Goal: Task Accomplishment & Management: Use online tool/utility

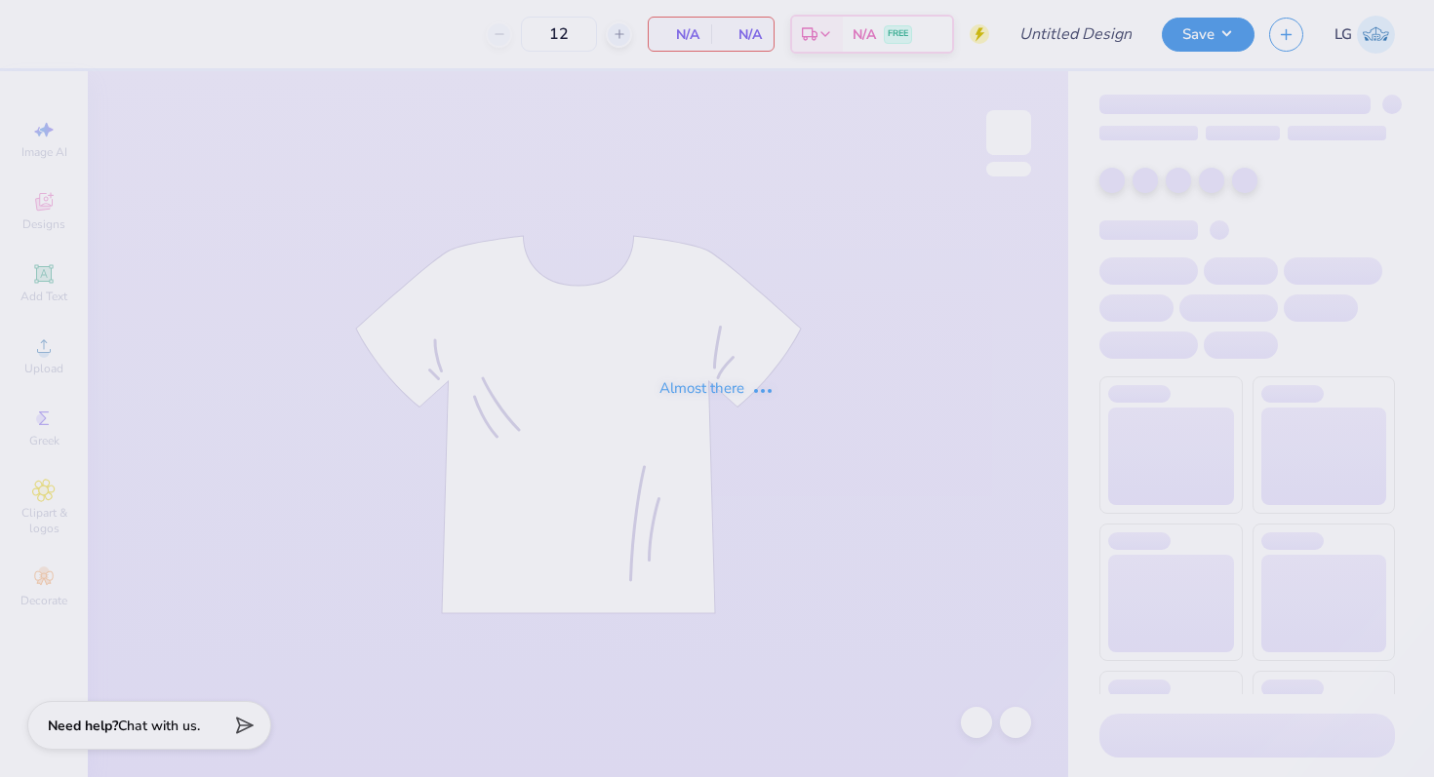
type input "25"
type input "AGD Hoco 25"
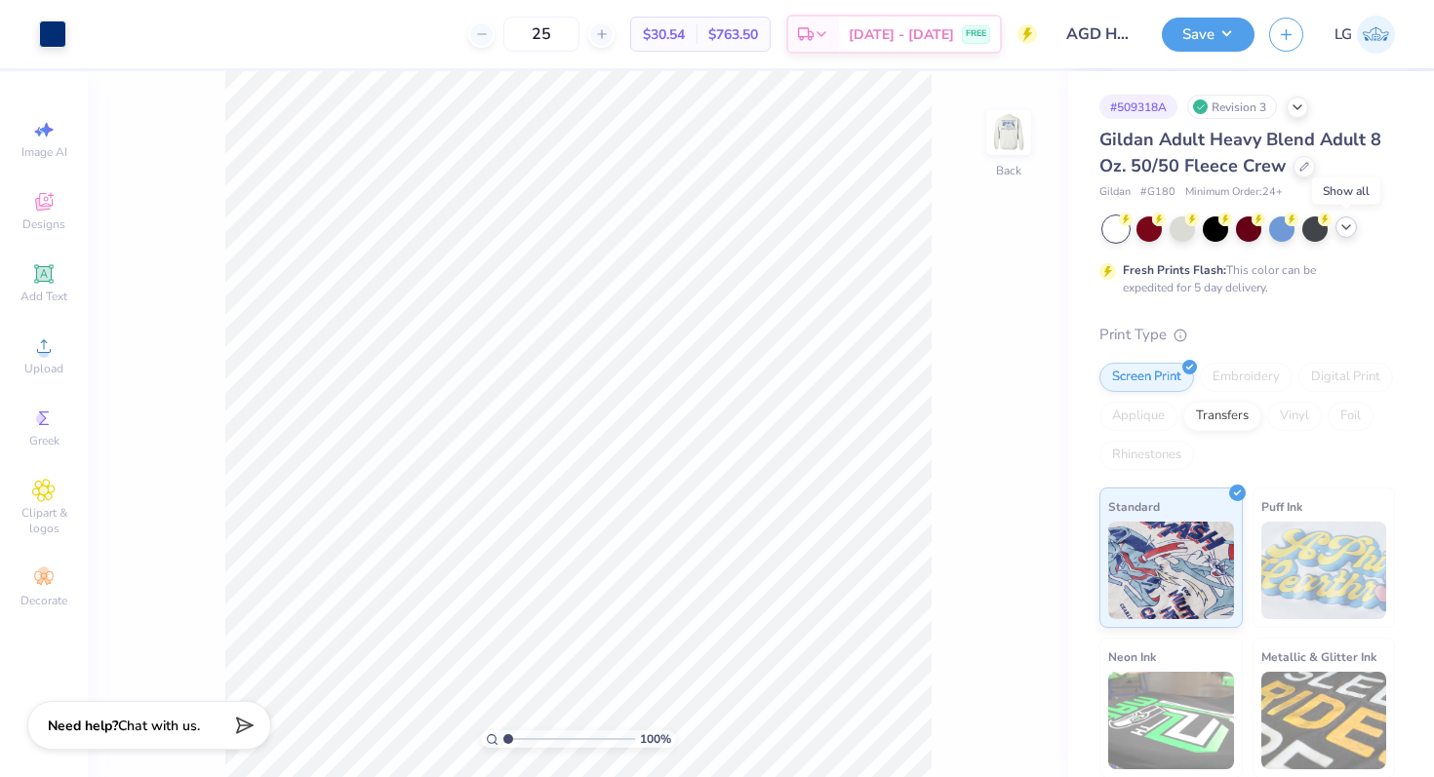
click at [1351, 232] on icon at bounding box center [1346, 227] width 16 height 16
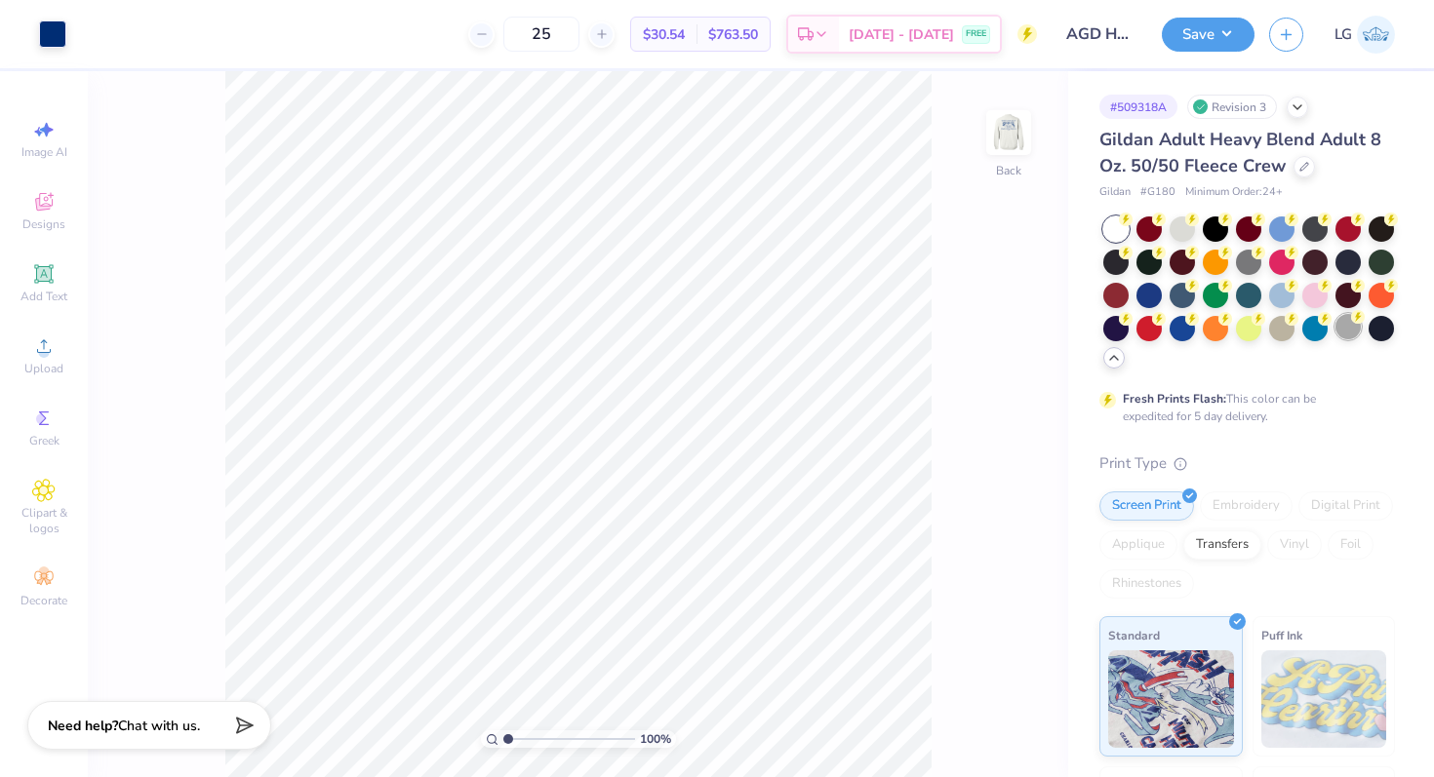
click at [1344, 327] on div at bounding box center [1347, 326] width 25 height 25
click at [1171, 227] on div at bounding box center [1181, 227] width 25 height 25
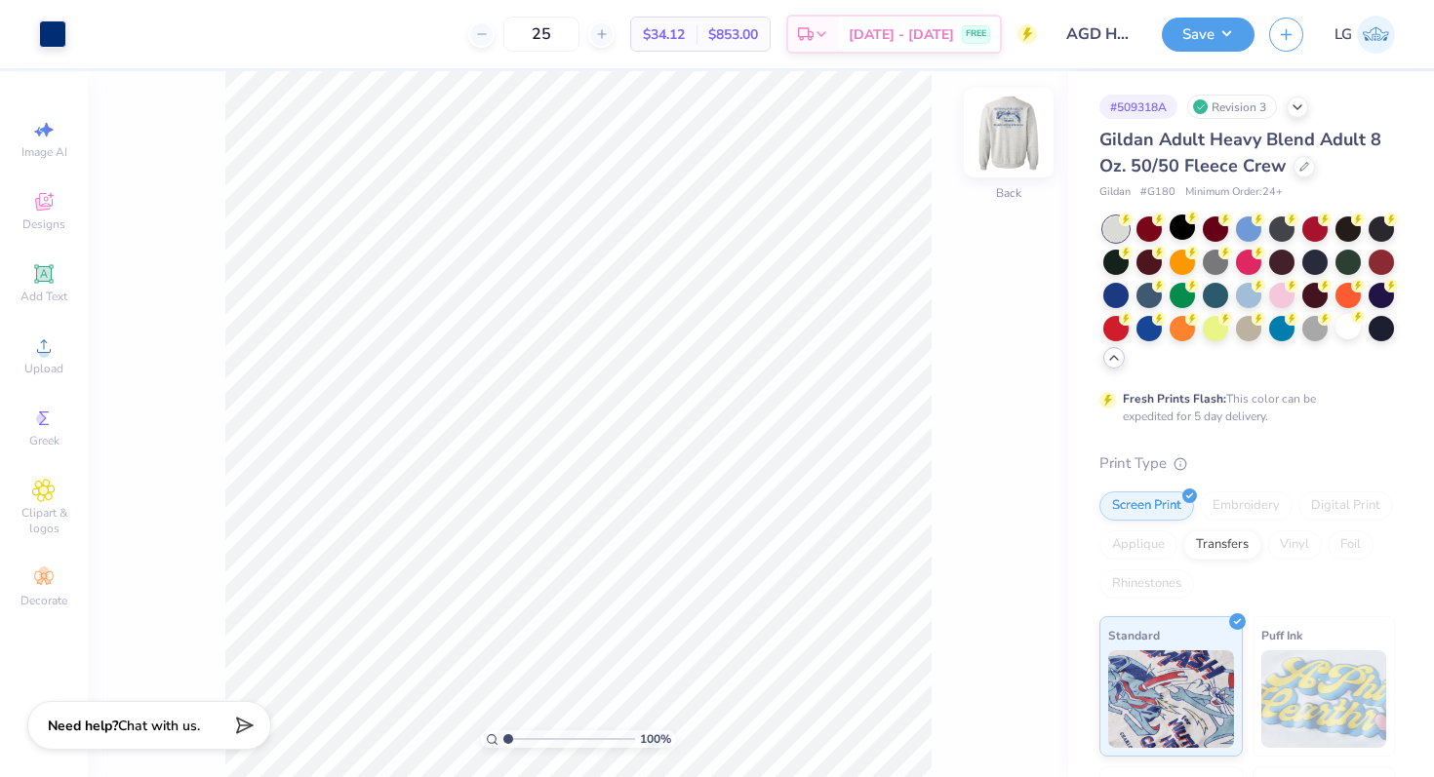
click at [994, 153] on img at bounding box center [1008, 133] width 78 height 78
click at [1001, 135] on img at bounding box center [1008, 133] width 78 height 78
click at [1224, 41] on button "Save" at bounding box center [1208, 32] width 93 height 34
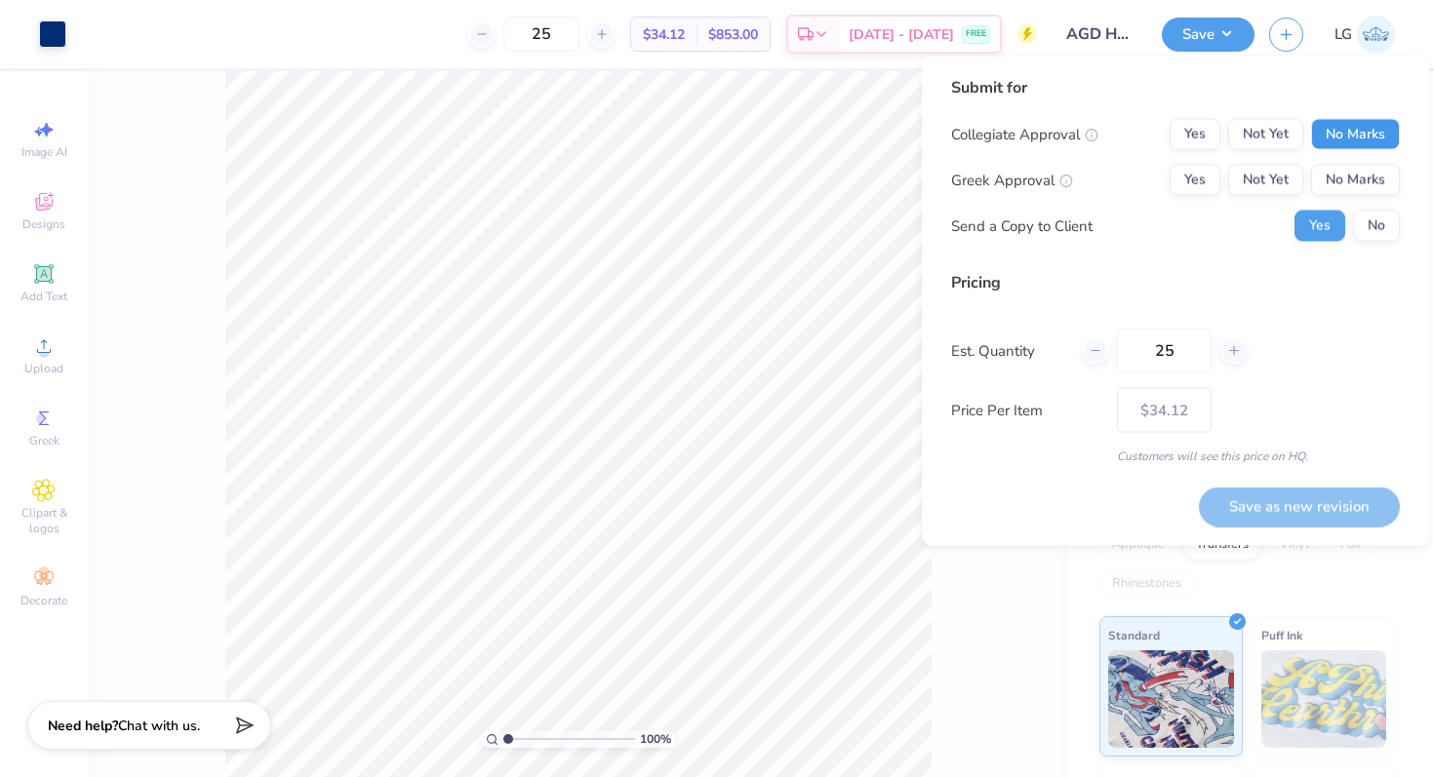
click at [1373, 135] on button "No Marks" at bounding box center [1355, 134] width 89 height 31
click at [1187, 184] on button "Yes" at bounding box center [1194, 180] width 51 height 31
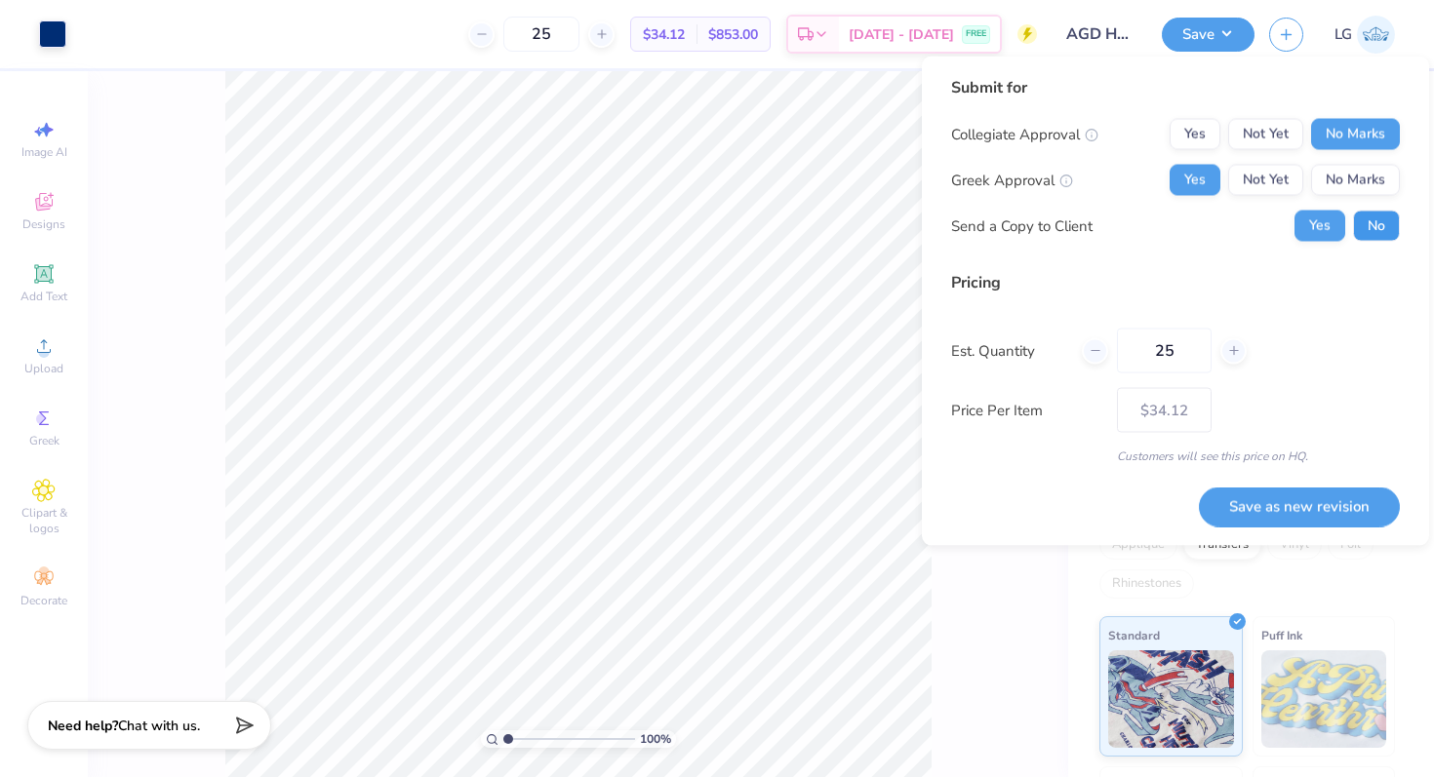
click at [1383, 230] on button "No" at bounding box center [1376, 226] width 47 height 31
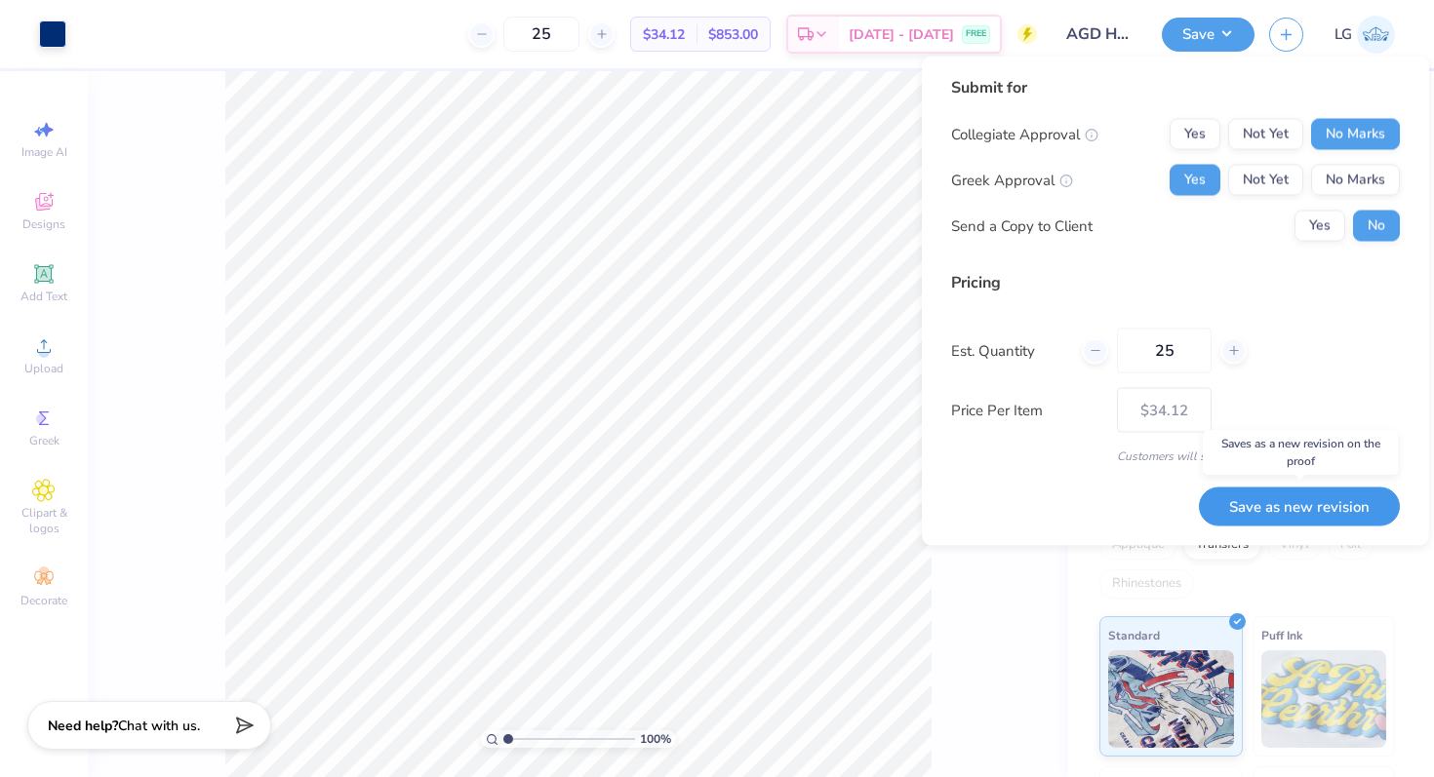
click at [1299, 512] on button "Save as new revision" at bounding box center [1299, 507] width 201 height 40
type input "$34.12"
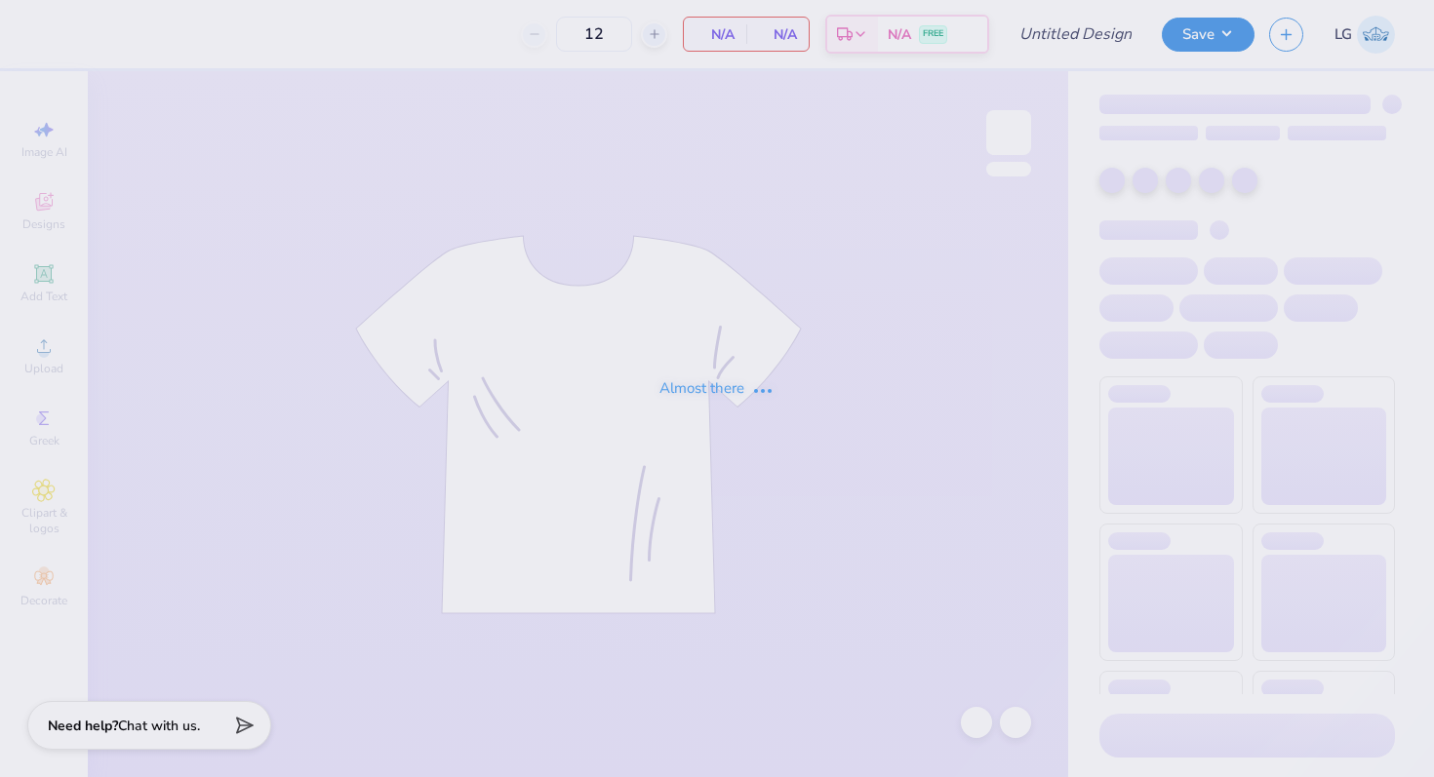
type input "Sweatset 2"
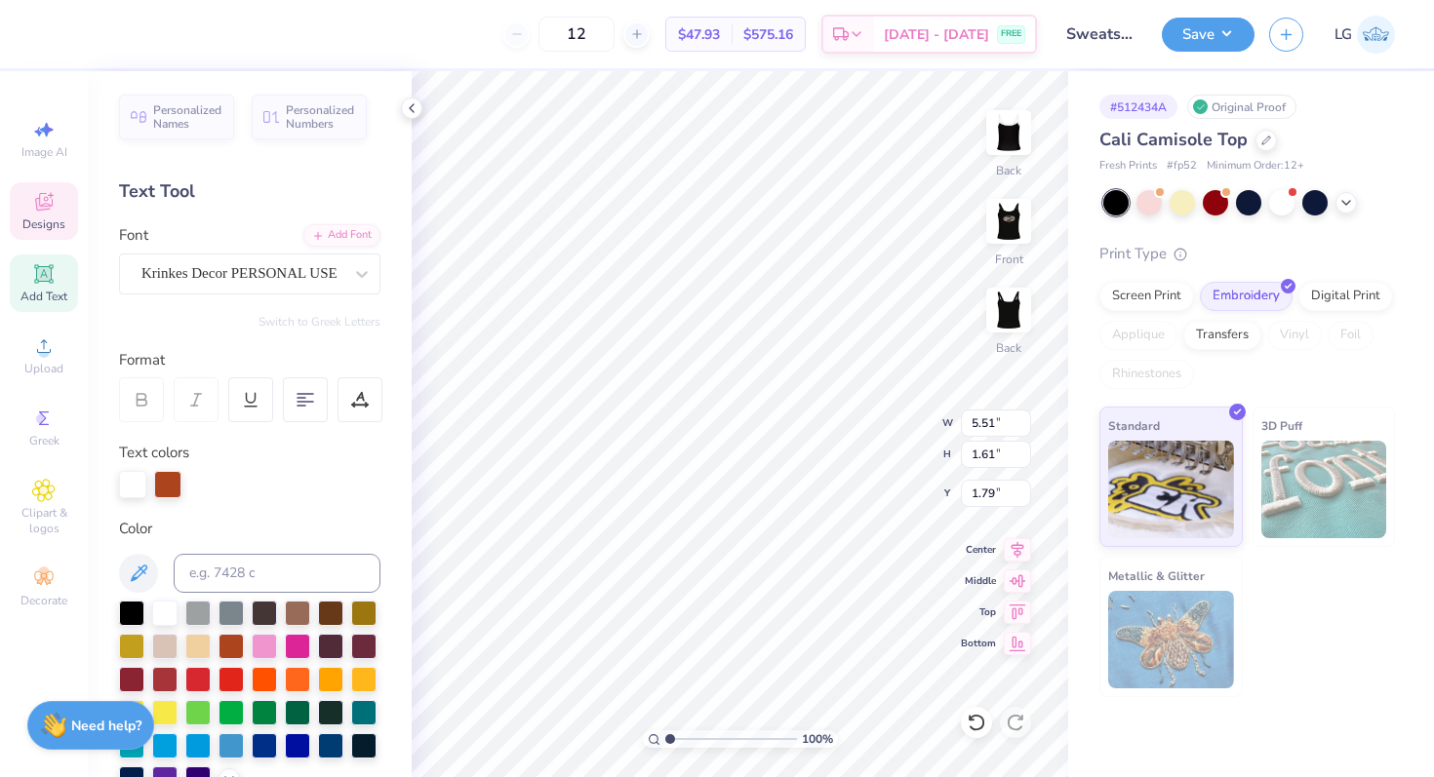
scroll to position [0, 2]
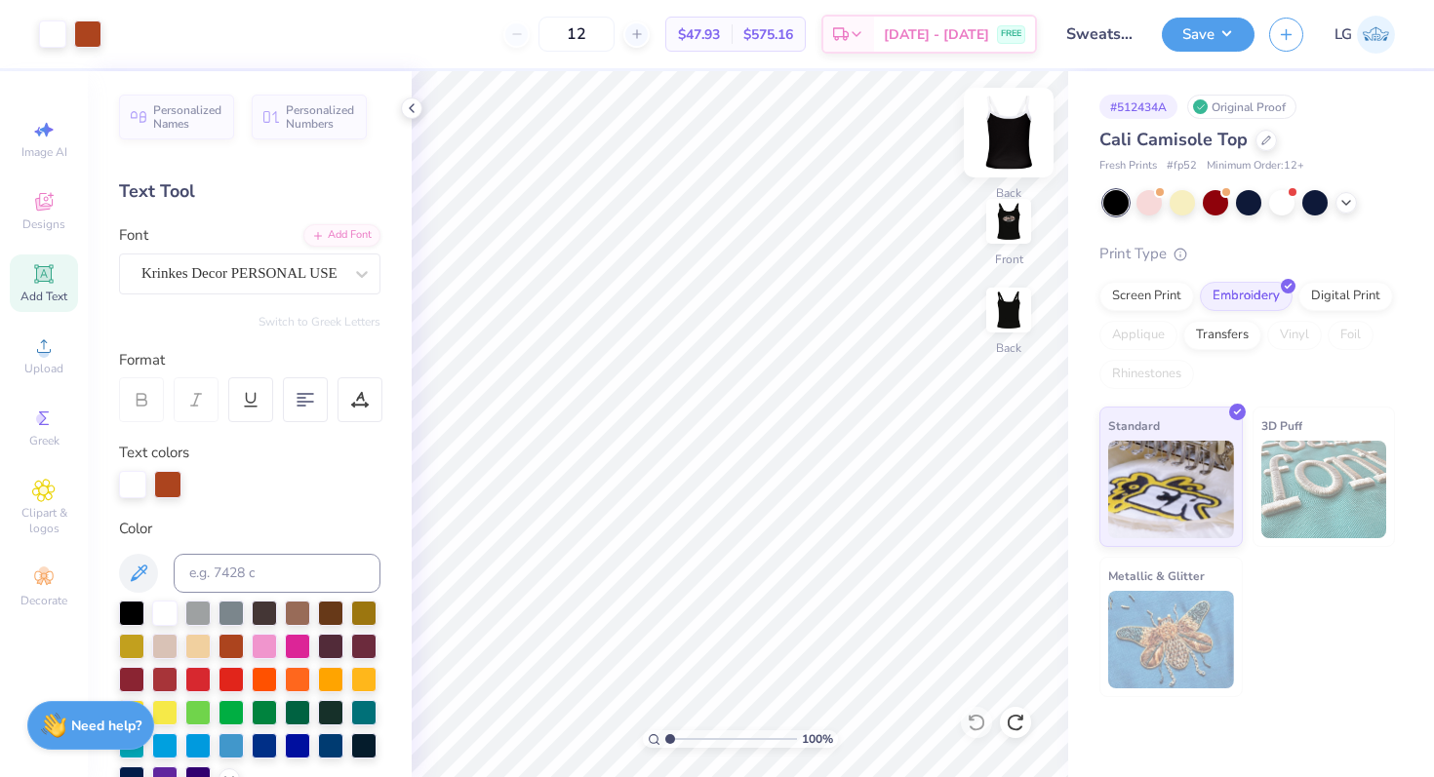
click at [1014, 126] on img at bounding box center [1008, 133] width 78 height 78
click at [1015, 228] on img at bounding box center [1008, 221] width 78 height 78
click at [1009, 302] on img at bounding box center [1008, 310] width 78 height 78
click at [1007, 219] on img at bounding box center [1008, 221] width 78 height 78
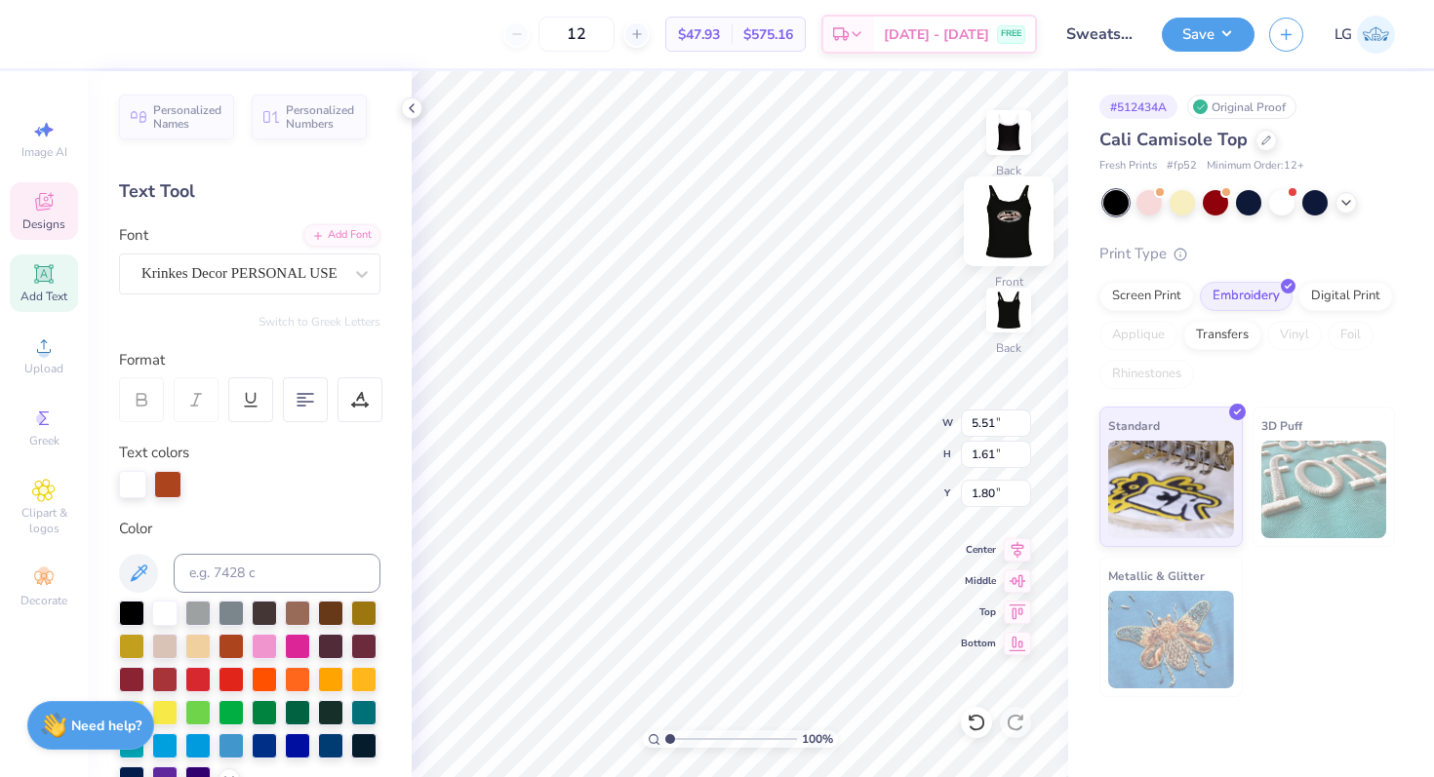
type textarea "Alpha Gam"
type textarea "1904"
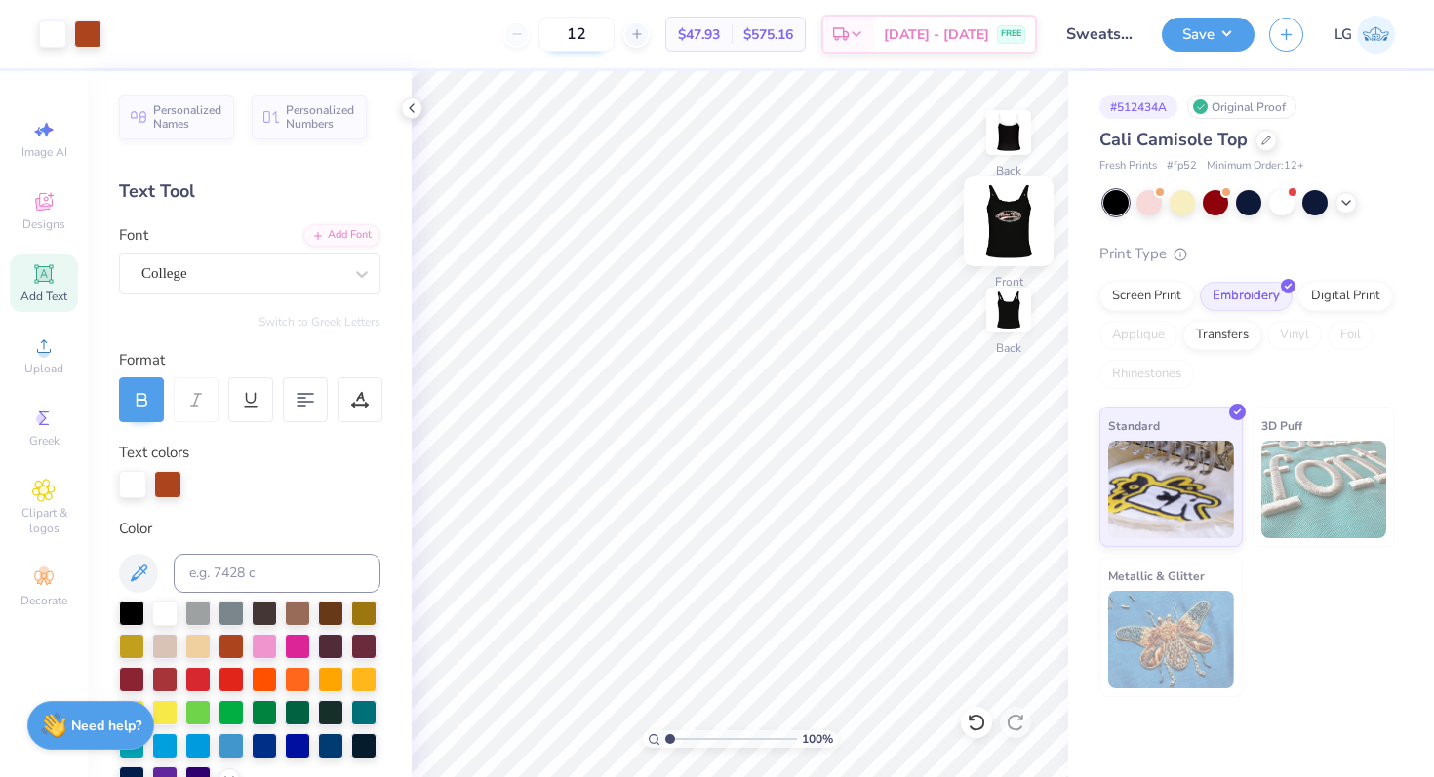
drag, startPoint x: 613, startPoint y: 40, endPoint x: 589, endPoint y: 38, distance: 24.5
click at [589, 38] on input "12" at bounding box center [576, 34] width 76 height 35
type input "24"
click at [1218, 38] on button "Save" at bounding box center [1208, 32] width 93 height 34
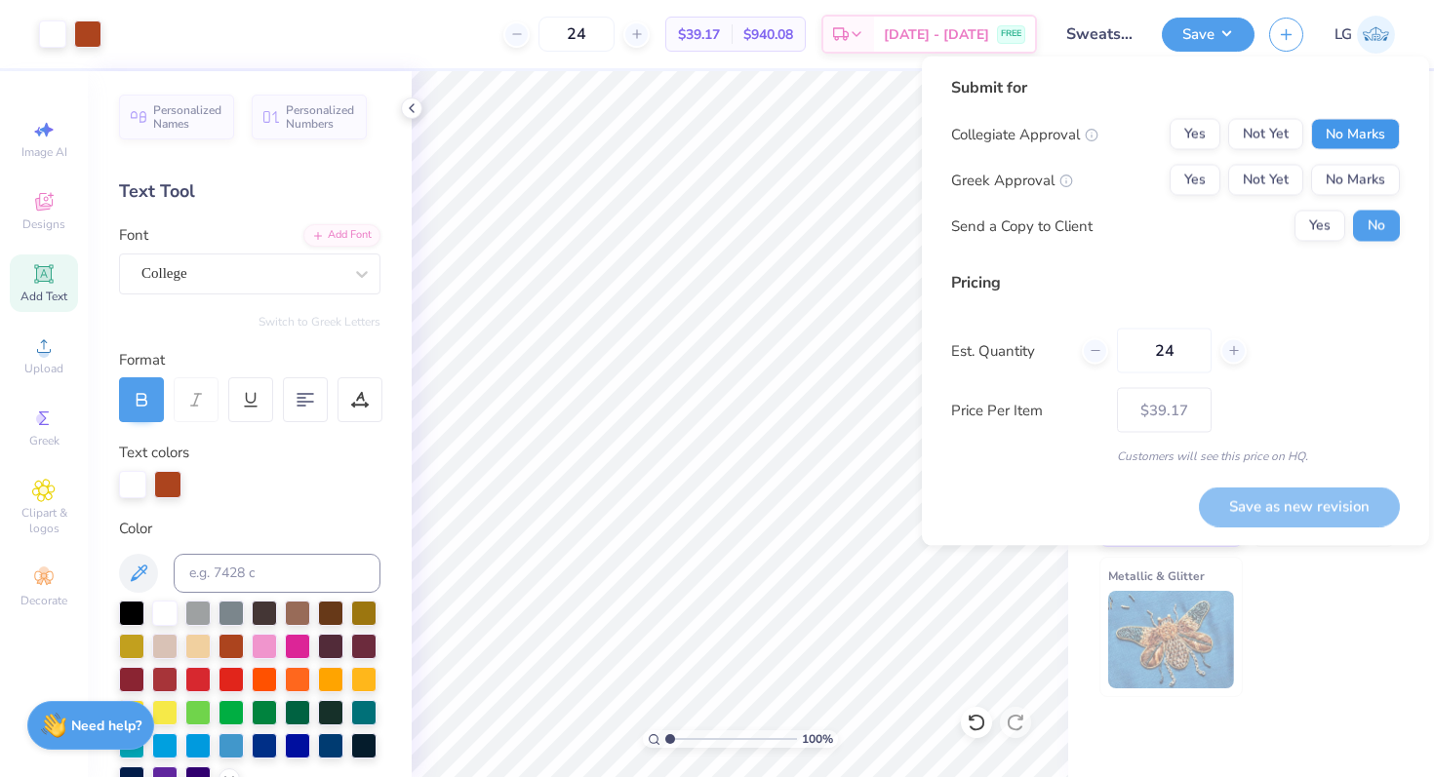
click at [1372, 133] on button "No Marks" at bounding box center [1355, 134] width 89 height 31
click at [1204, 177] on button "Yes" at bounding box center [1194, 180] width 51 height 31
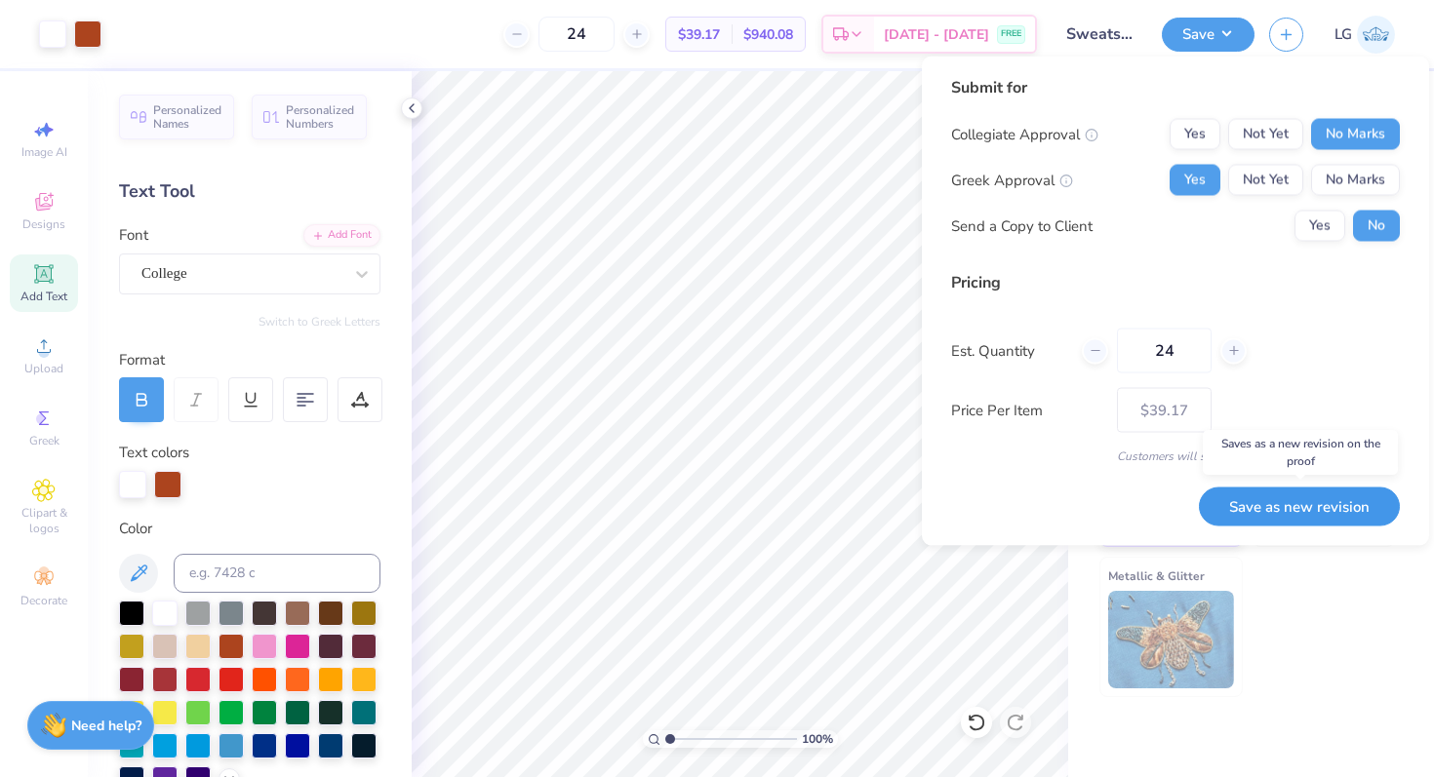
click at [1299, 513] on button "Save as new revision" at bounding box center [1299, 507] width 201 height 40
type input "$39.17"
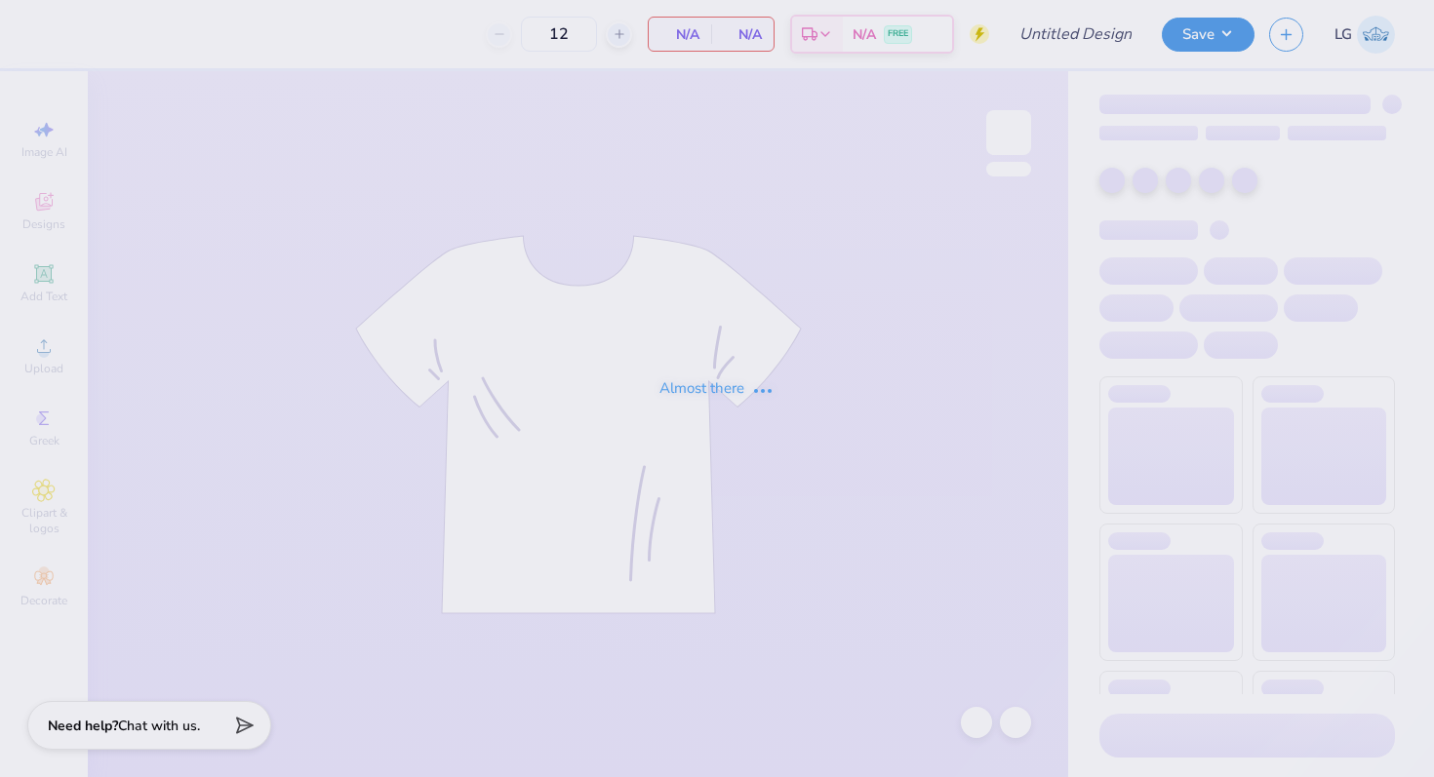
type input "AGD Hoco 25"
type input "25"
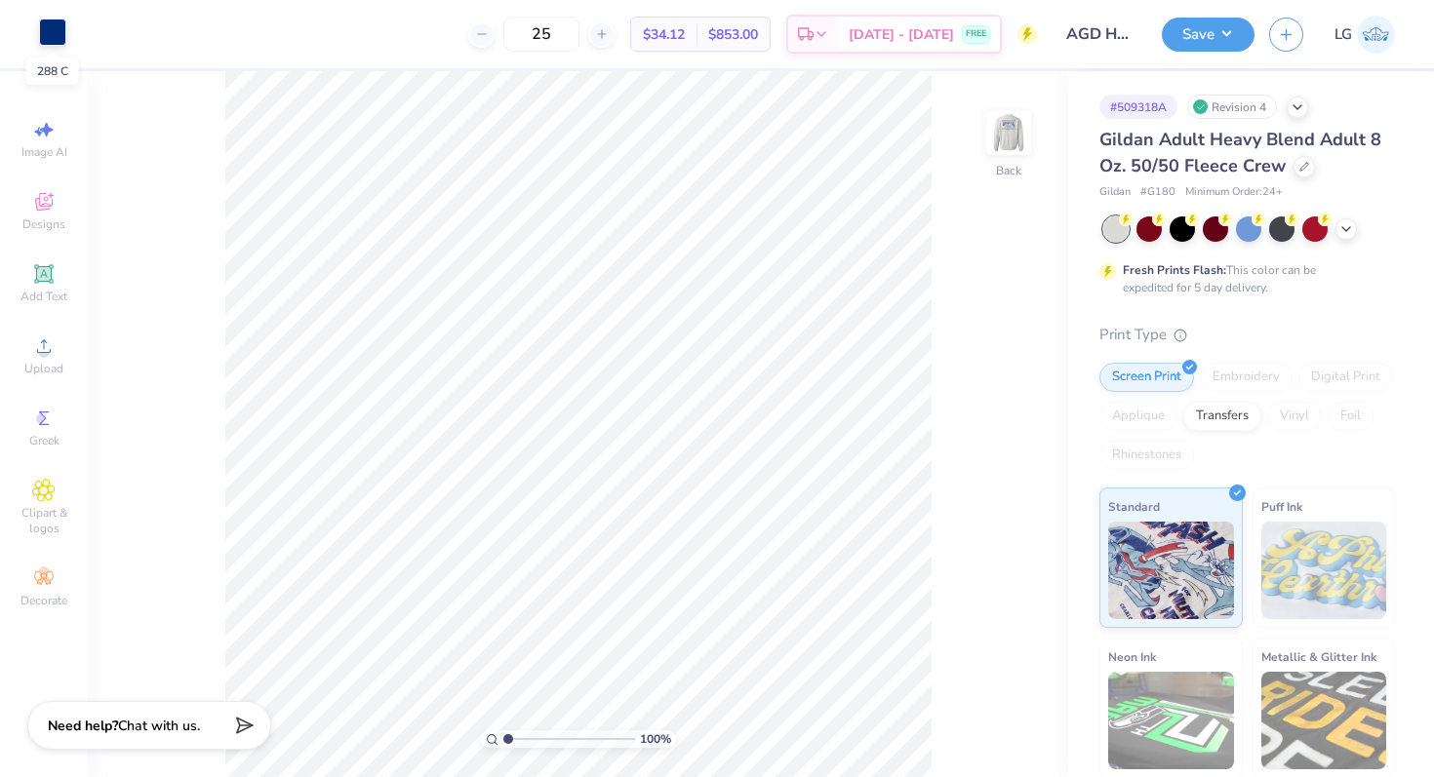
click at [48, 38] on div at bounding box center [52, 32] width 27 height 27
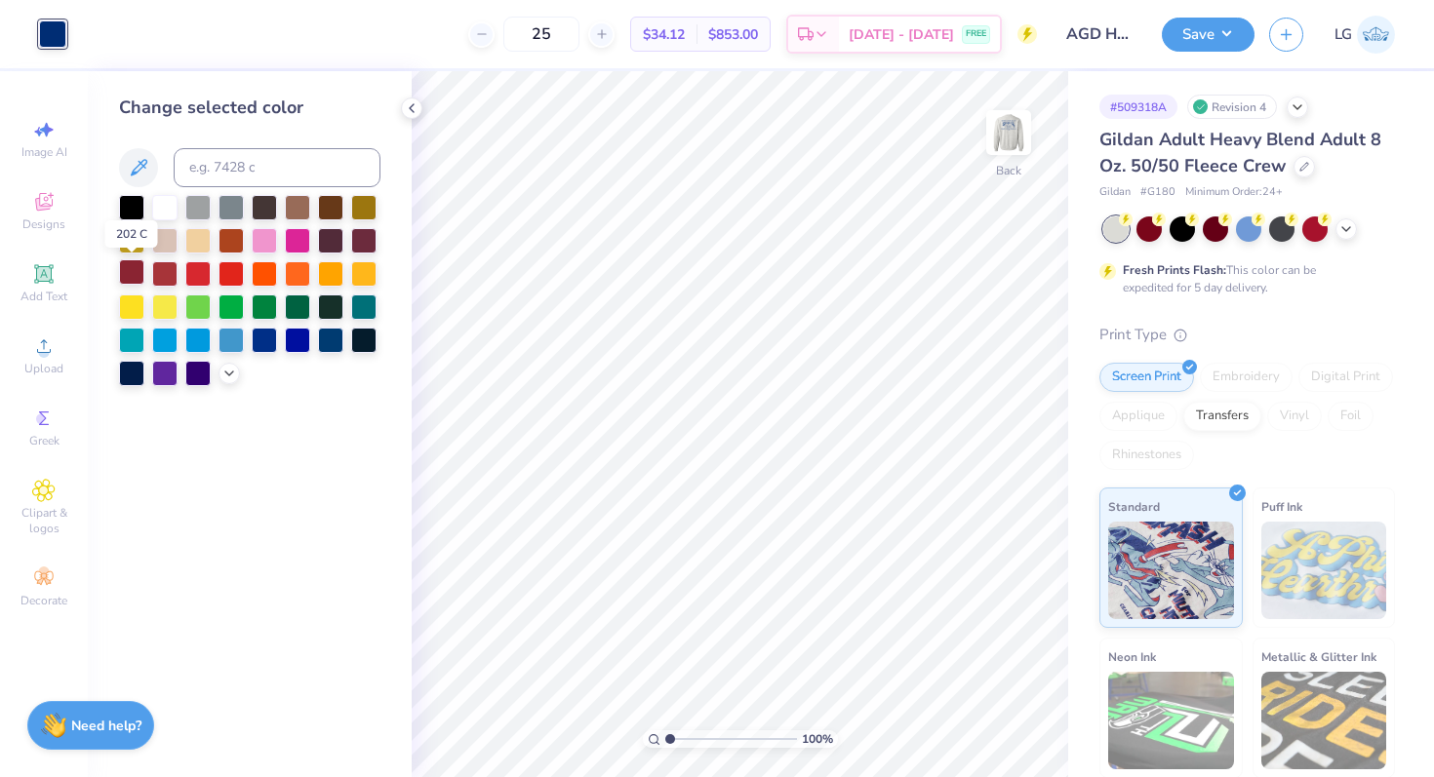
click at [135, 273] on div at bounding box center [131, 271] width 25 height 25
click at [992, 151] on img at bounding box center [1008, 133] width 78 height 78
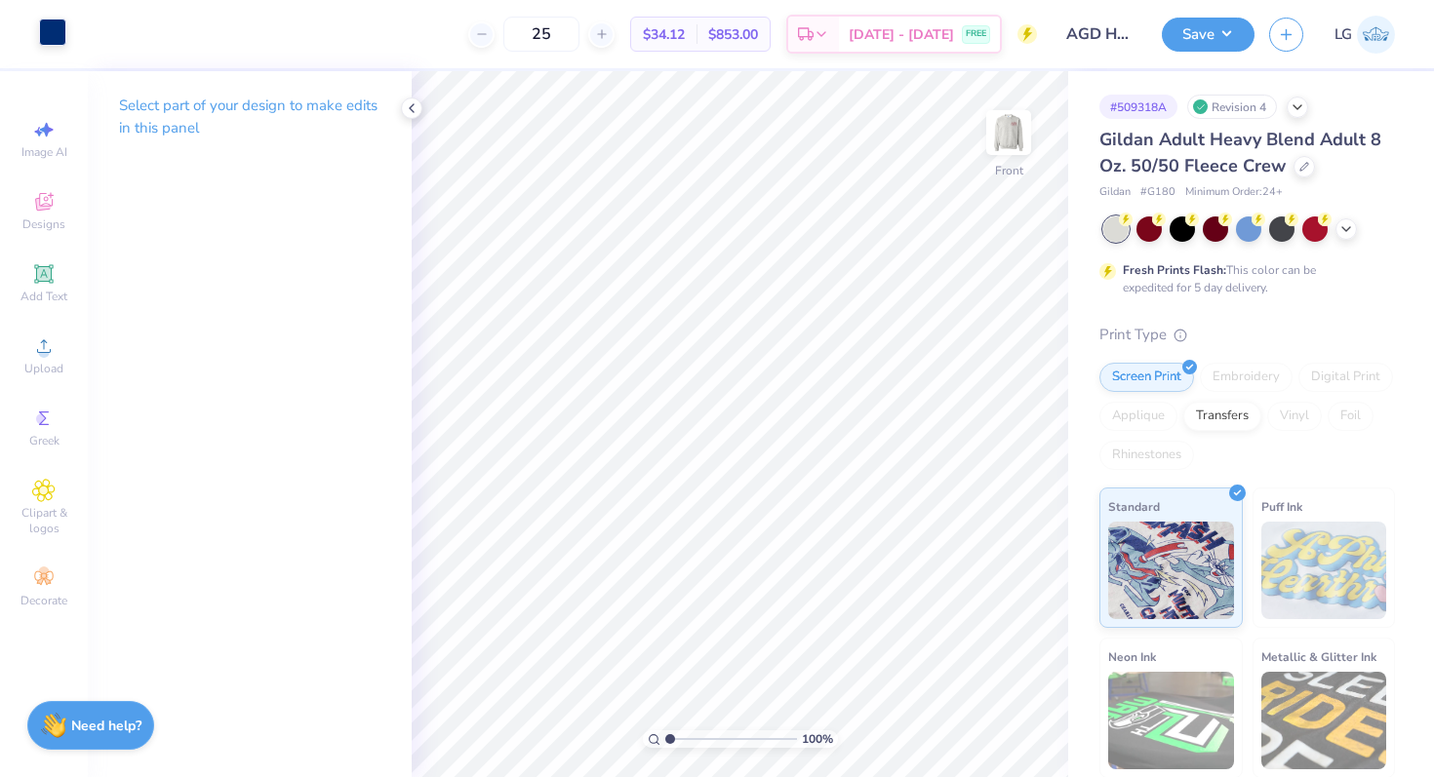
click at [56, 25] on div at bounding box center [52, 32] width 27 height 27
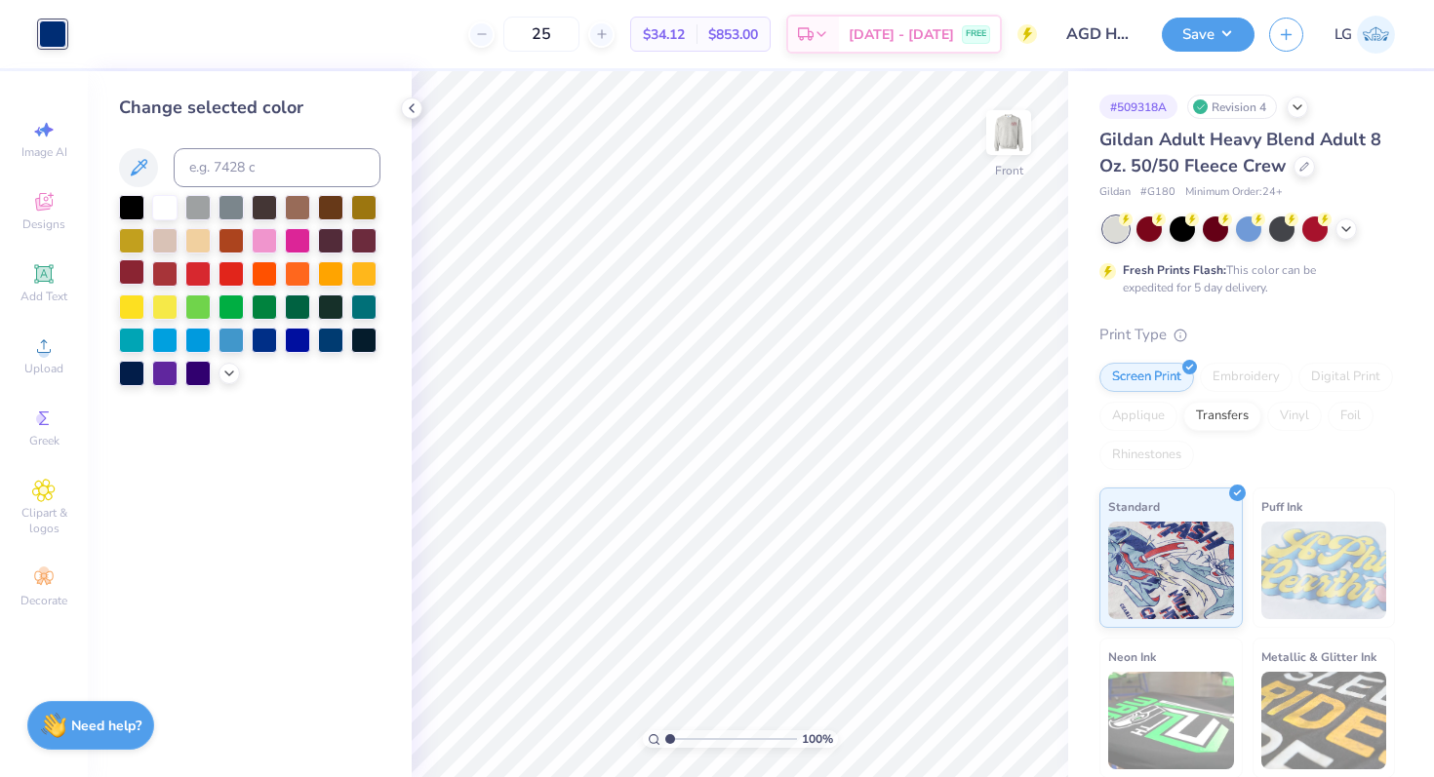
click at [134, 267] on div at bounding box center [131, 271] width 25 height 25
click at [1223, 37] on button "Save" at bounding box center [1208, 32] width 93 height 34
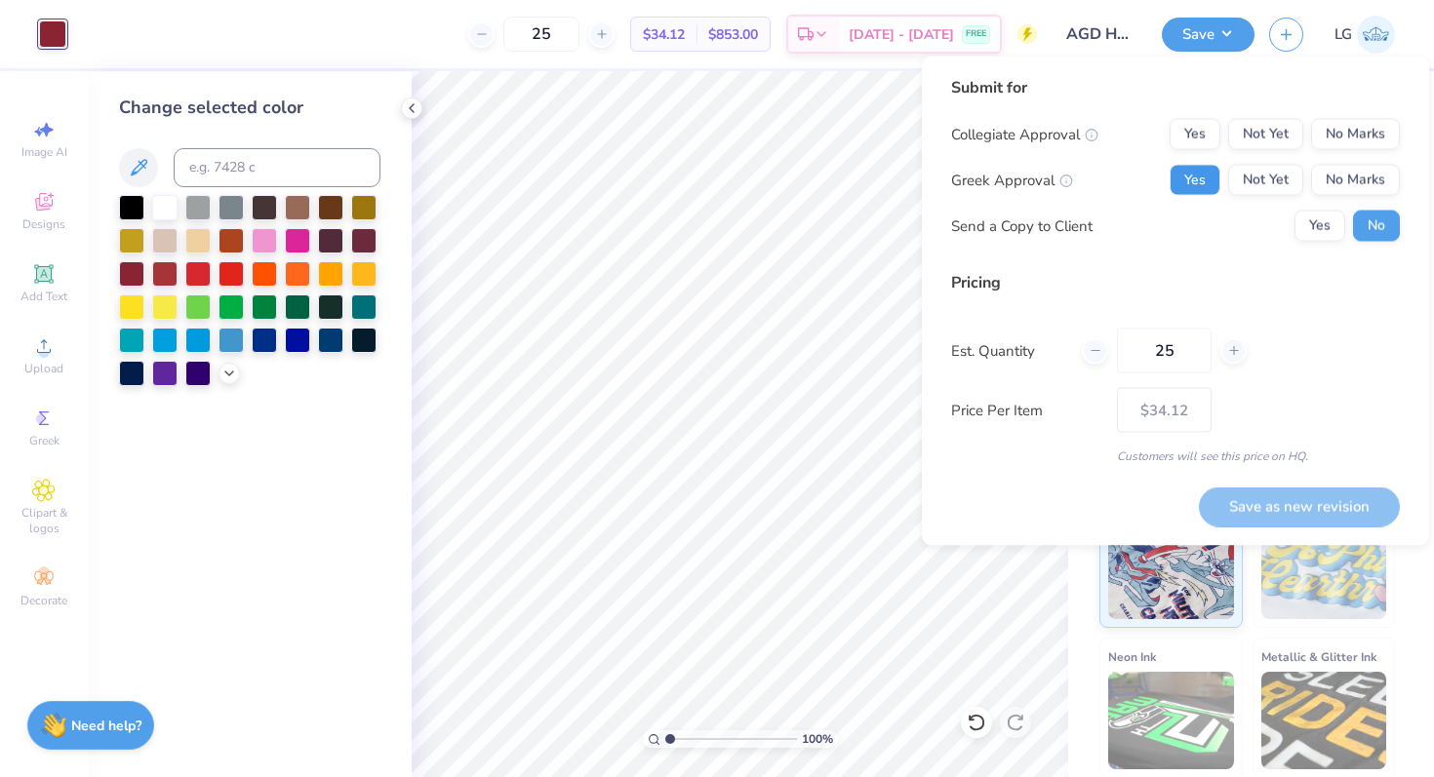
click at [1210, 188] on button "Yes" at bounding box center [1194, 180] width 51 height 31
click at [1360, 137] on button "No Marks" at bounding box center [1355, 134] width 89 height 31
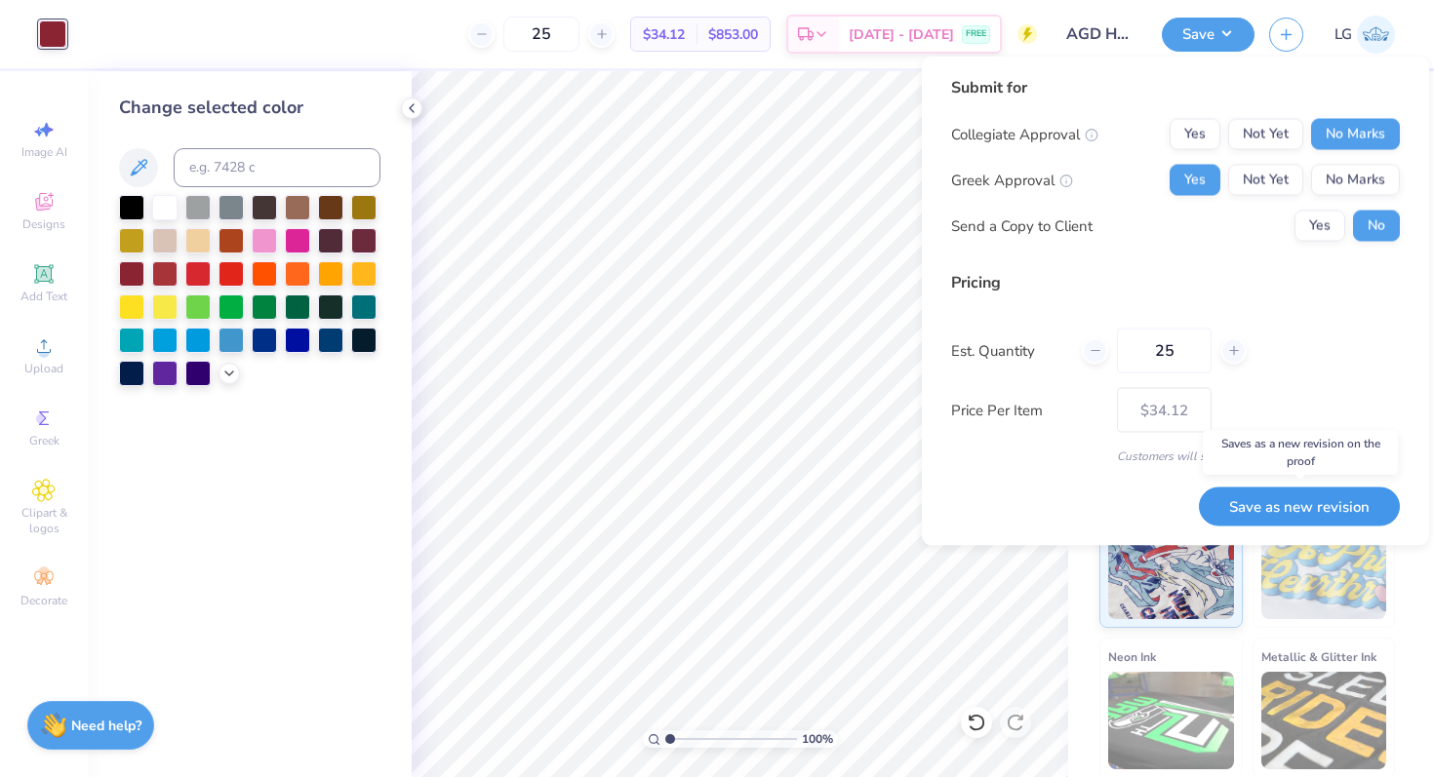
click at [1314, 506] on button "Save as new revision" at bounding box center [1299, 507] width 201 height 40
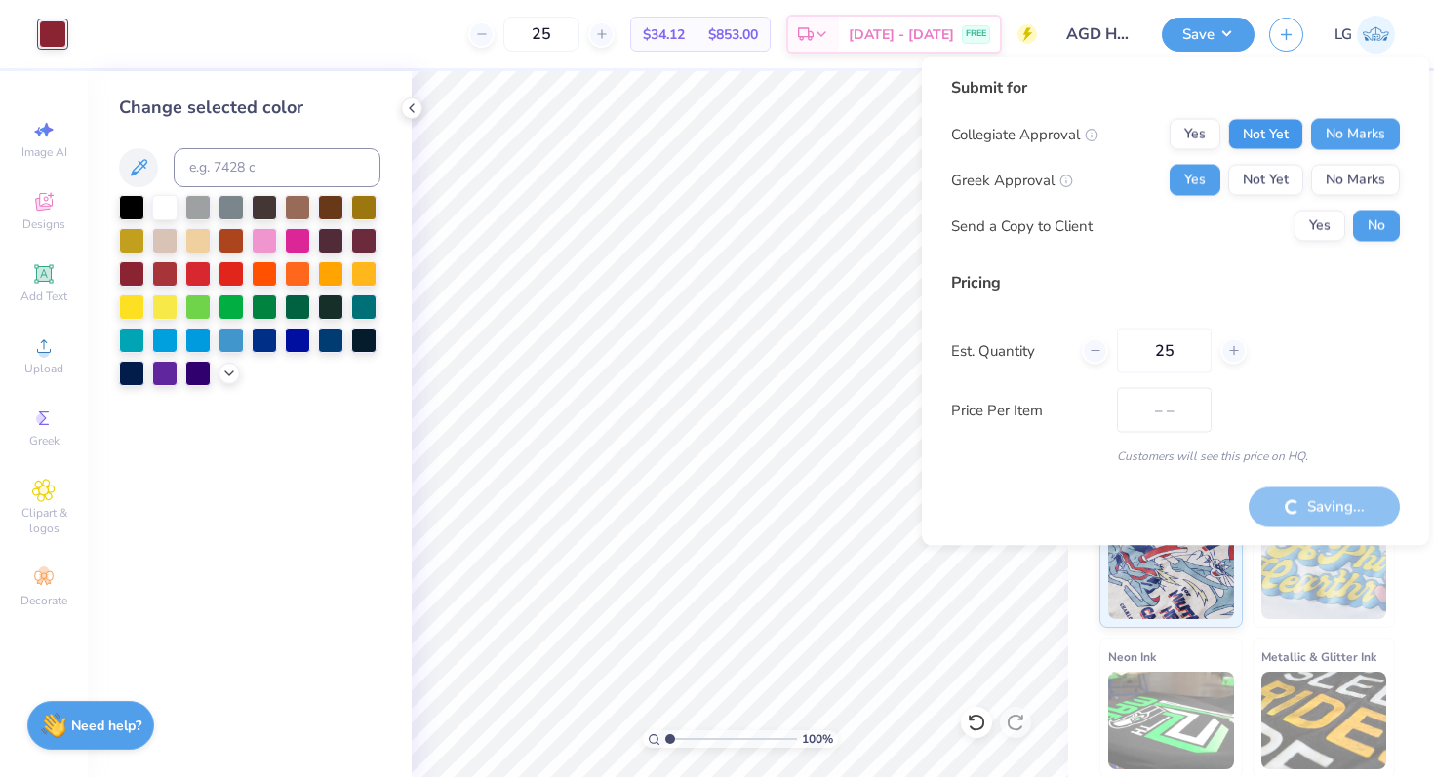
type input "$34.12"
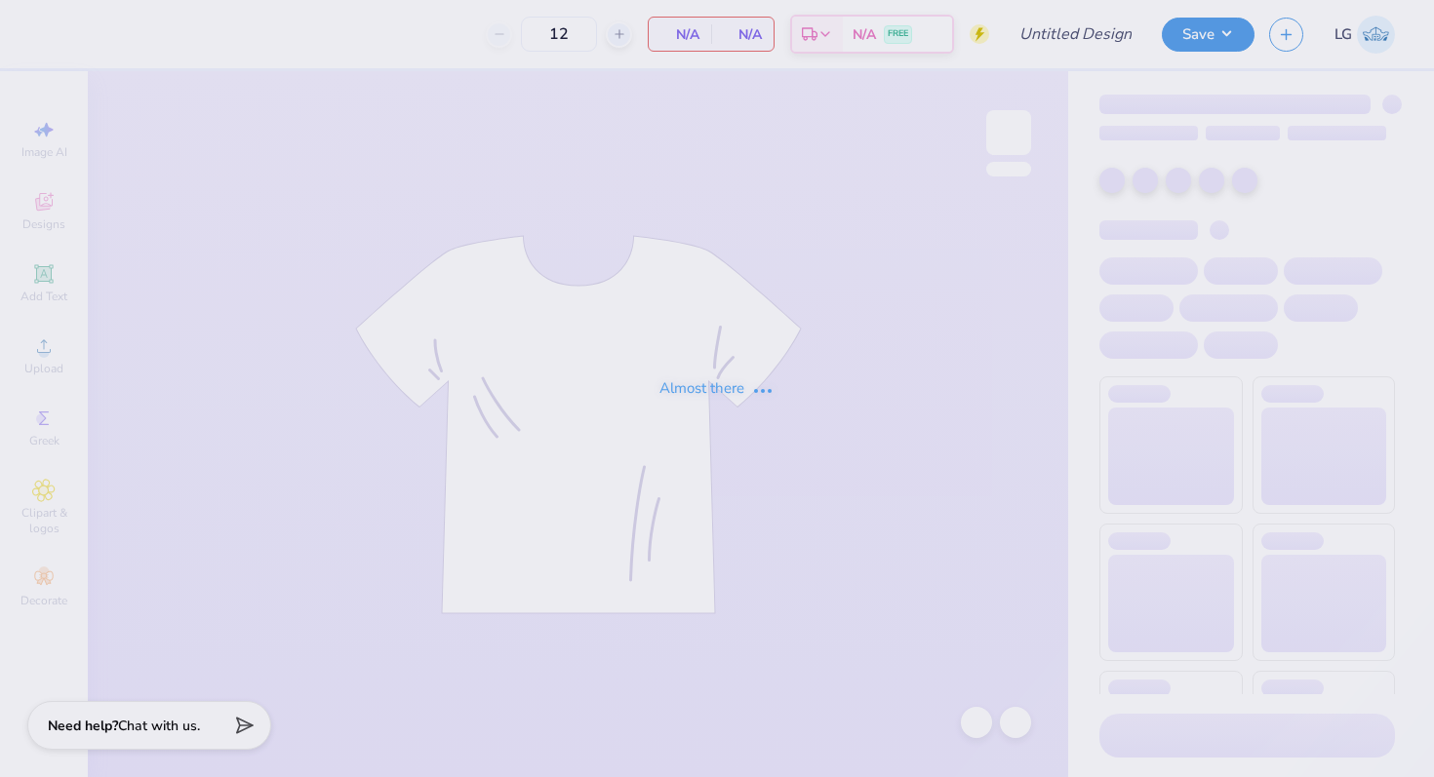
type input "AGD Hoco 25"
type input "25"
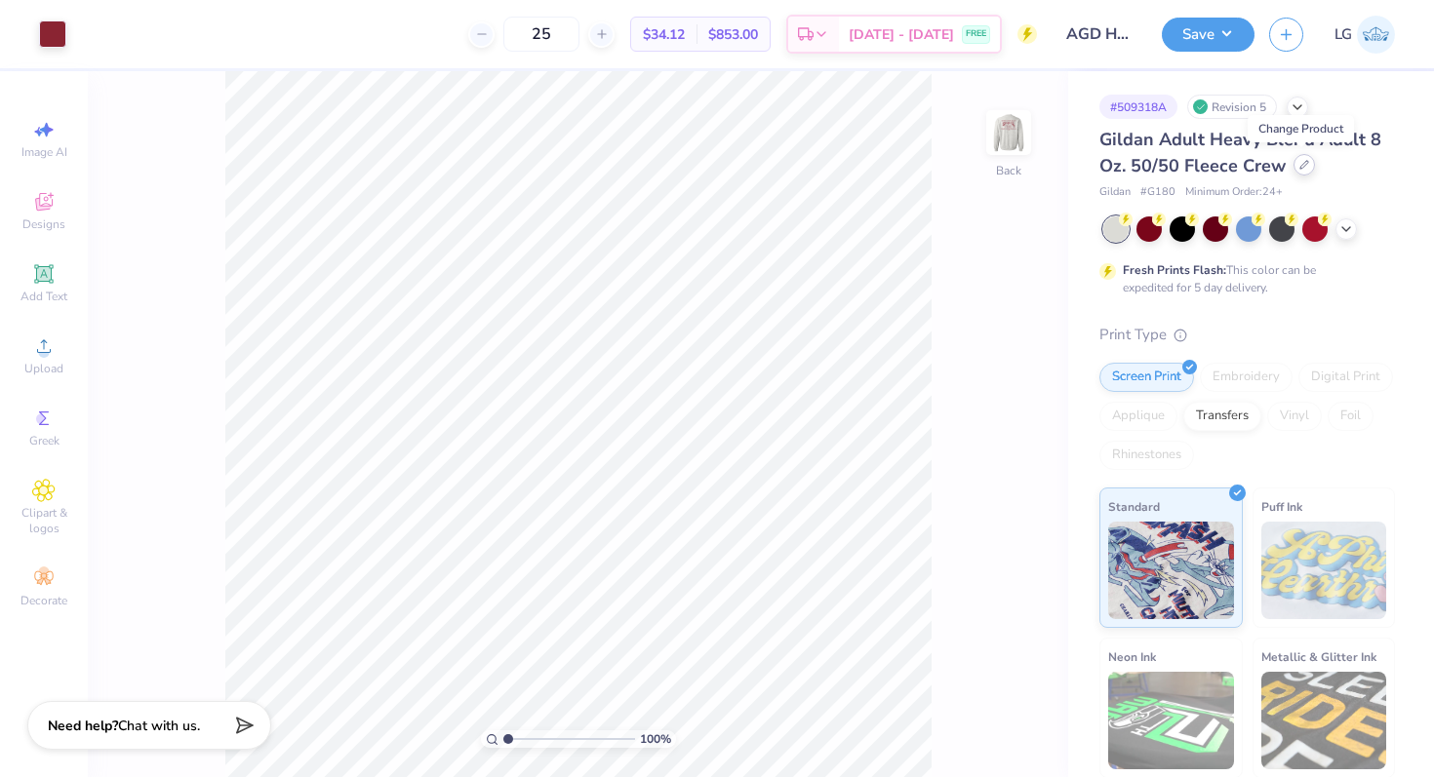
click at [1299, 162] on icon at bounding box center [1304, 165] width 10 height 10
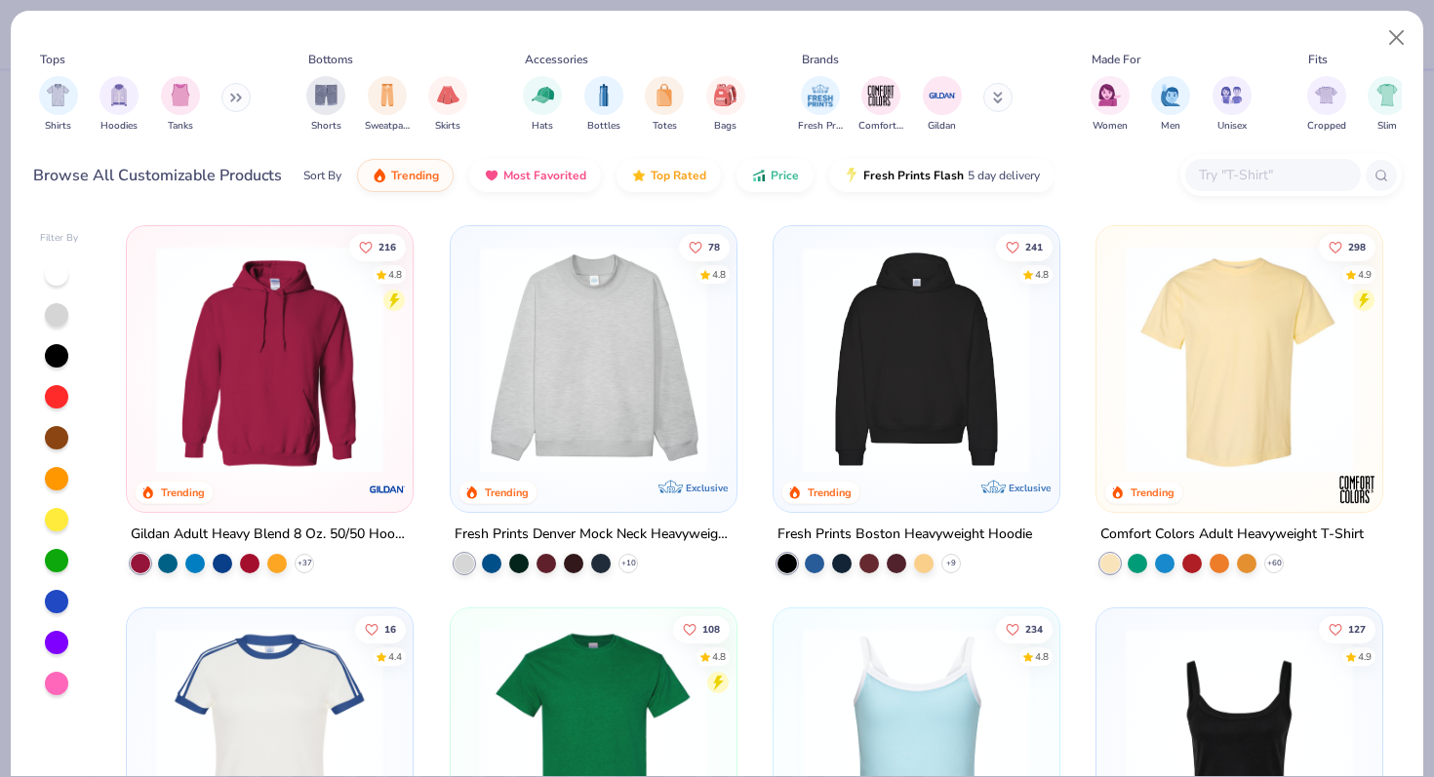
click at [238, 103] on button at bounding box center [235, 97] width 29 height 29
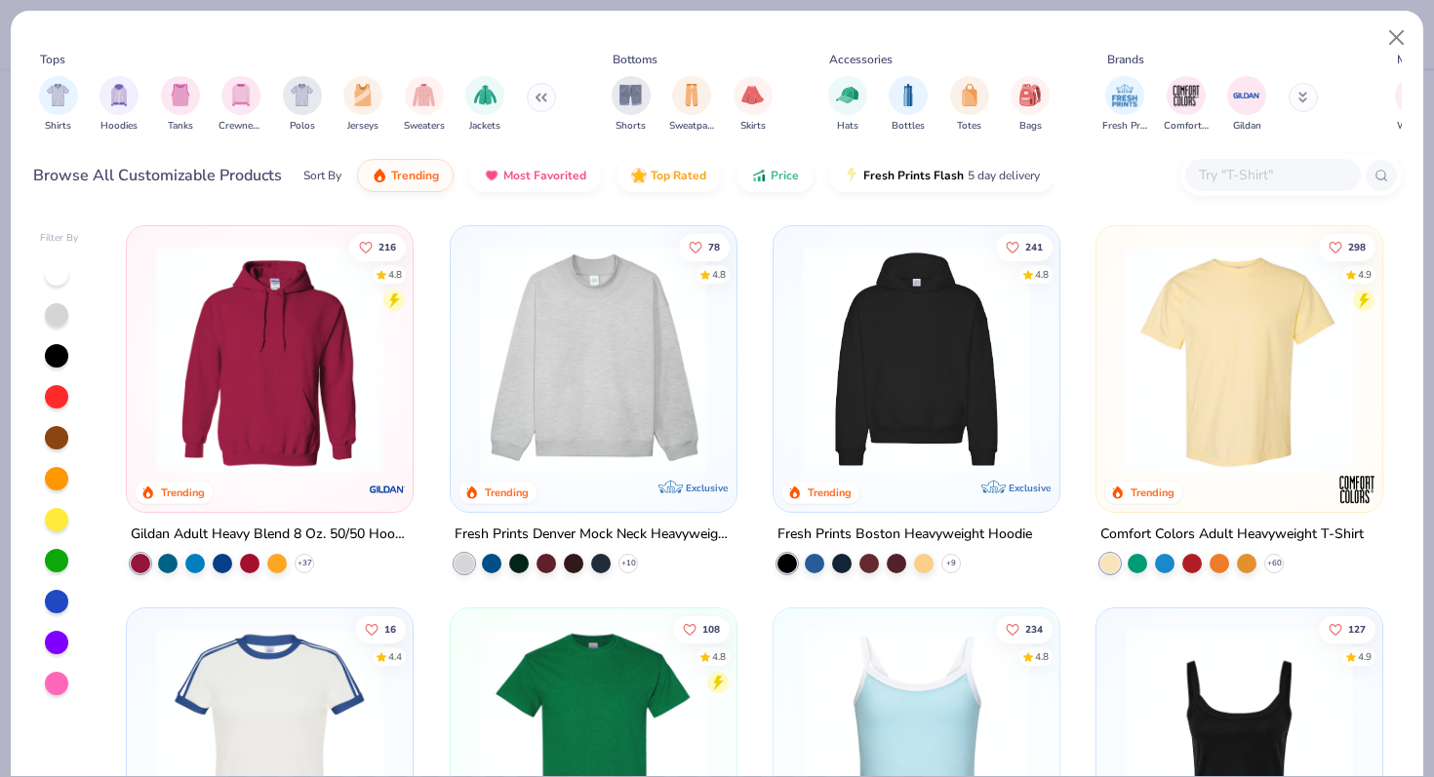
click at [238, 103] on img "filter for Crewnecks" at bounding box center [240, 95] width 21 height 22
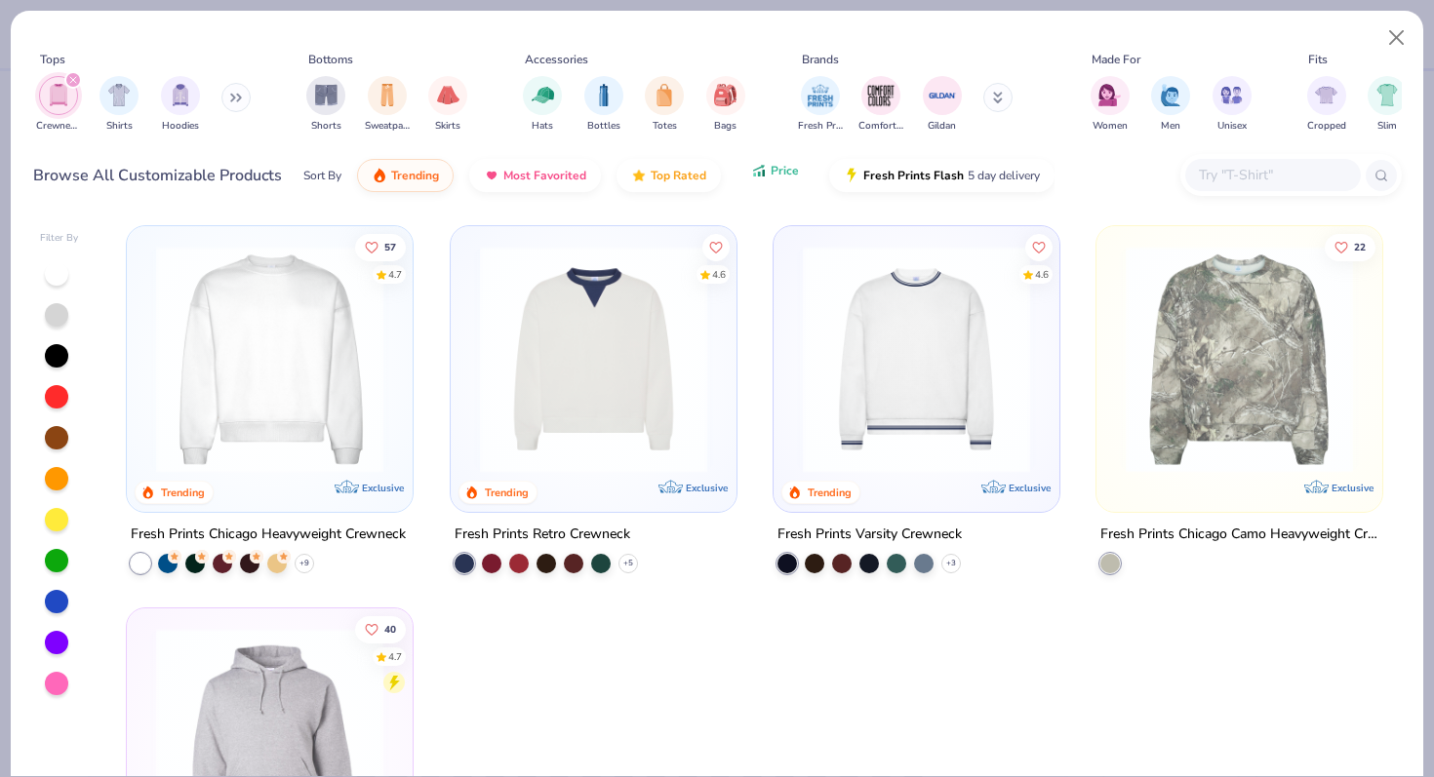
click at [785, 175] on span "Price" at bounding box center [784, 171] width 28 height 16
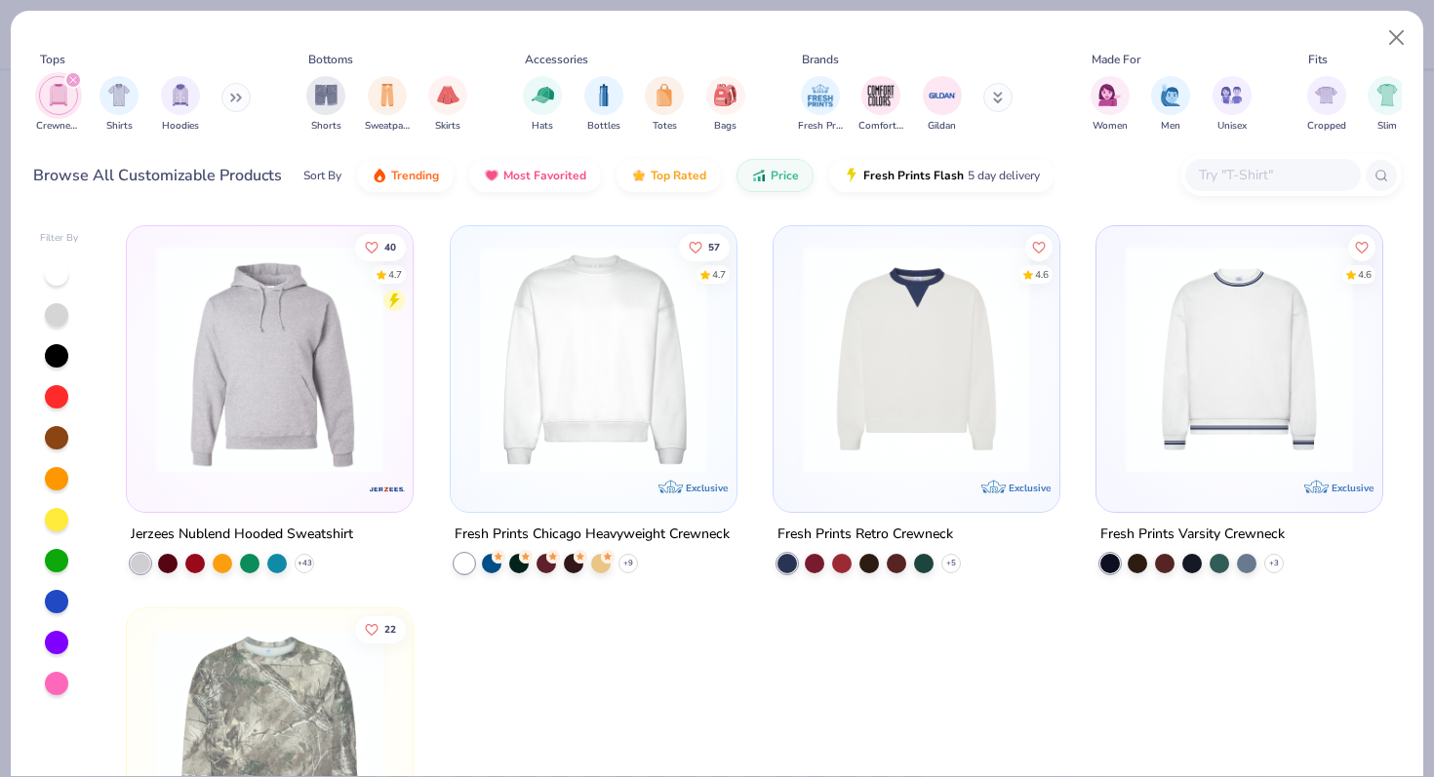
click at [72, 78] on icon "filter for Crewnecks" at bounding box center [73, 80] width 8 height 8
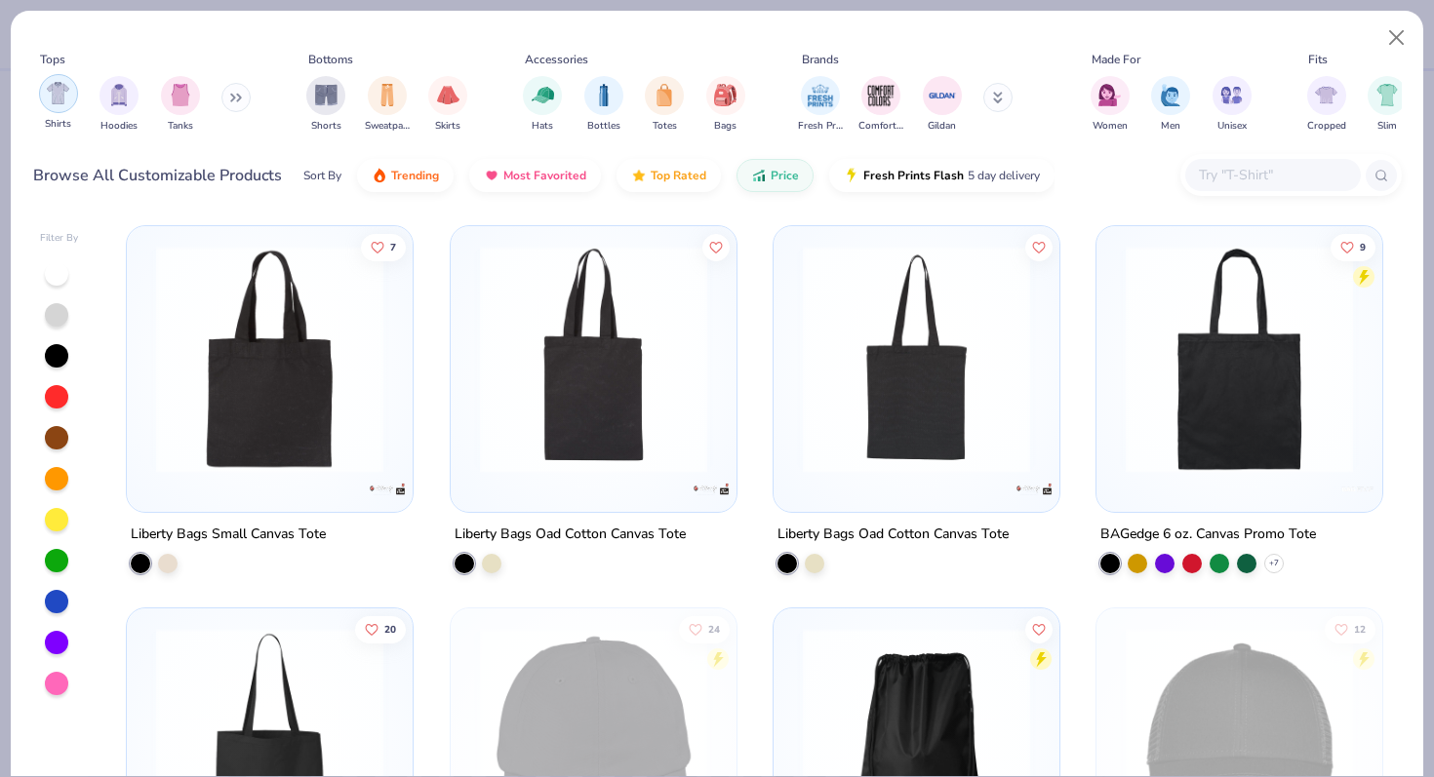
click at [60, 110] on div "filter for Shirts" at bounding box center [58, 93] width 39 height 39
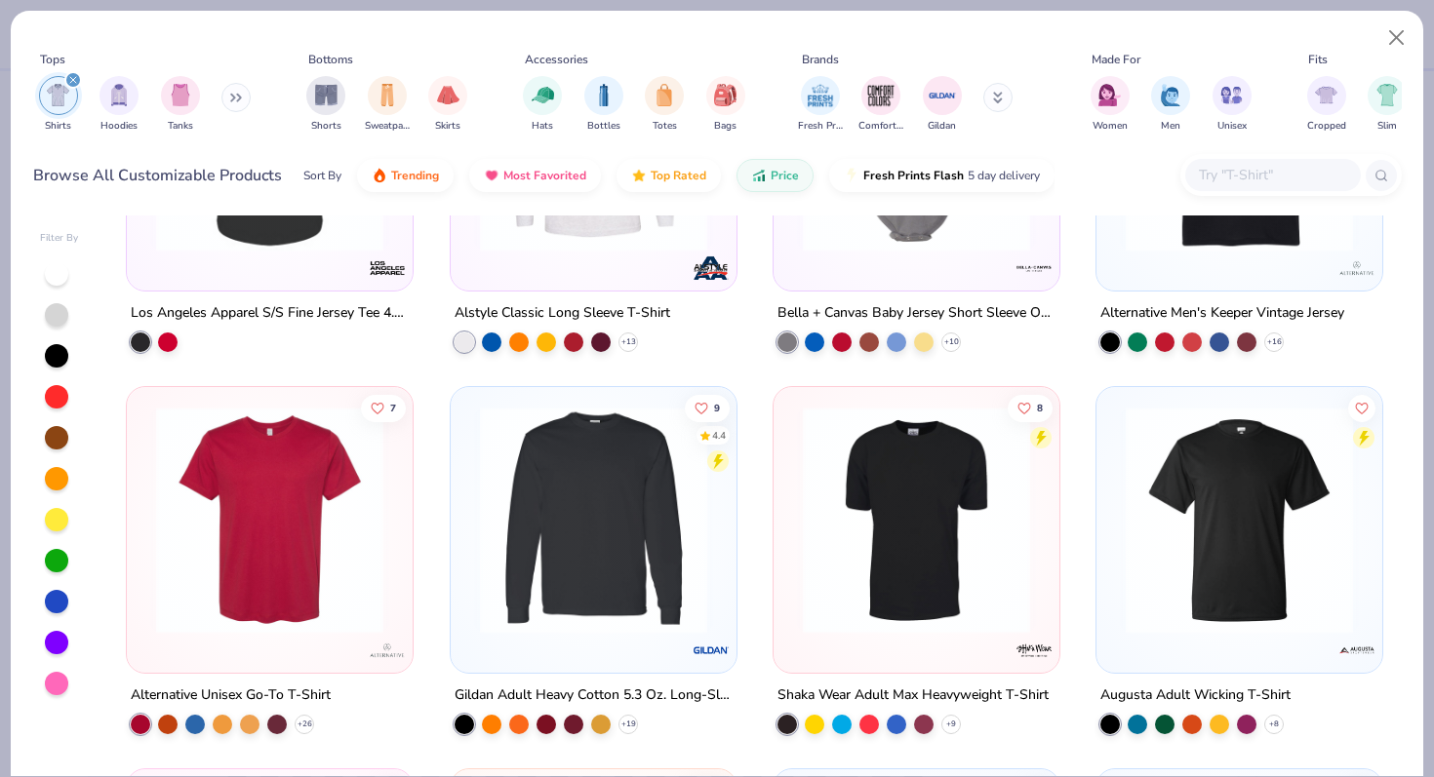
scroll to position [2897, 0]
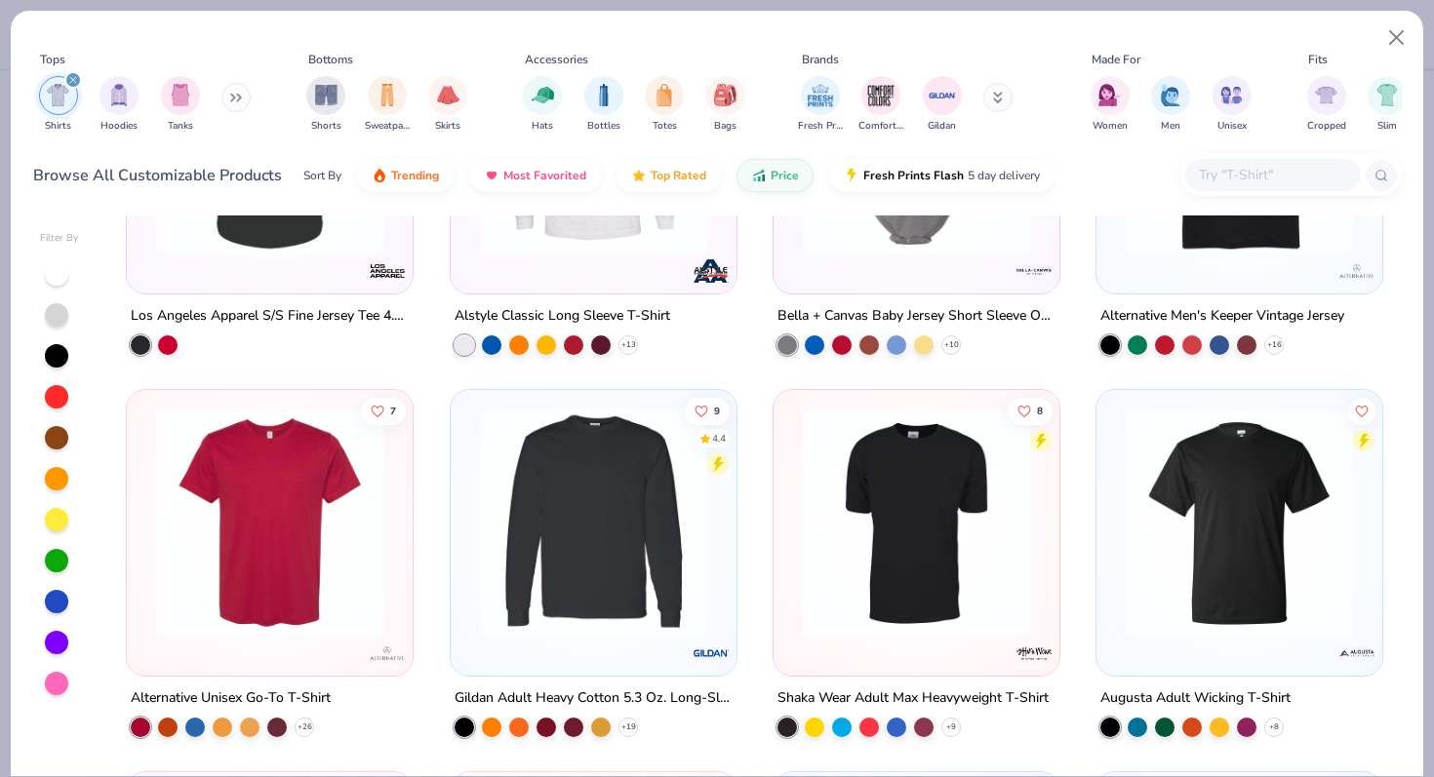
click at [80, 76] on div "filter for Shirts" at bounding box center [73, 80] width 18 height 18
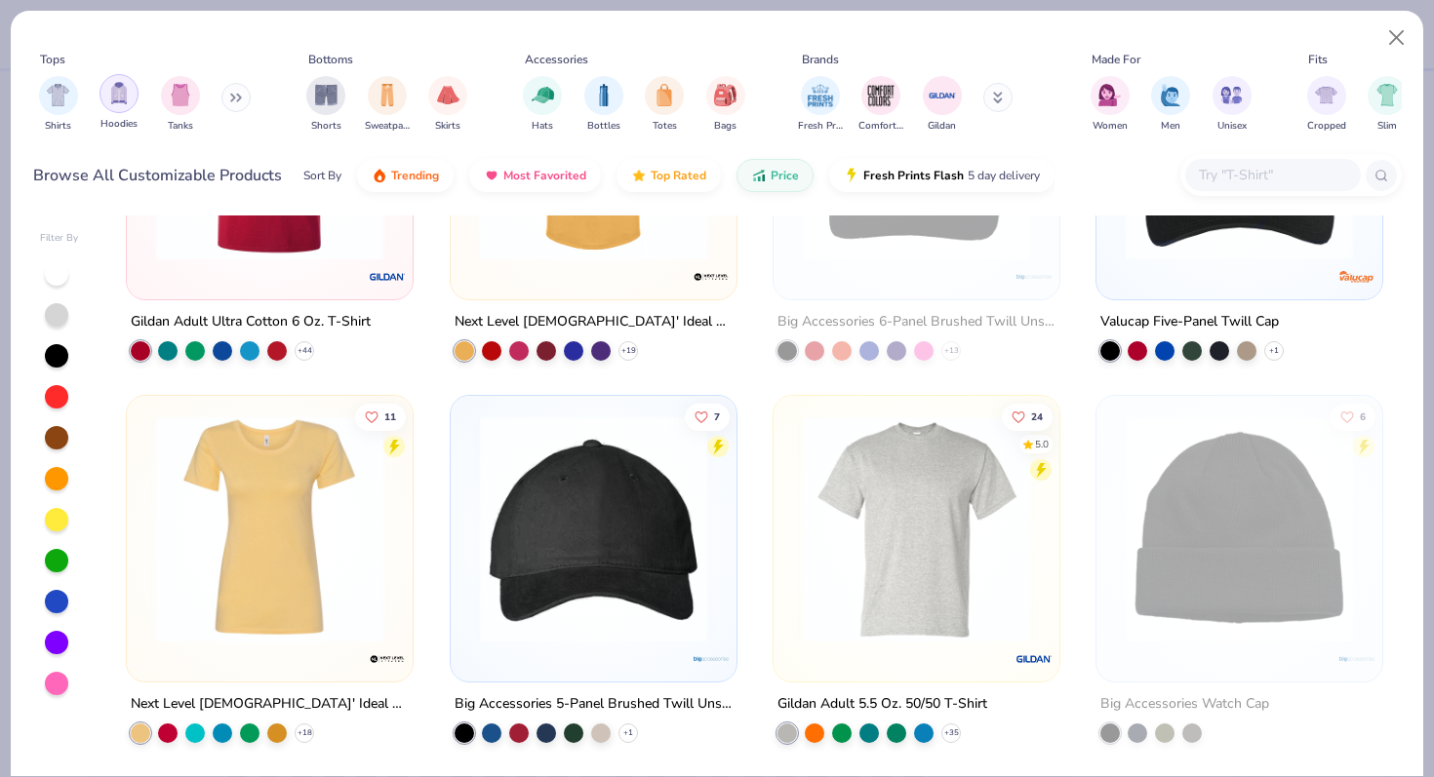
click at [114, 99] on img "filter for Hoodies" at bounding box center [118, 93] width 21 height 22
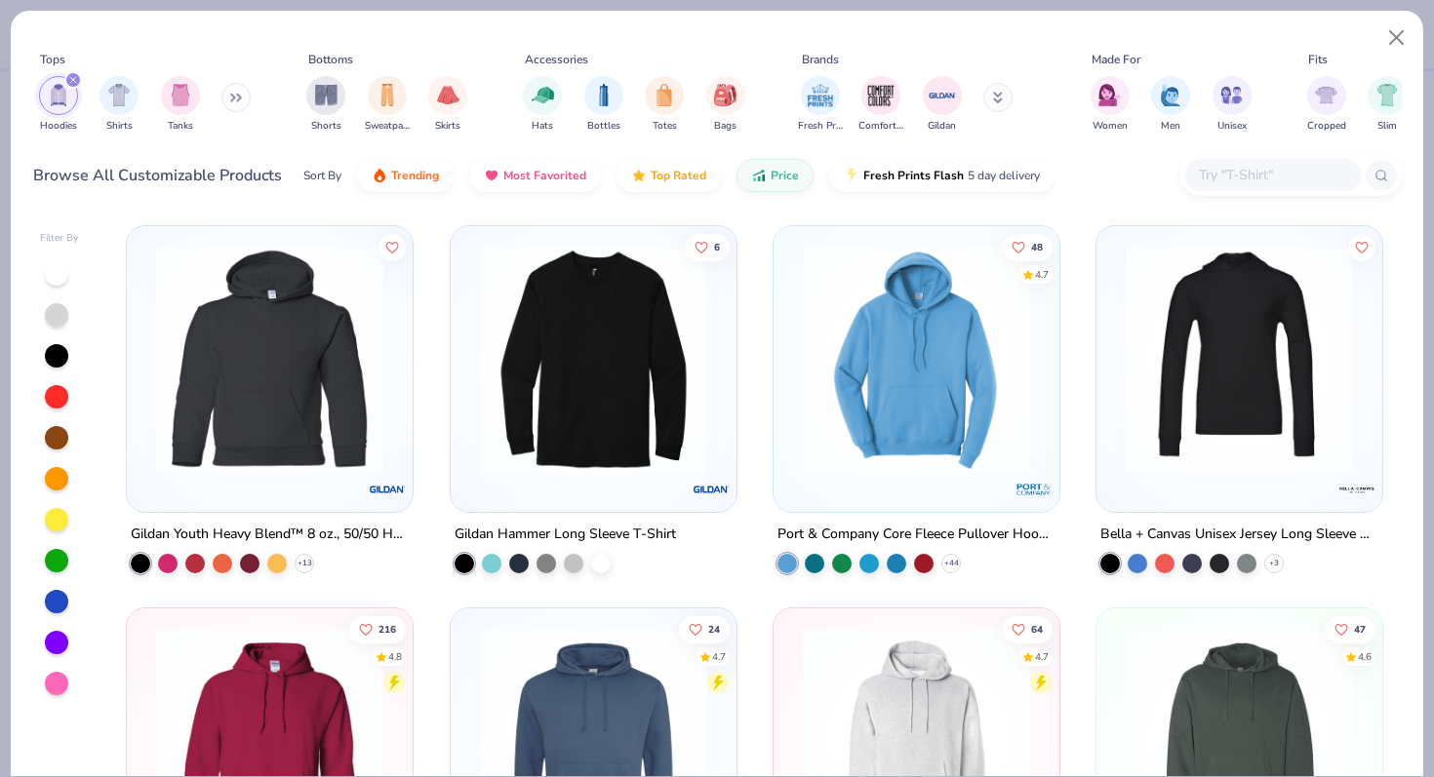
click at [240, 91] on button at bounding box center [235, 97] width 29 height 29
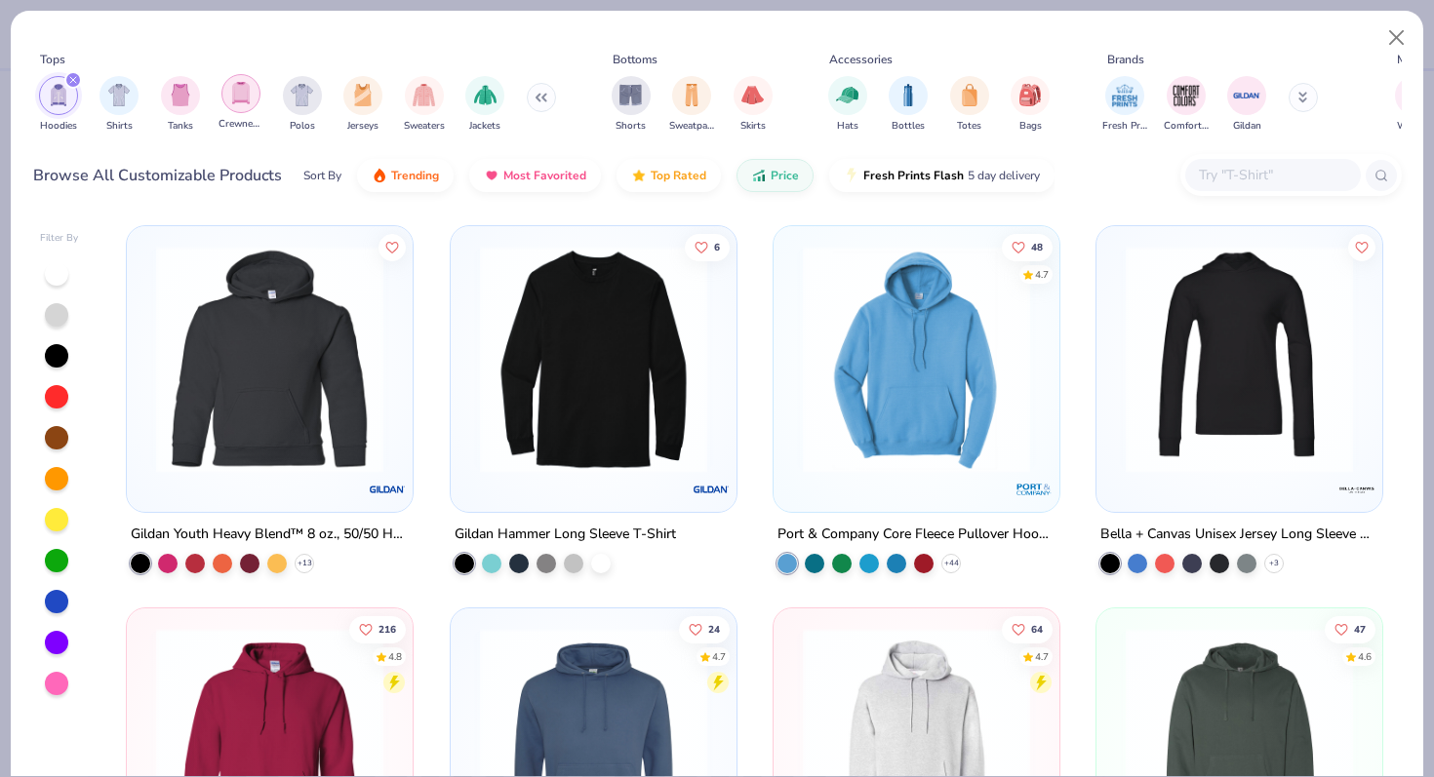
click at [248, 98] on img "filter for Crewnecks" at bounding box center [240, 93] width 21 height 22
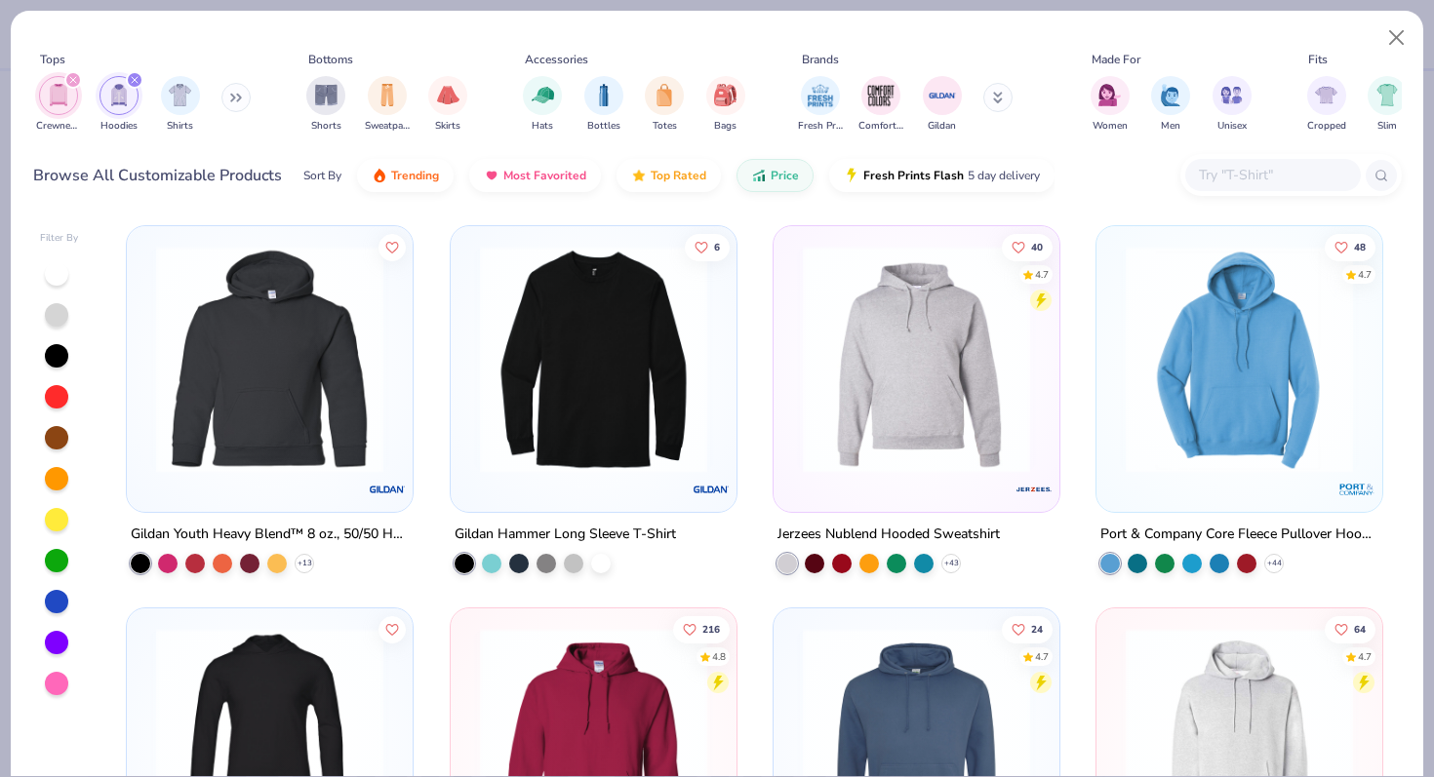
click at [235, 96] on icon at bounding box center [236, 98] width 12 height 10
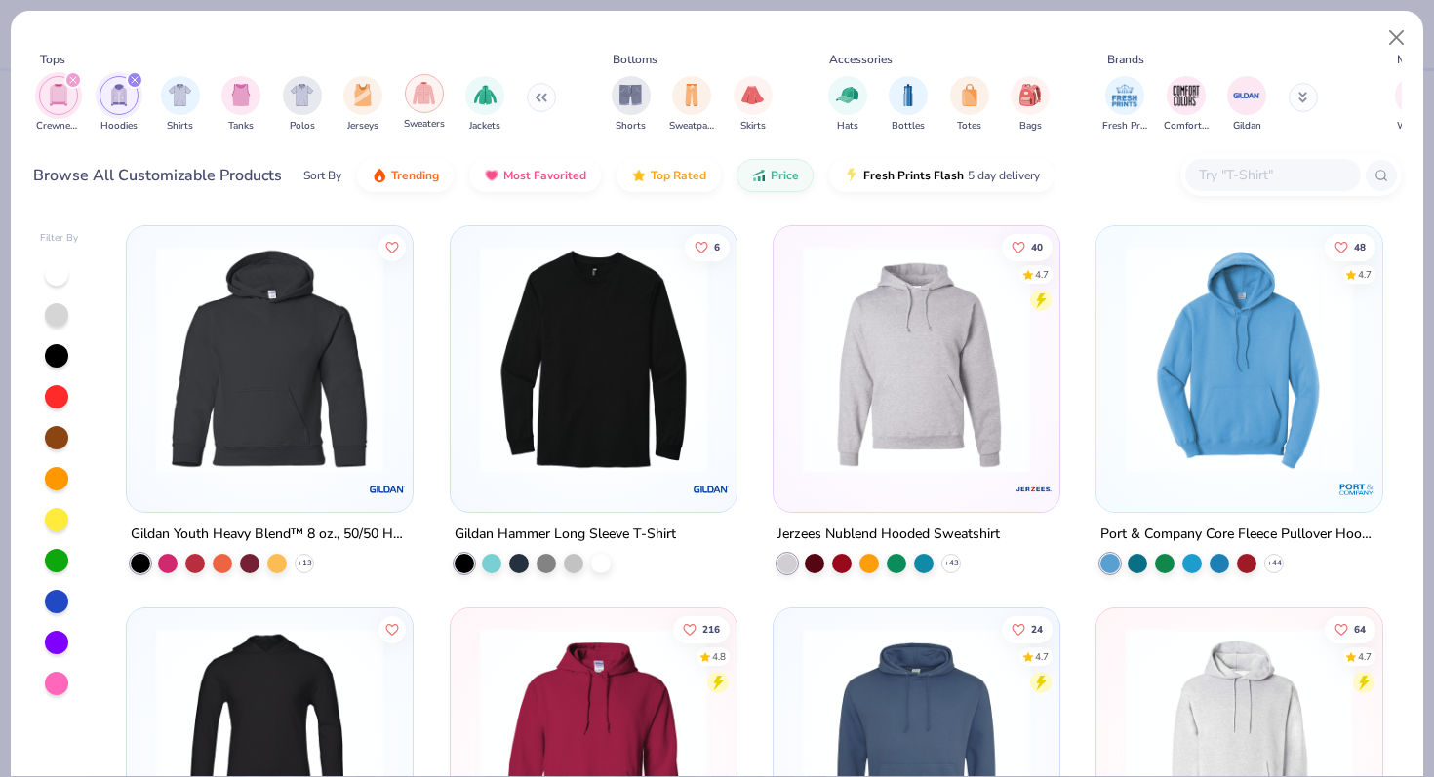
click at [432, 98] on img "filter for Sweaters" at bounding box center [424, 93] width 22 height 22
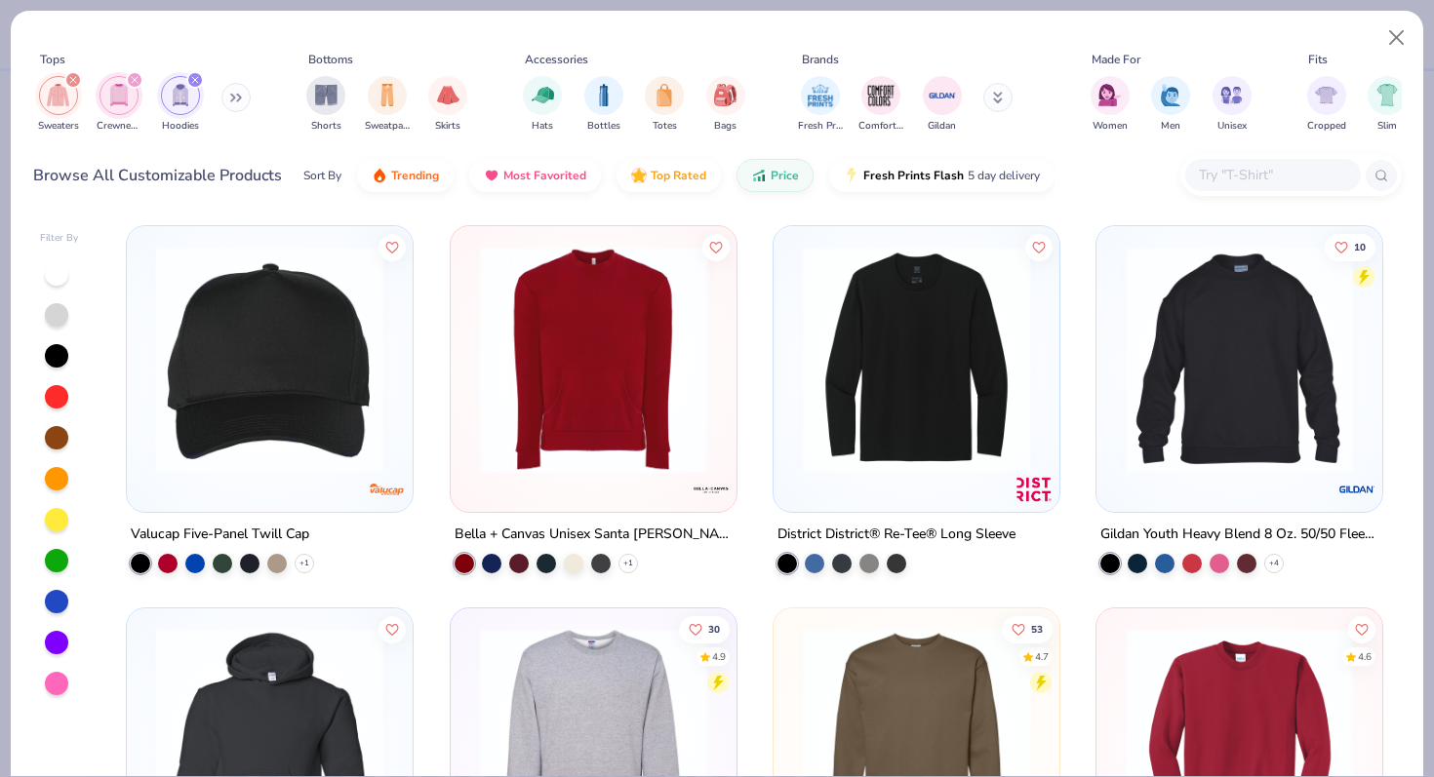
click at [54, 304] on div at bounding box center [56, 314] width 23 height 23
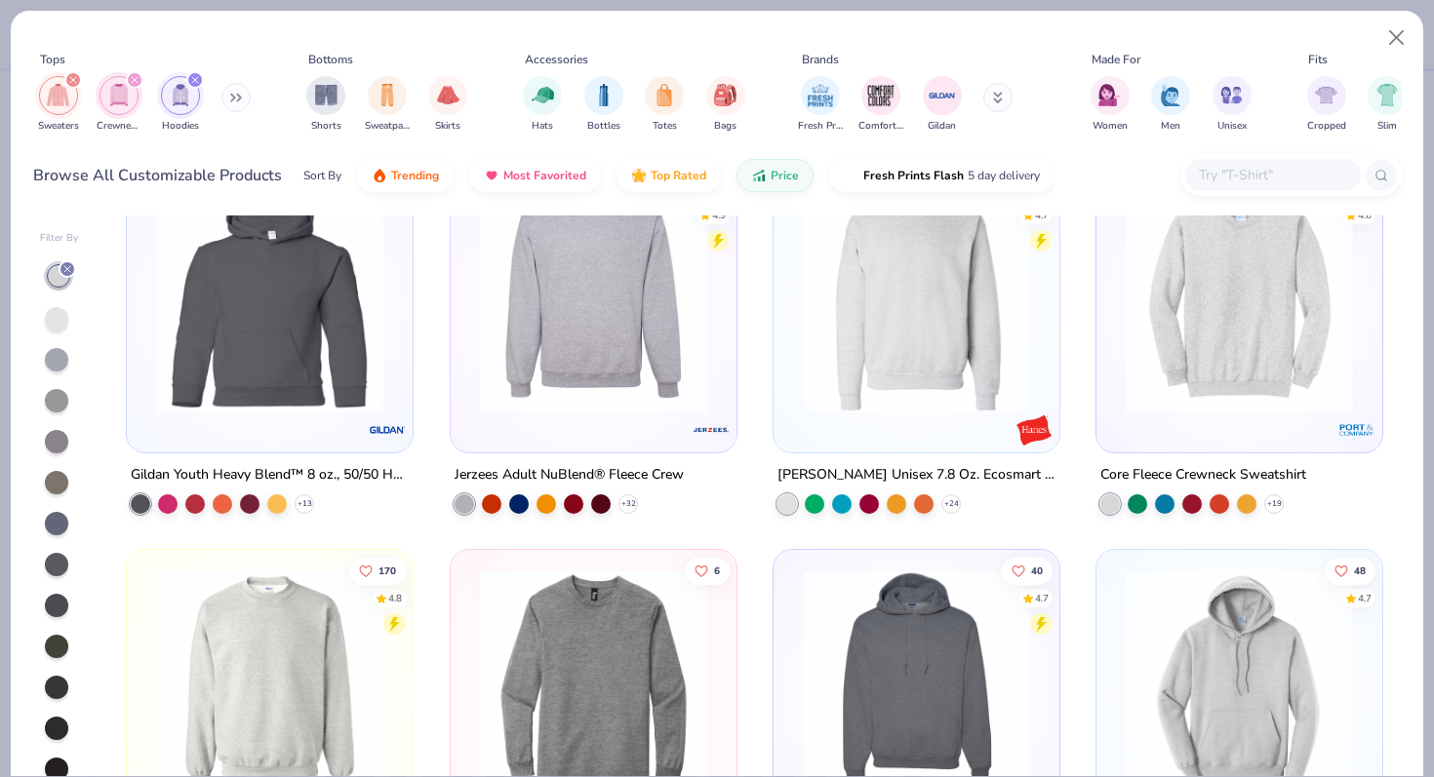
scroll to position [360, 0]
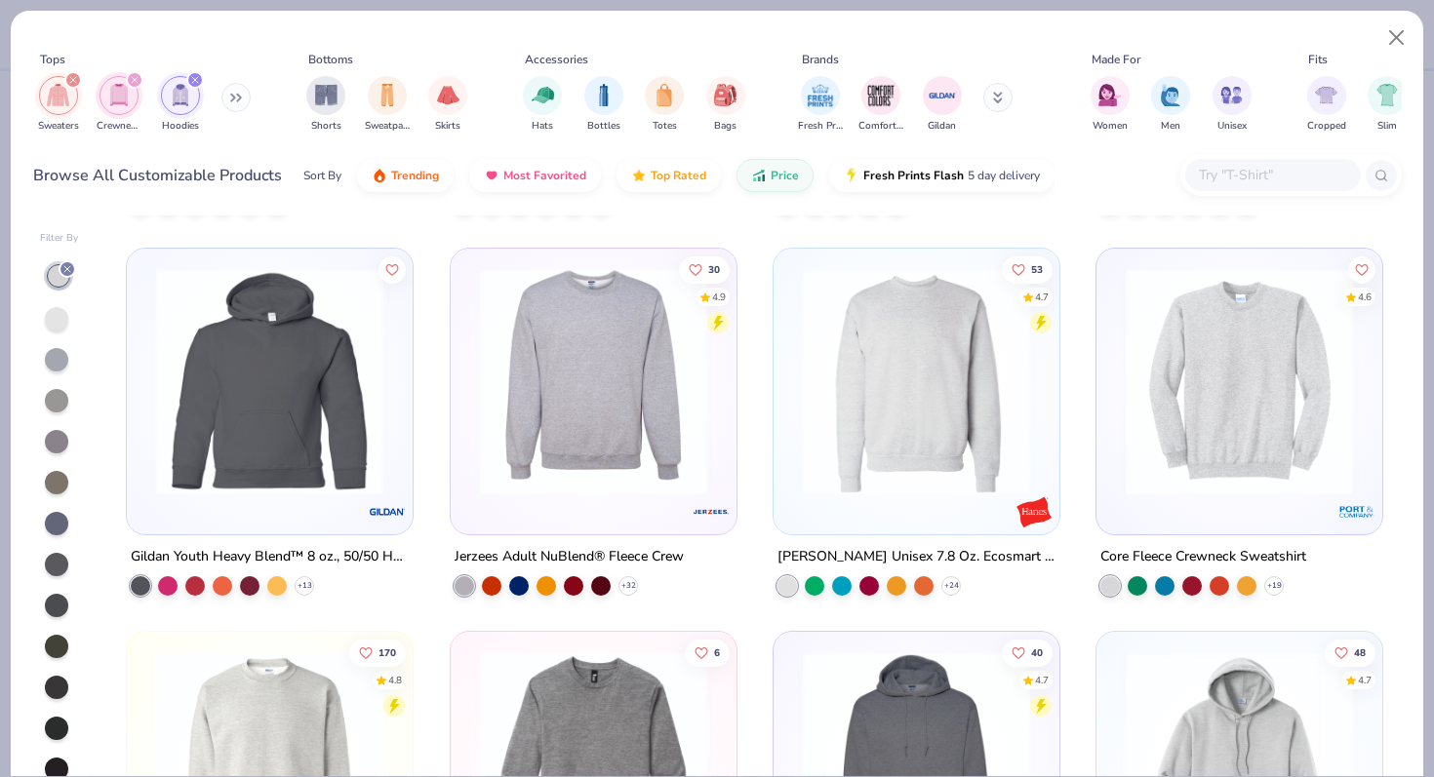
click at [1246, 433] on img at bounding box center [1239, 381] width 247 height 227
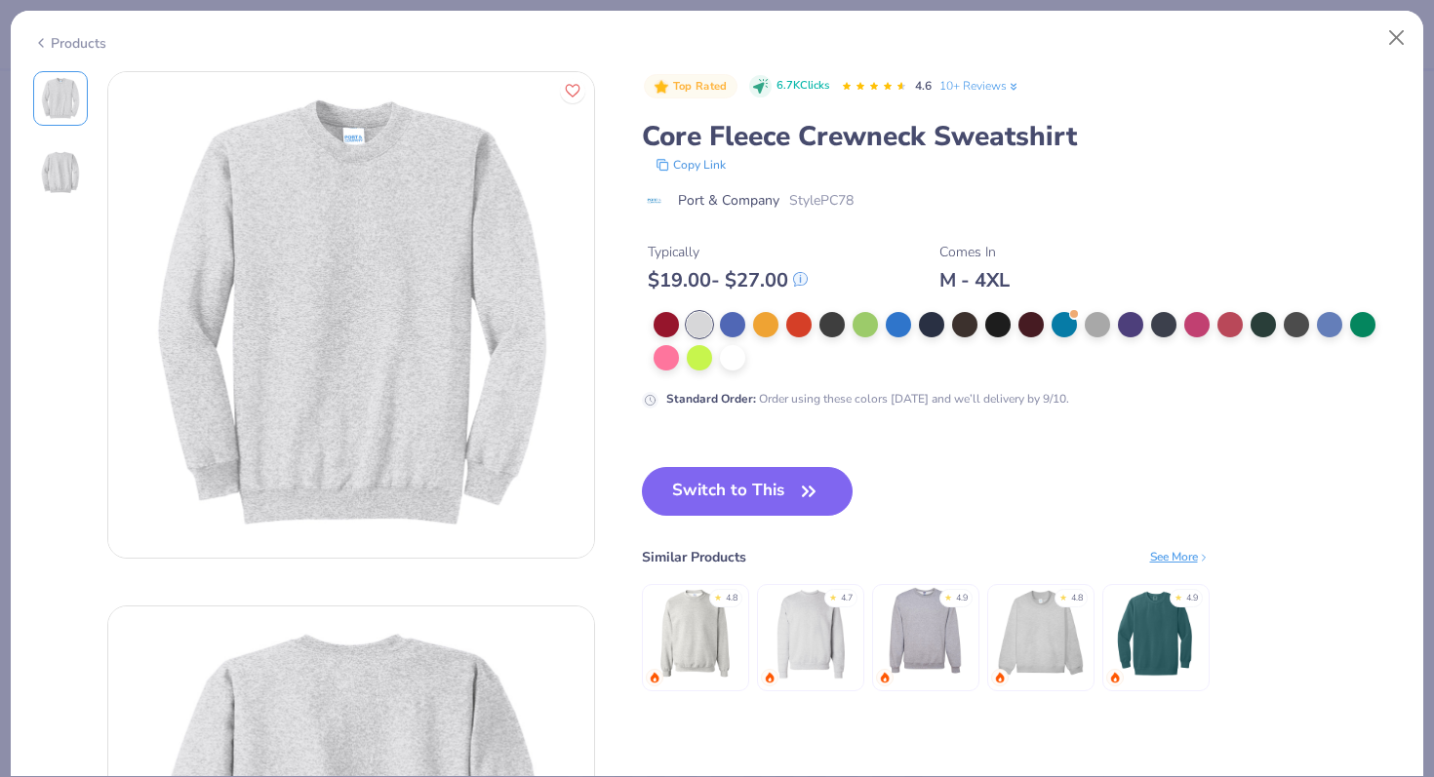
click at [49, 177] on img at bounding box center [60, 172] width 47 height 47
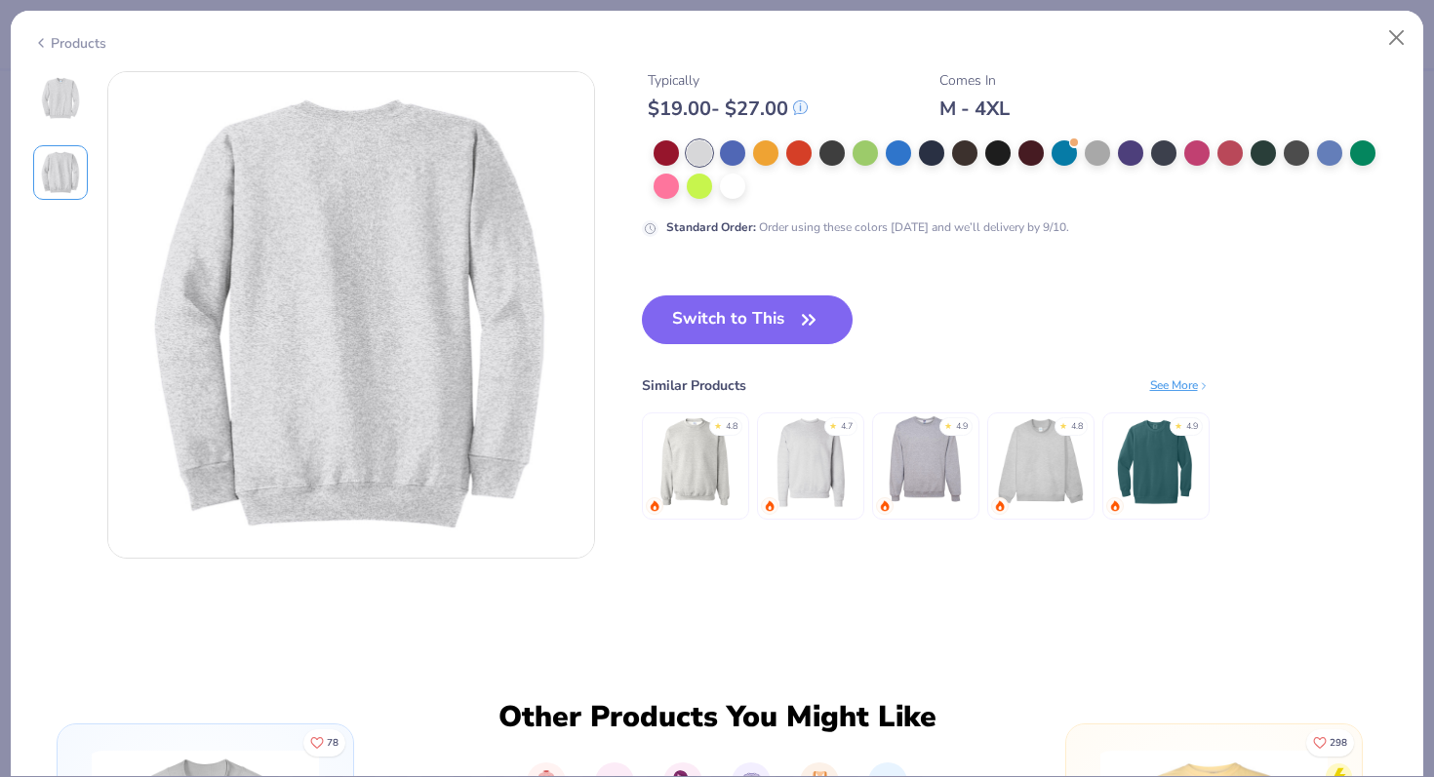
click at [60, 99] on img at bounding box center [60, 98] width 47 height 47
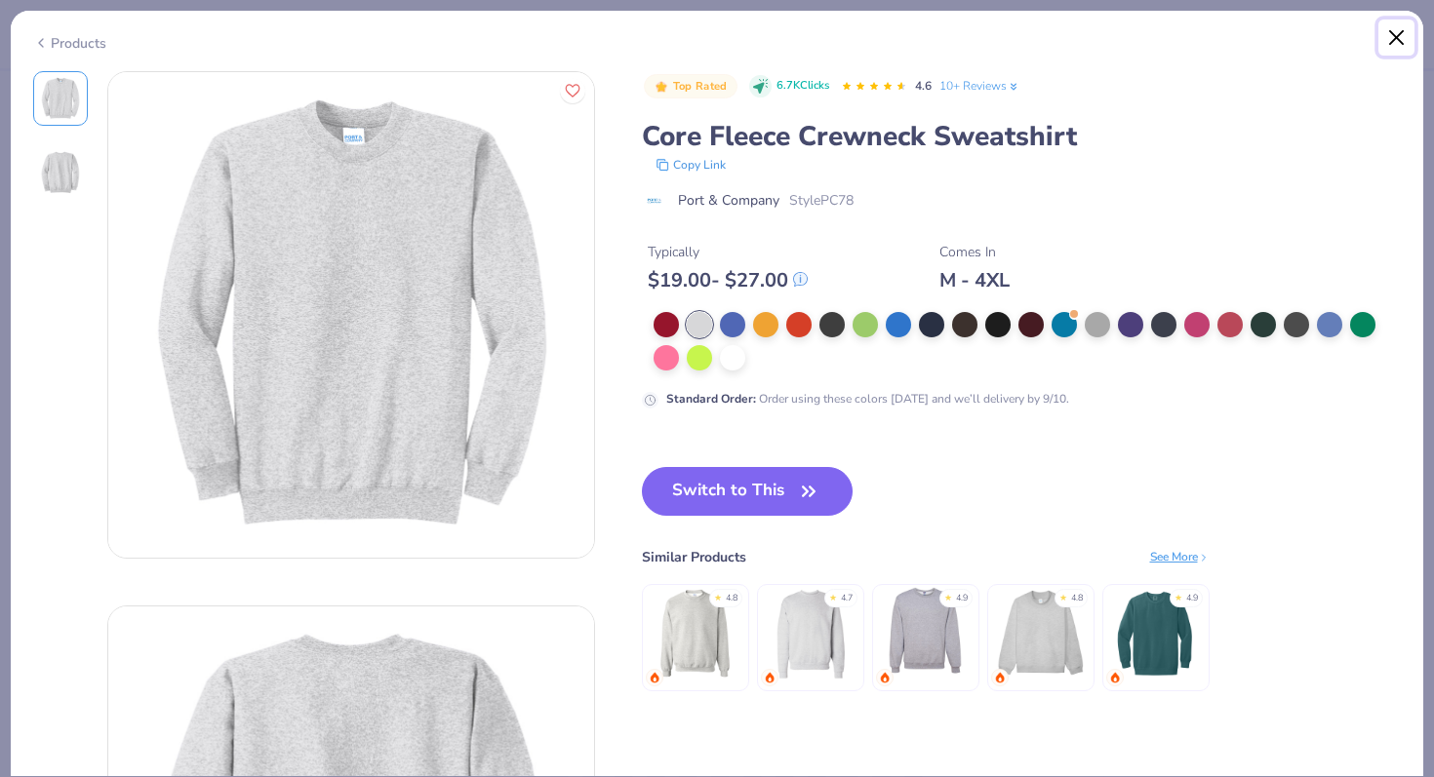
click at [1398, 27] on button "Close" at bounding box center [1396, 38] width 37 height 37
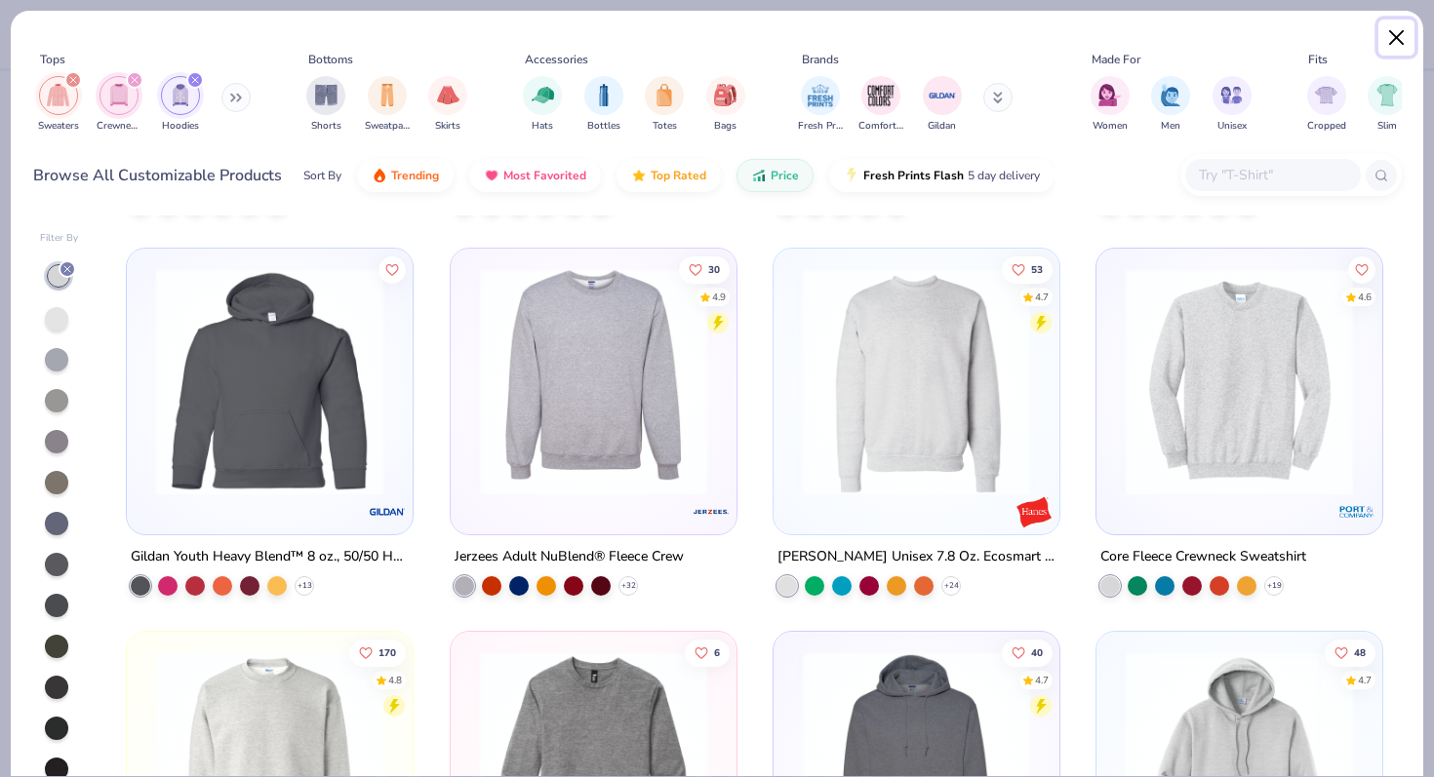
click at [1400, 38] on button "Close" at bounding box center [1396, 38] width 37 height 37
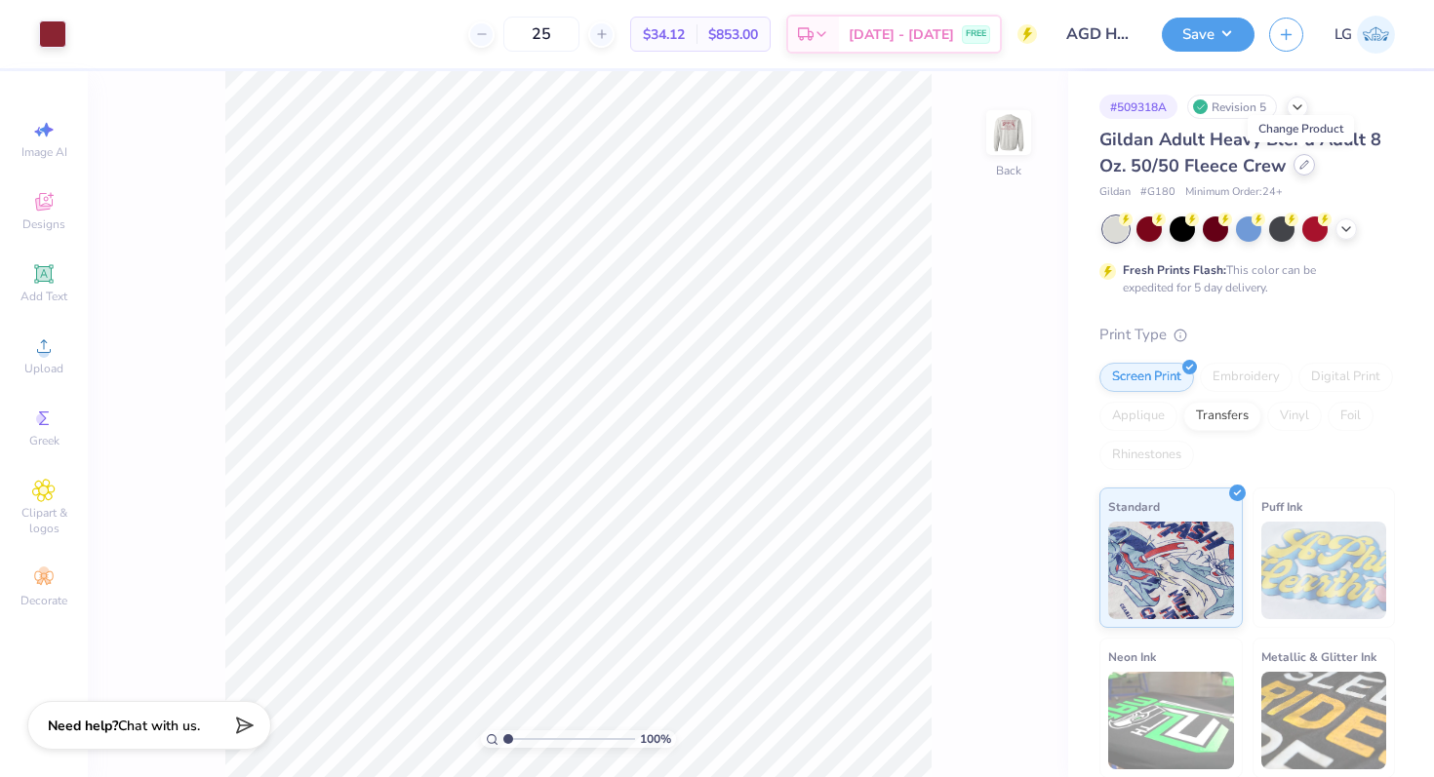
click at [1299, 167] on icon at bounding box center [1304, 165] width 10 height 10
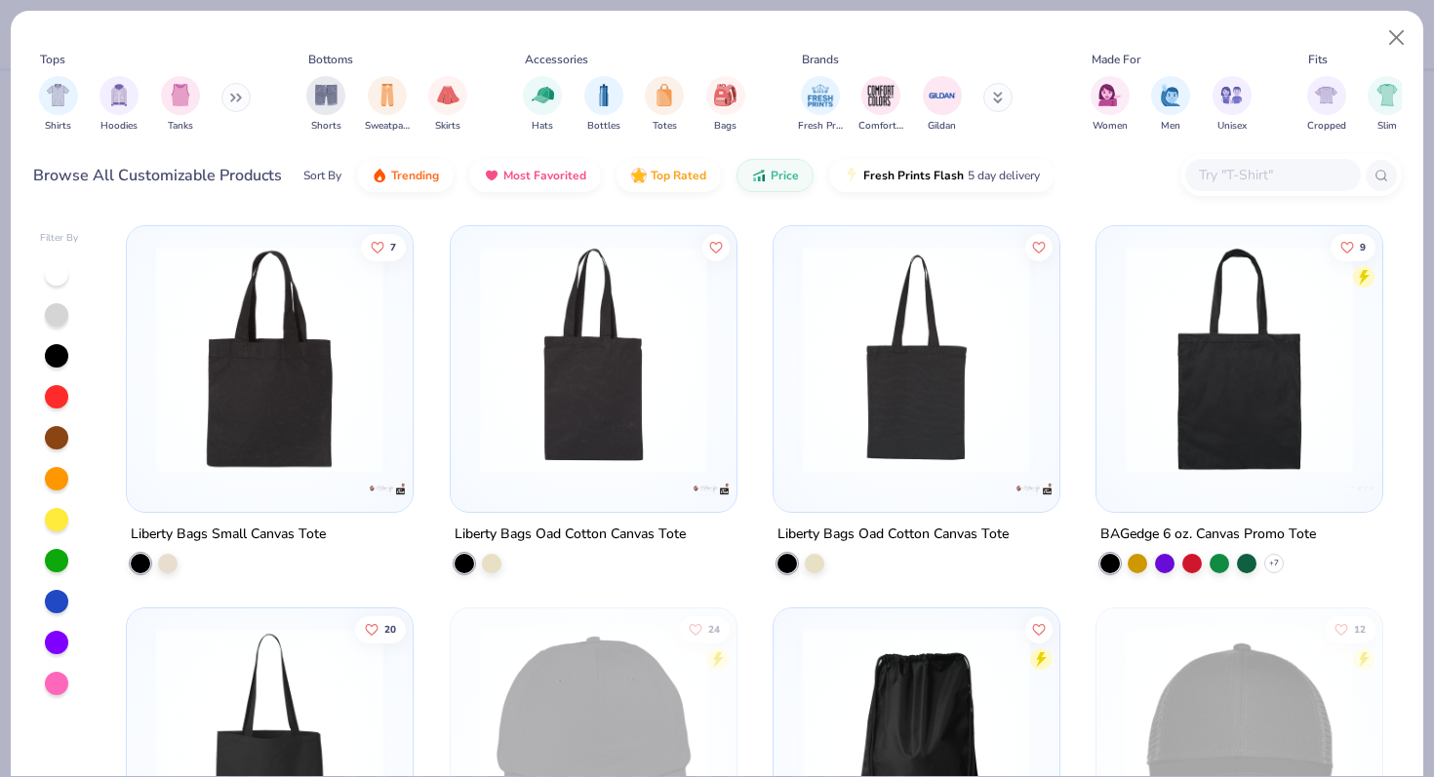
click at [1220, 179] on input "text" at bounding box center [1272, 175] width 150 height 22
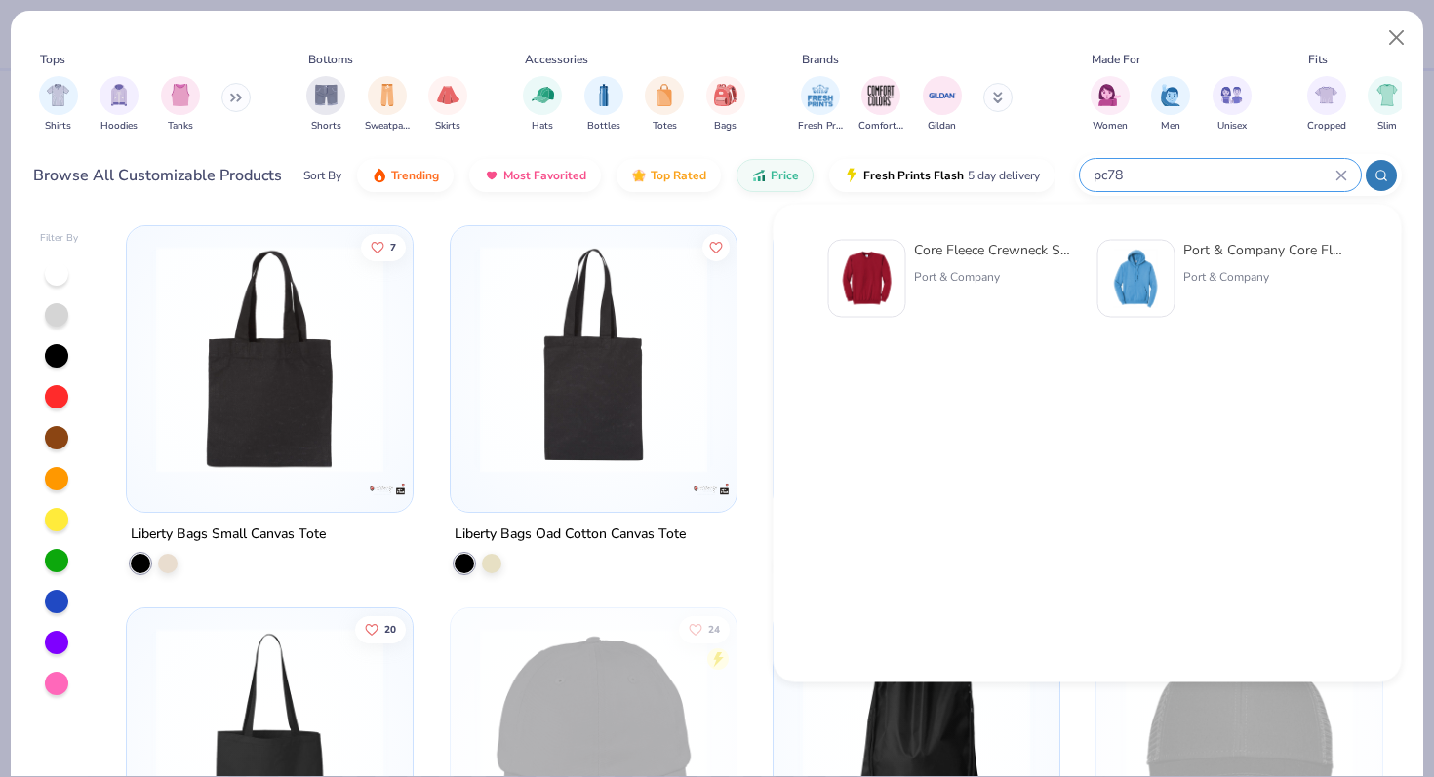
type input "pc78"
click at [978, 255] on div "Core Fleece Crewneck Sweatshirt" at bounding box center [996, 250] width 164 height 20
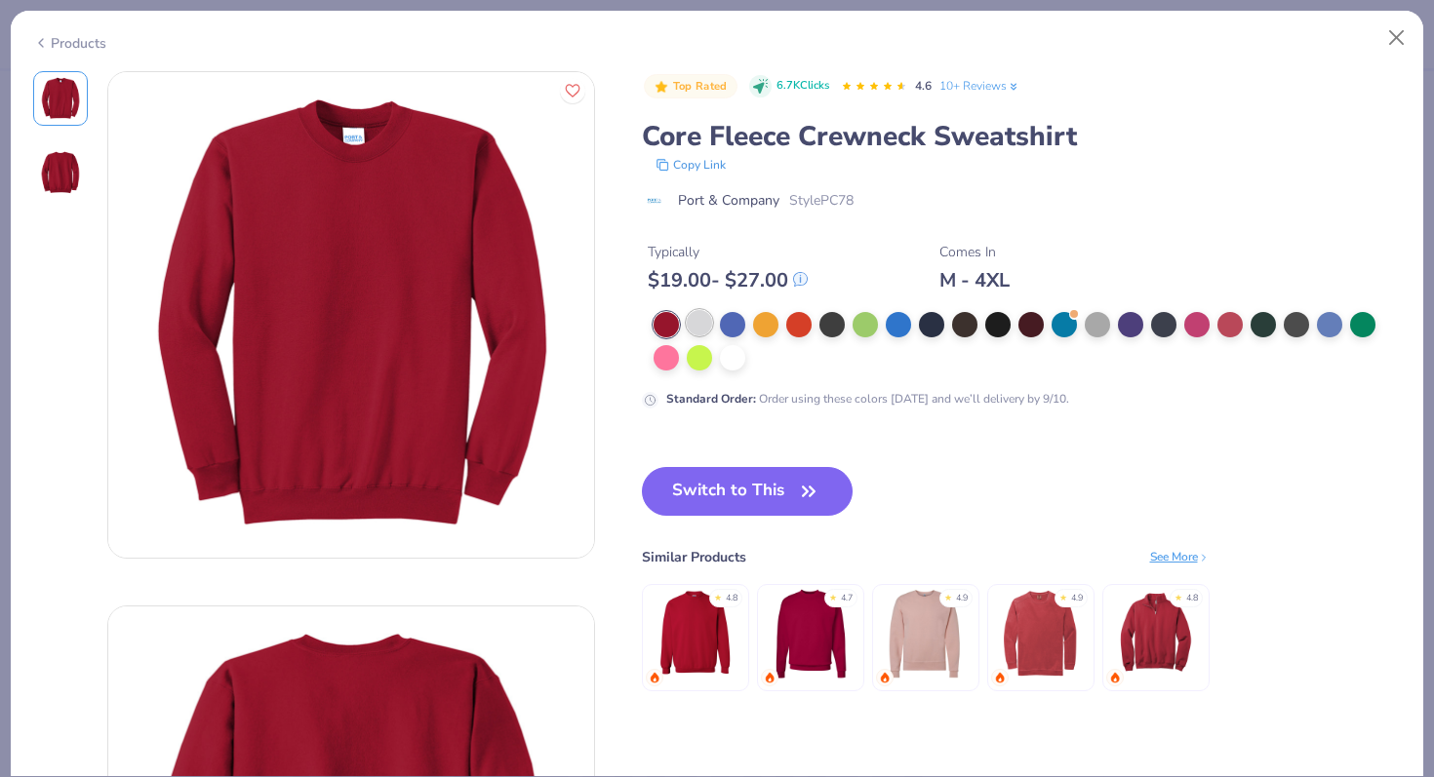
click at [694, 328] on div at bounding box center [699, 322] width 25 height 25
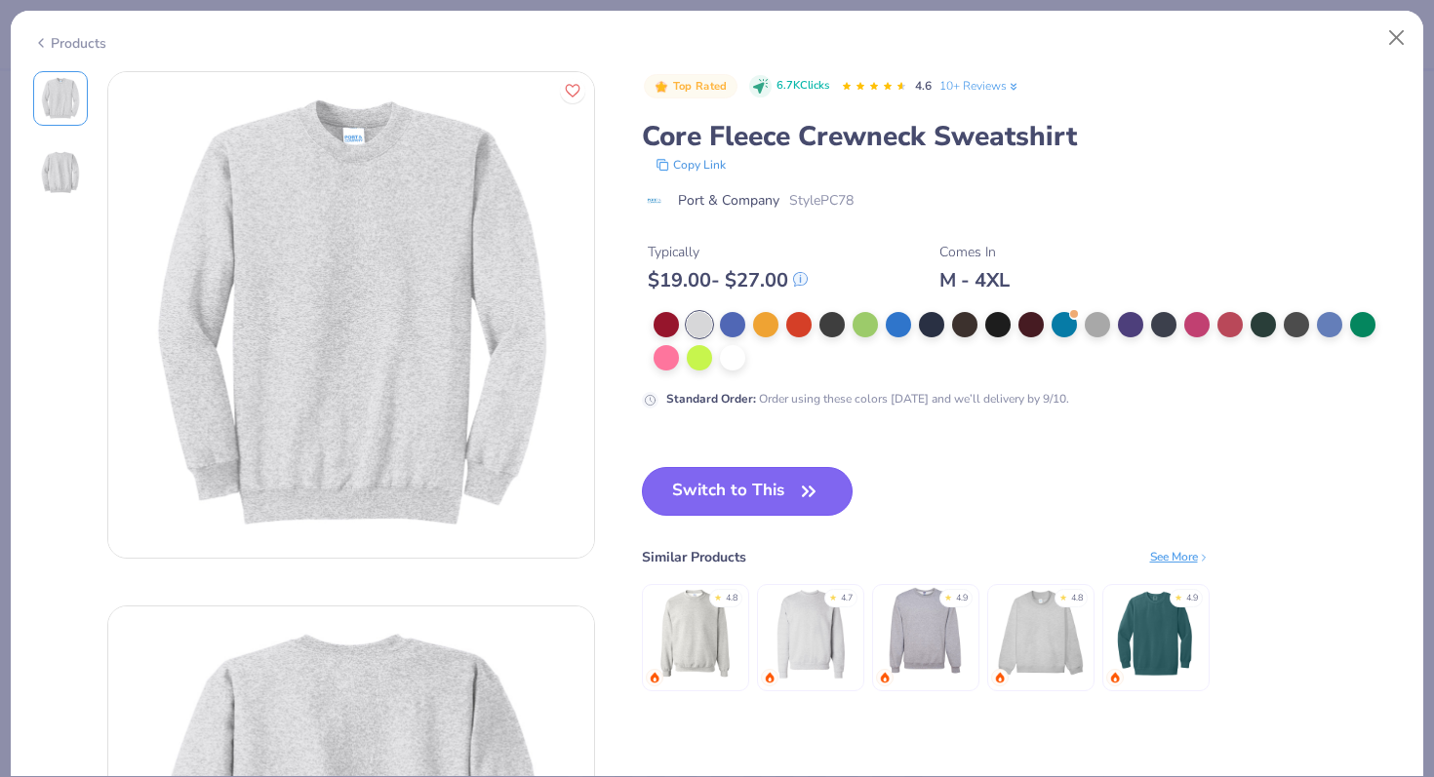
click at [735, 485] on button "Switch to This" at bounding box center [748, 491] width 212 height 49
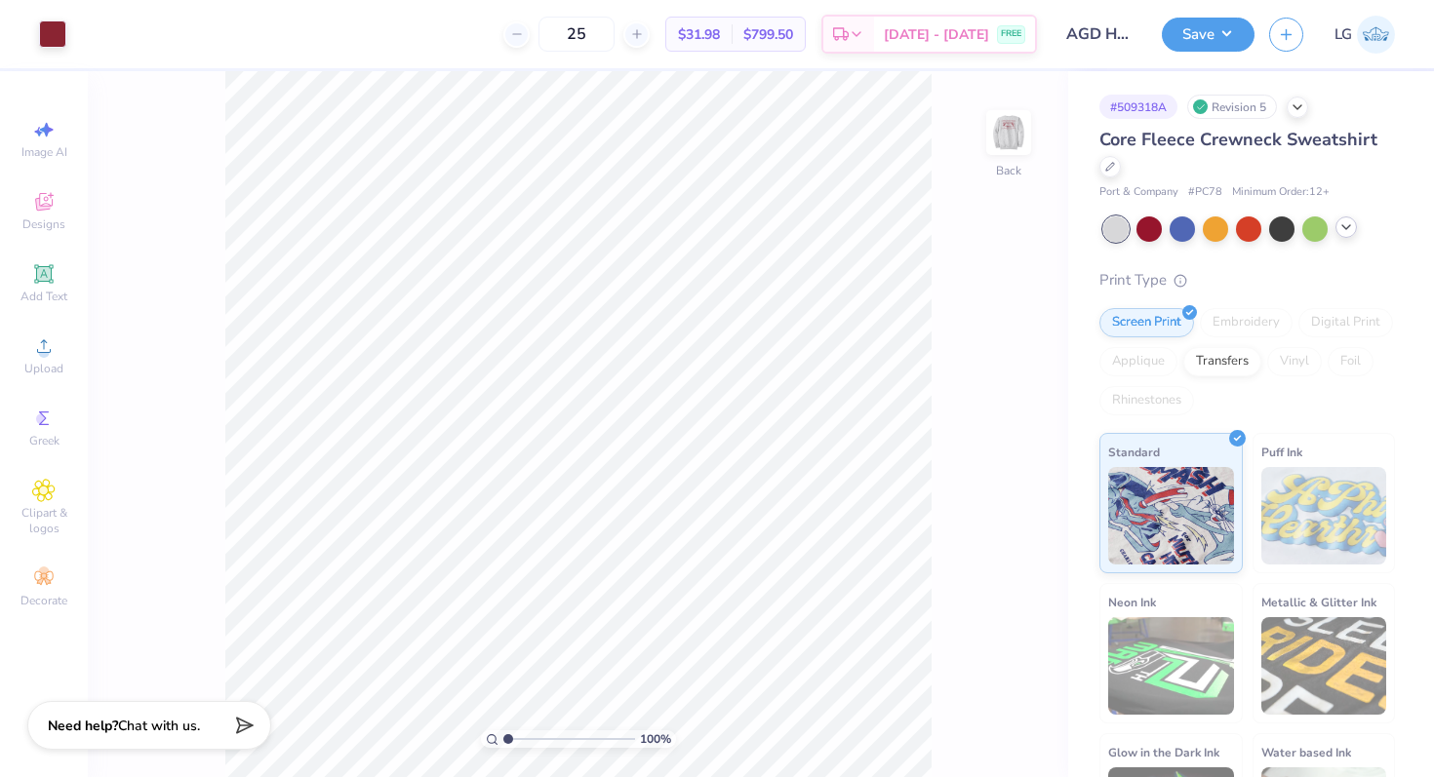
click at [1348, 225] on icon at bounding box center [1346, 227] width 16 height 16
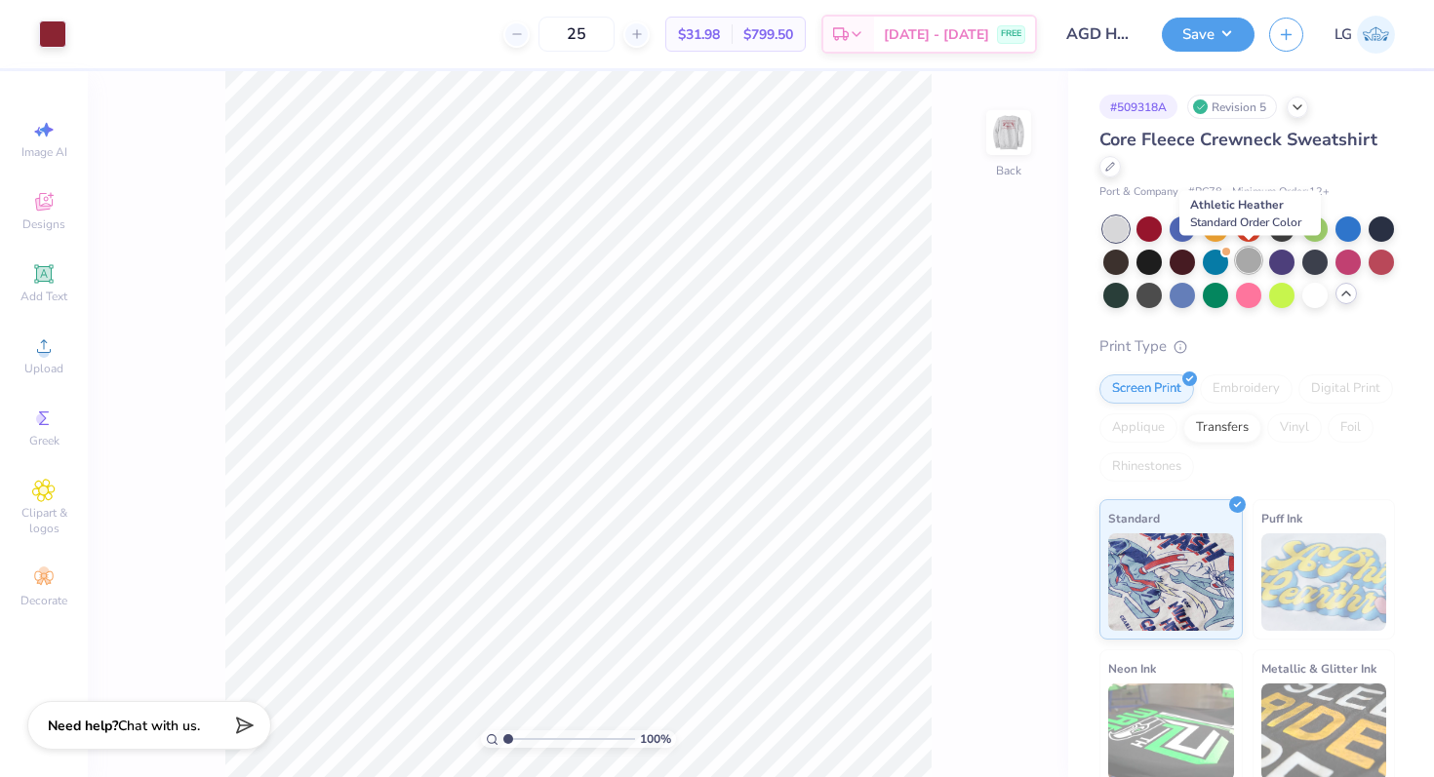
click at [1249, 260] on div at bounding box center [1248, 260] width 25 height 25
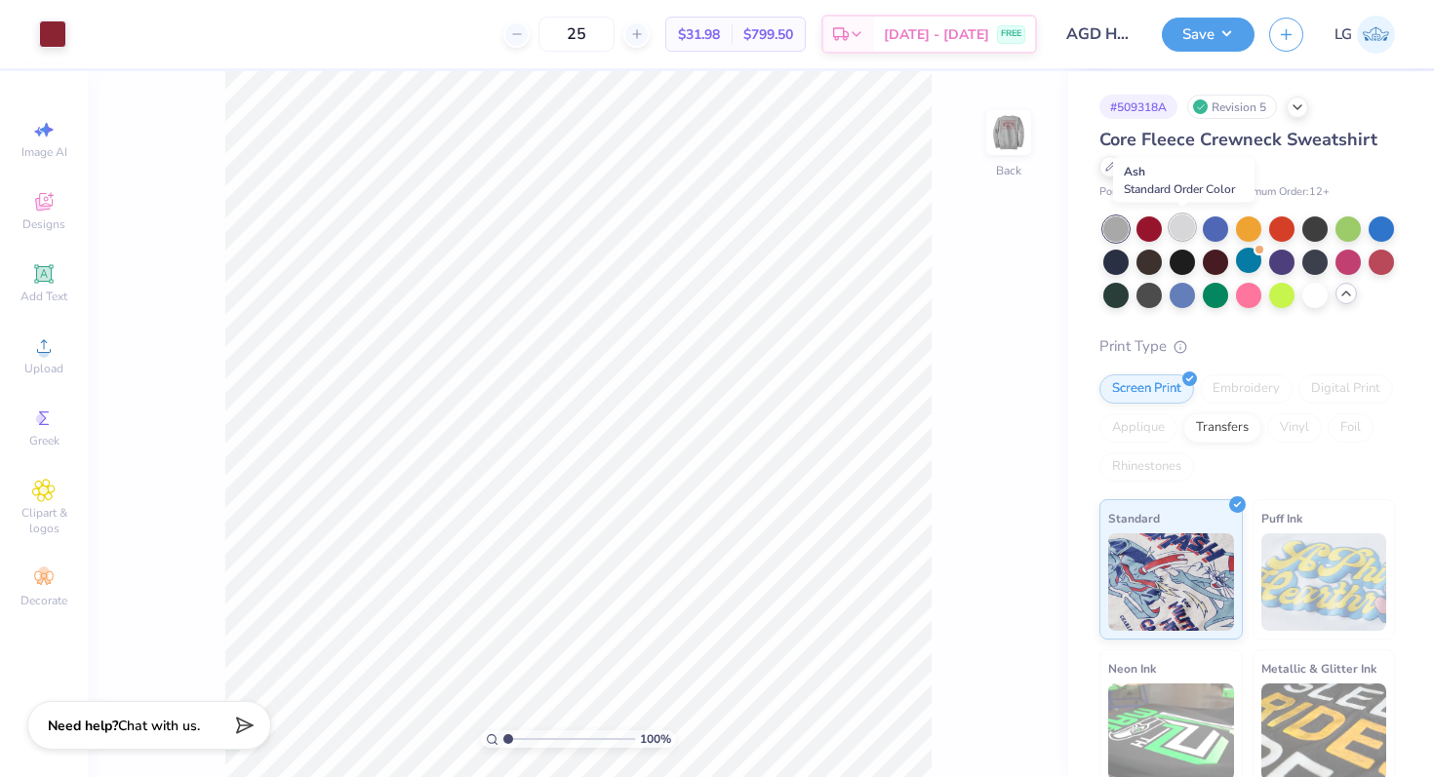
click at [1182, 222] on div at bounding box center [1181, 227] width 25 height 25
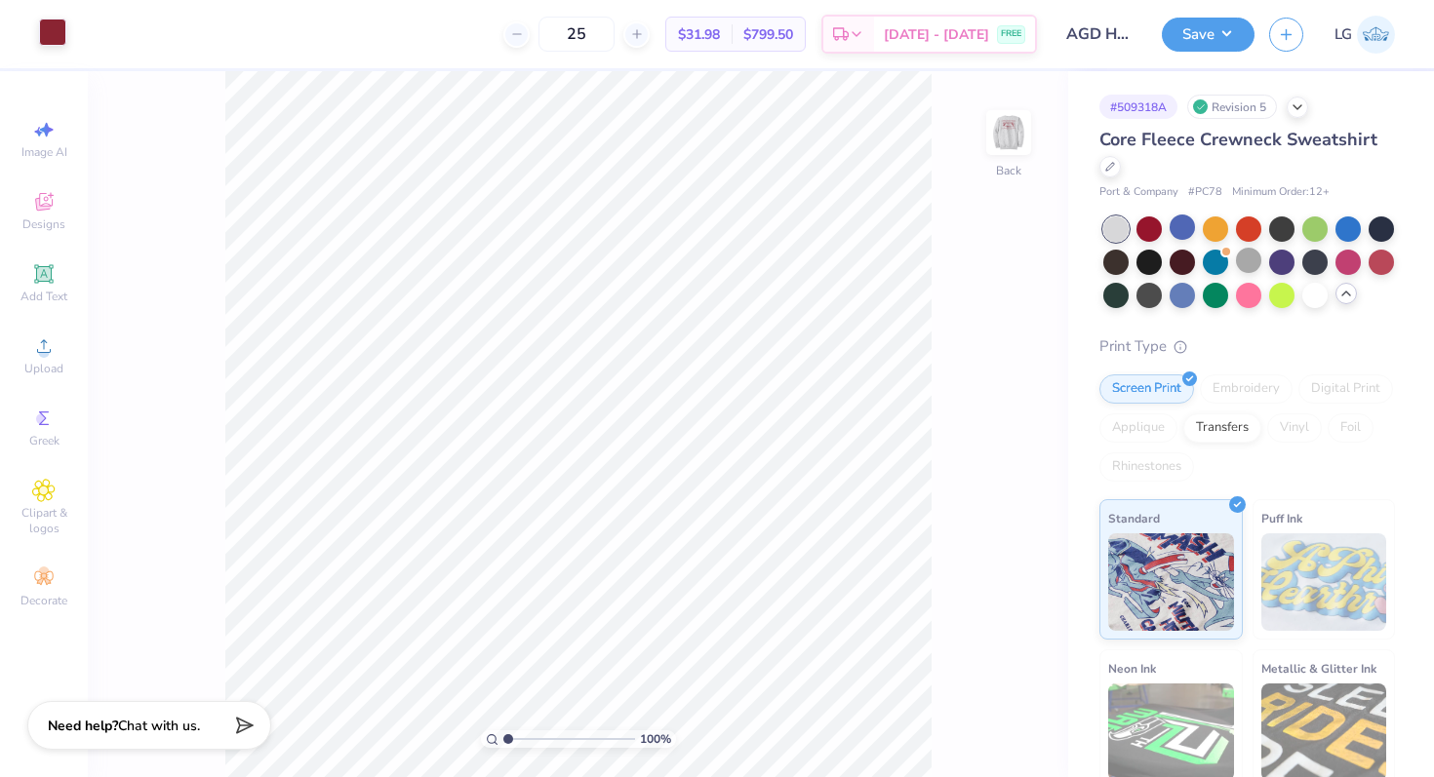
click at [52, 39] on div at bounding box center [52, 32] width 27 height 27
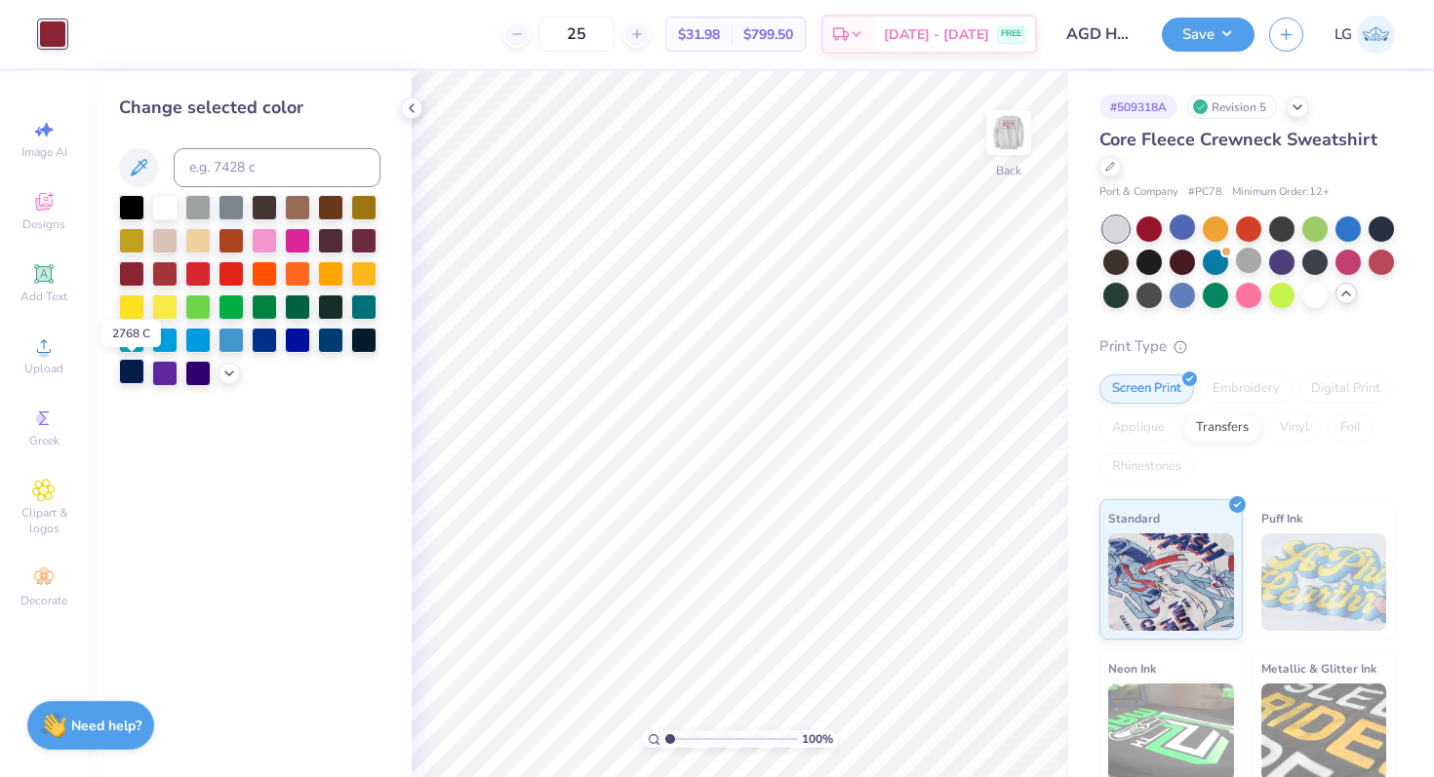
click at [130, 372] on div at bounding box center [131, 371] width 25 height 25
click at [268, 335] on div at bounding box center [264, 338] width 25 height 25
click at [132, 378] on div at bounding box center [131, 371] width 25 height 25
click at [1016, 160] on img at bounding box center [1008, 133] width 78 height 78
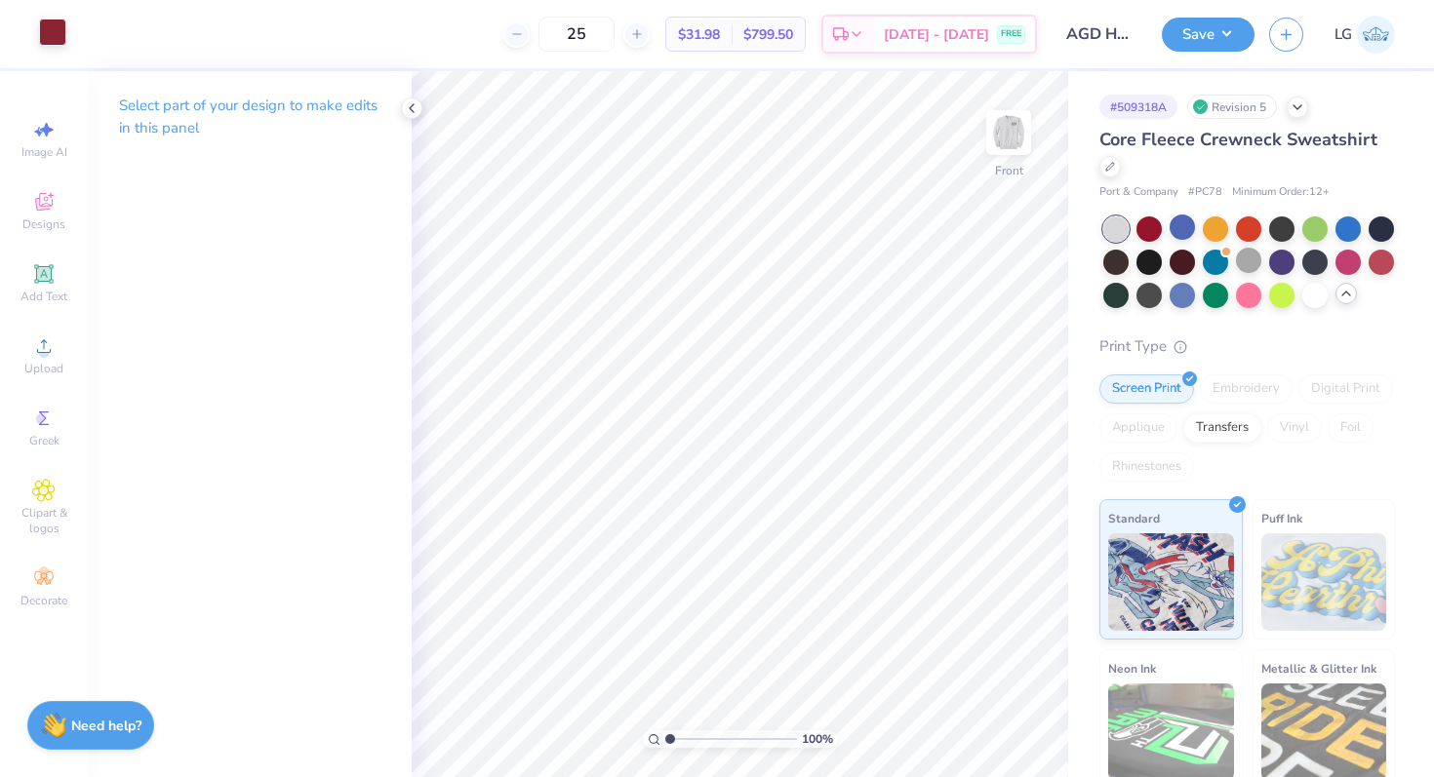
click at [46, 34] on div at bounding box center [52, 32] width 27 height 27
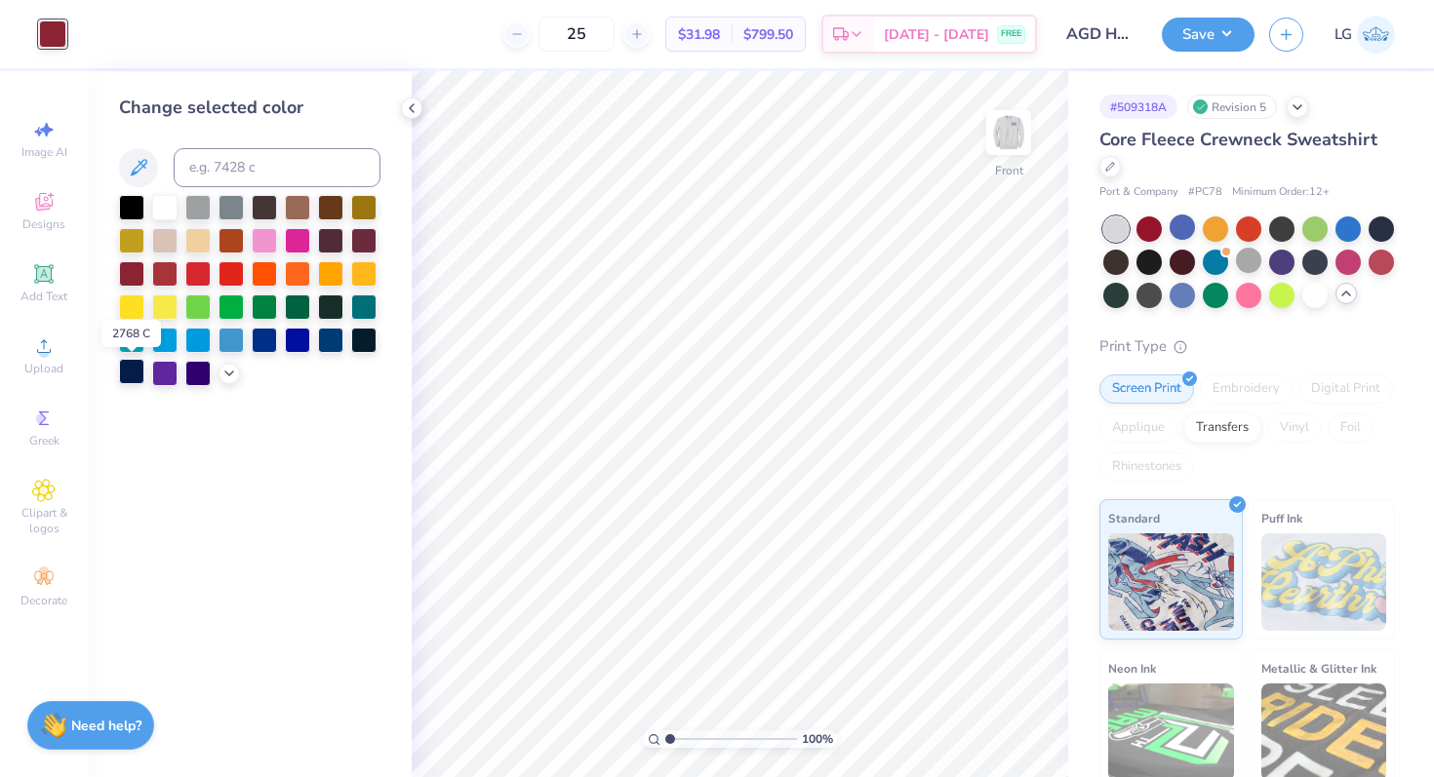
click at [135, 378] on div at bounding box center [131, 371] width 25 height 25
click at [1227, 37] on button "Save" at bounding box center [1208, 32] width 93 height 34
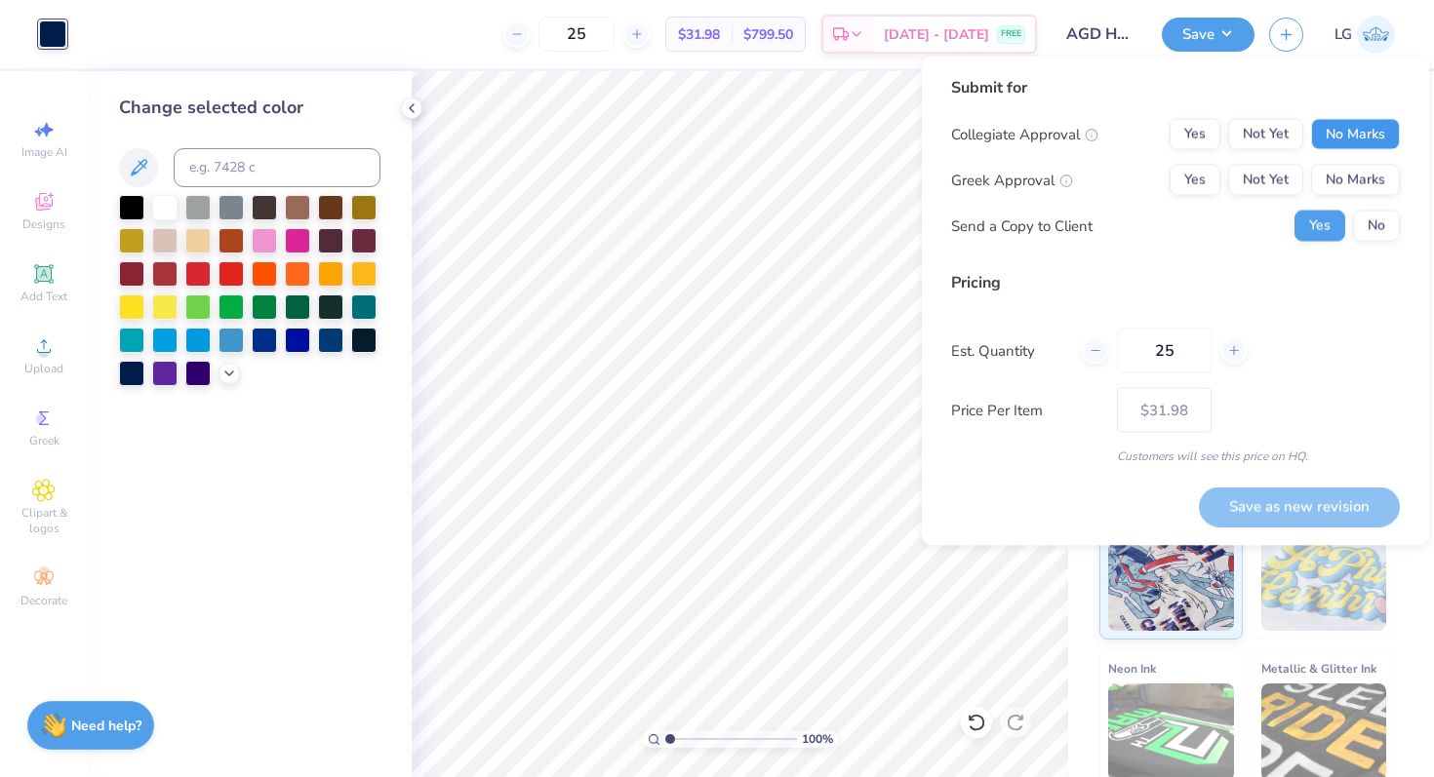
click at [1371, 142] on button "No Marks" at bounding box center [1355, 134] width 89 height 31
click at [1203, 180] on button "Yes" at bounding box center [1194, 180] width 51 height 31
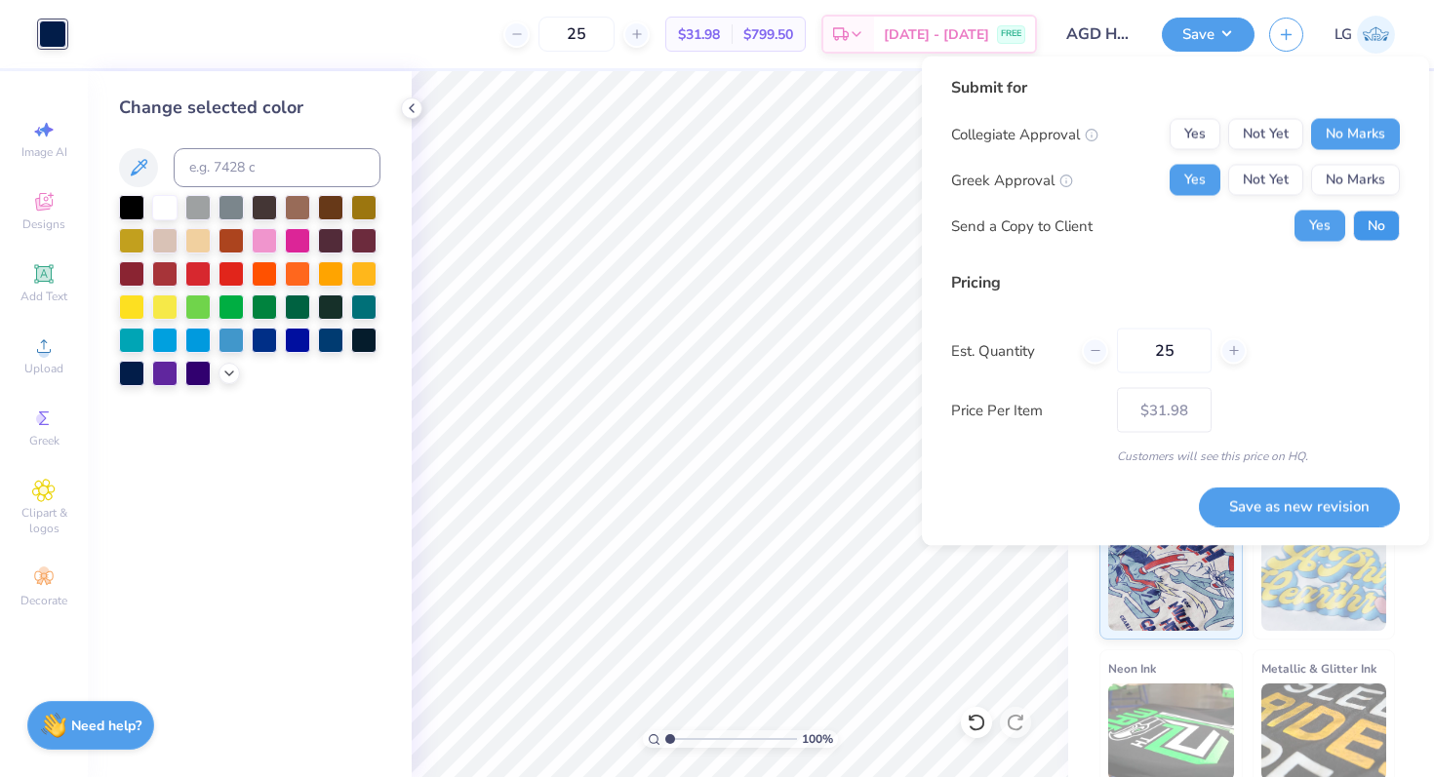
click at [1383, 227] on button "No" at bounding box center [1376, 226] width 47 height 31
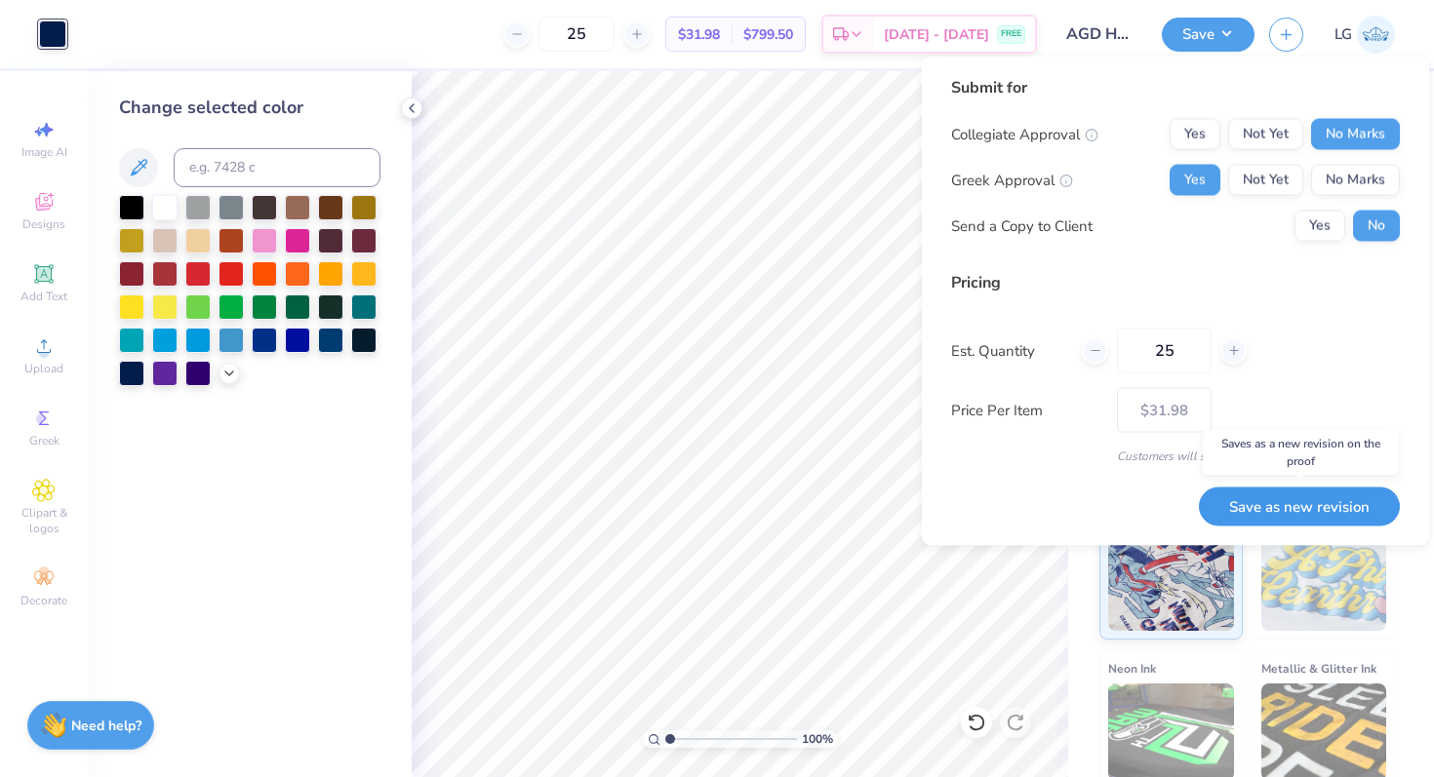
click at [1285, 502] on button "Save as new revision" at bounding box center [1299, 507] width 201 height 40
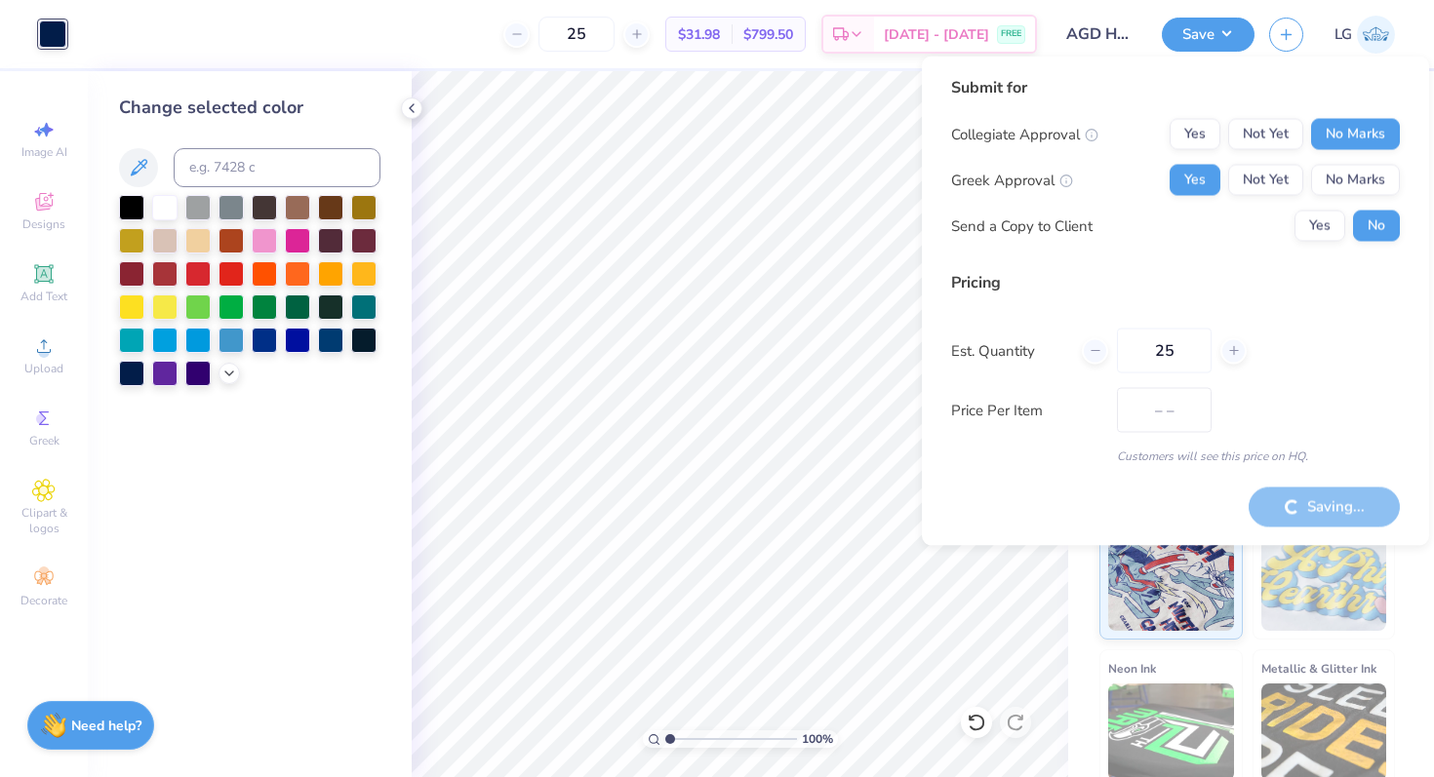
type input "$31.98"
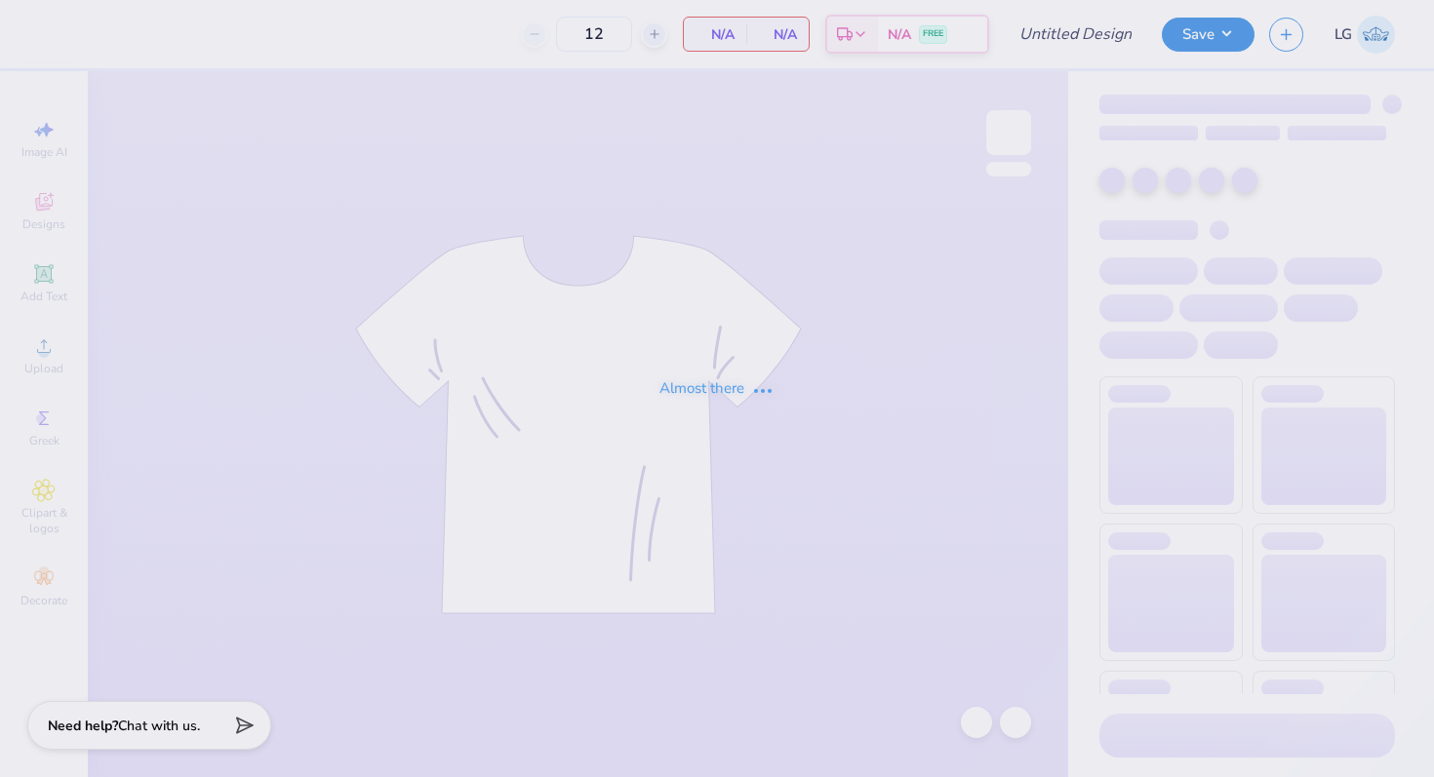
type input "25"
type input "AGD Hoco 25"
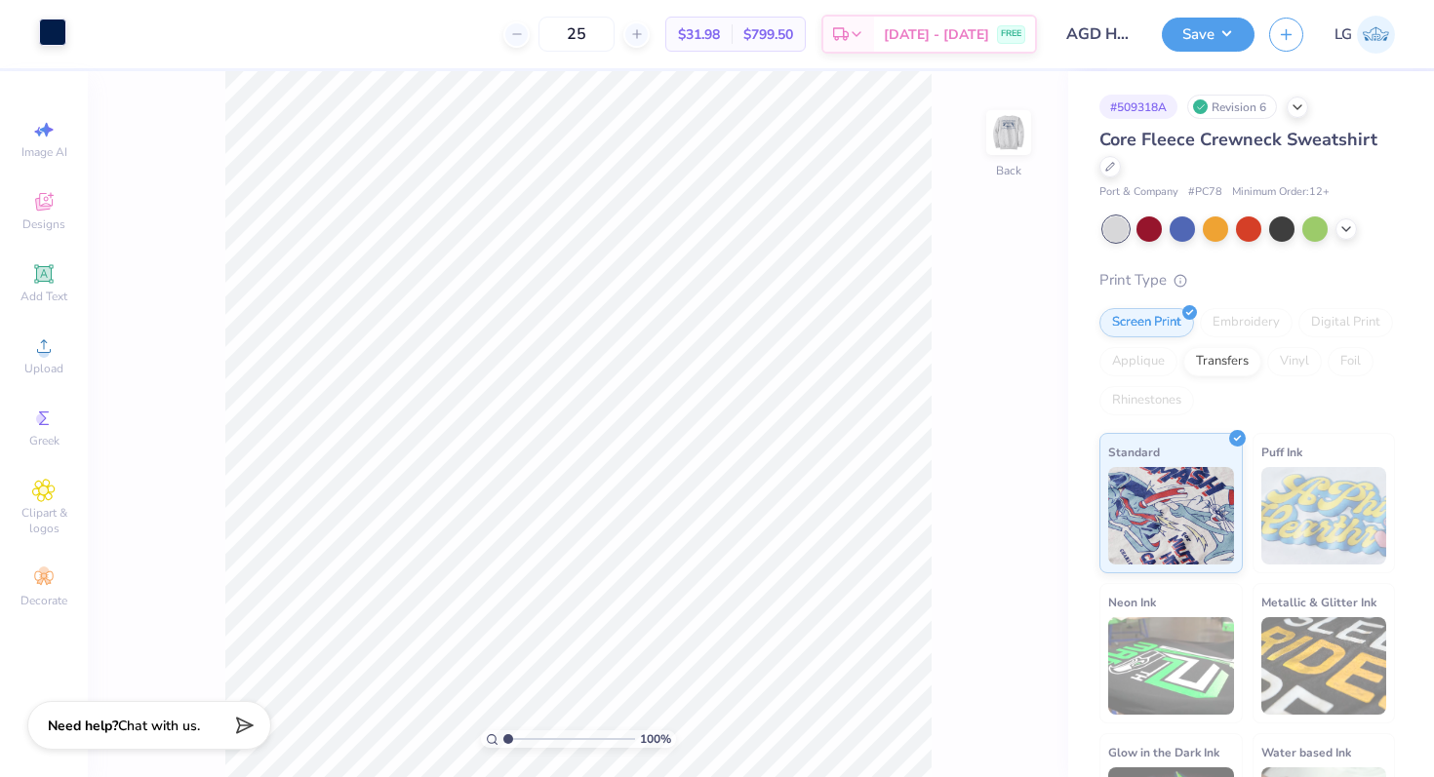
click at [54, 31] on div at bounding box center [52, 32] width 27 height 27
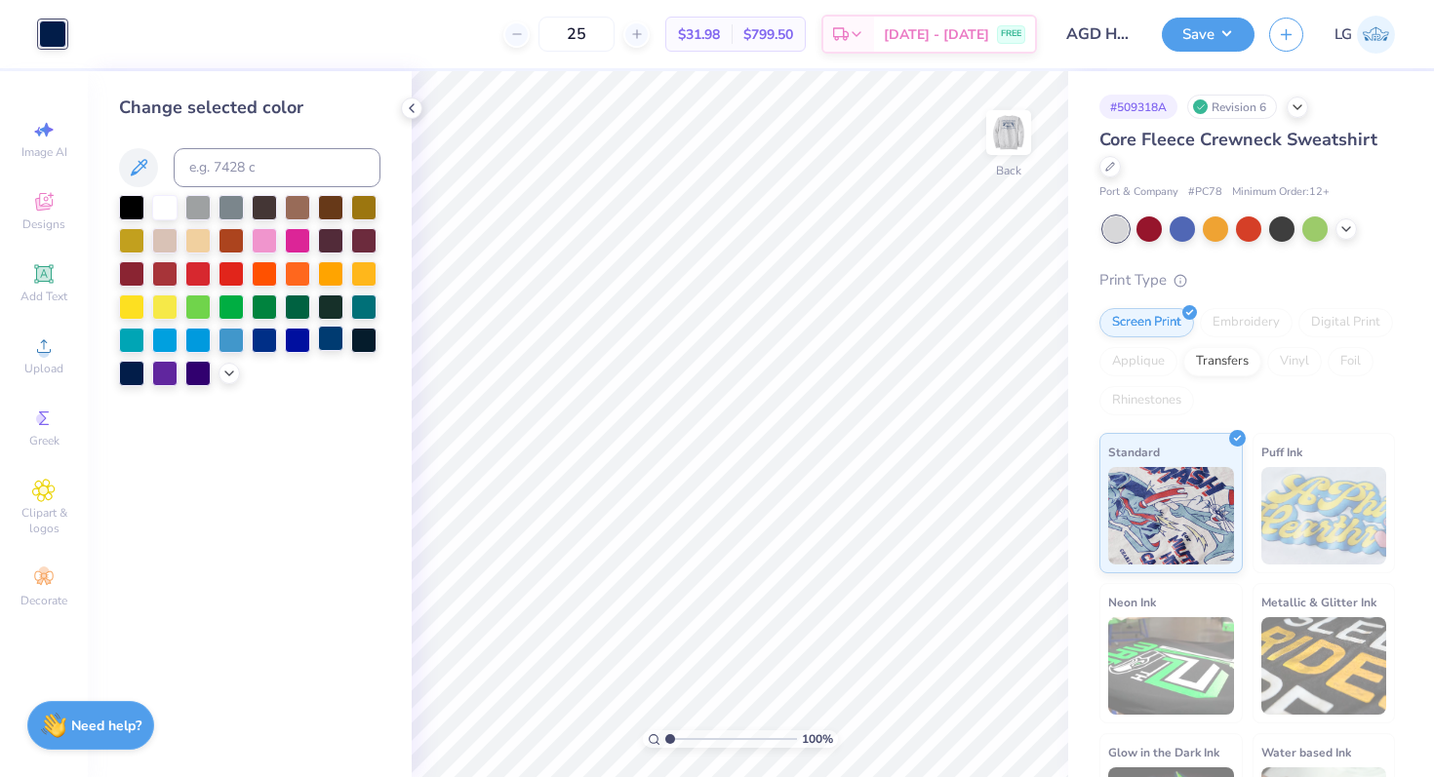
click at [339, 334] on div at bounding box center [330, 338] width 25 height 25
click at [1012, 149] on img at bounding box center [1008, 133] width 78 height 78
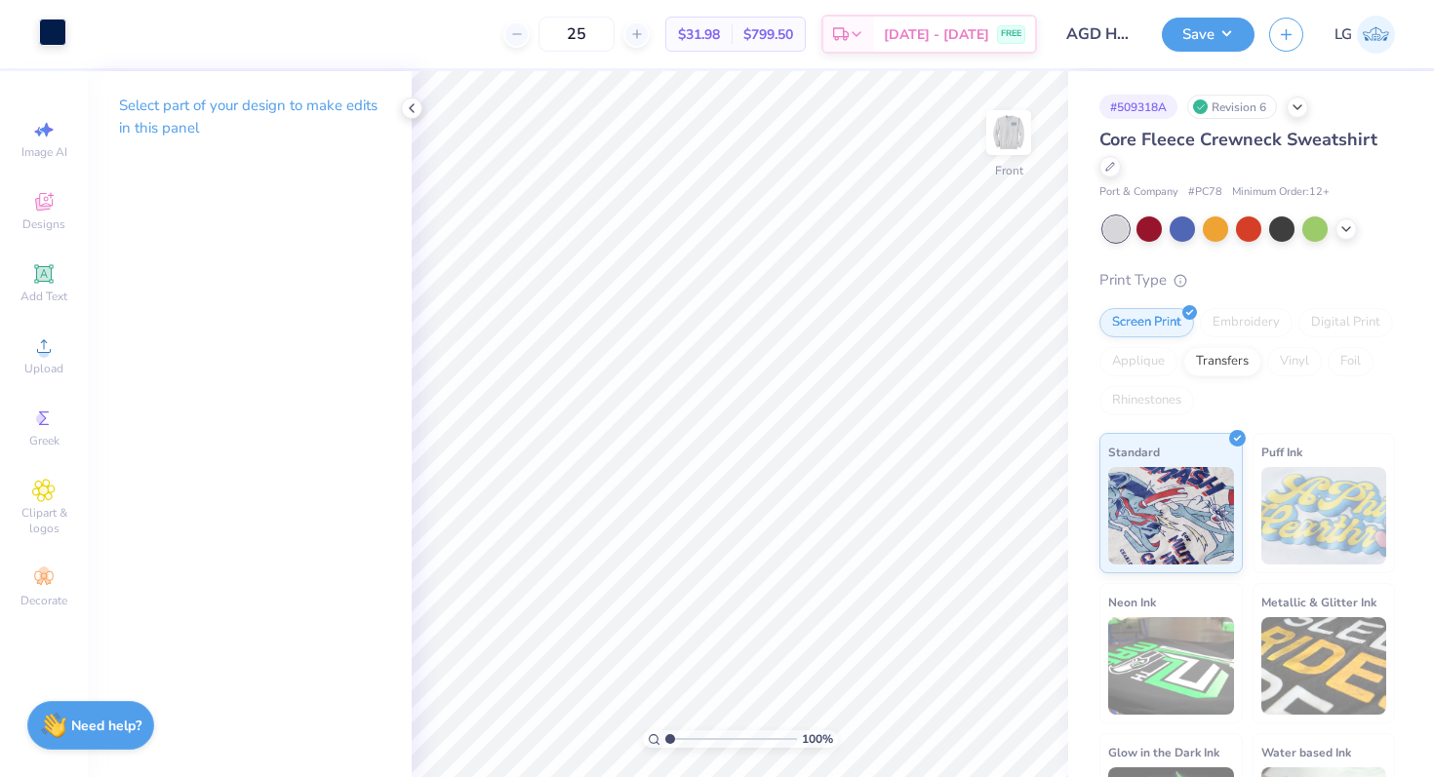
click at [42, 34] on div at bounding box center [52, 32] width 27 height 27
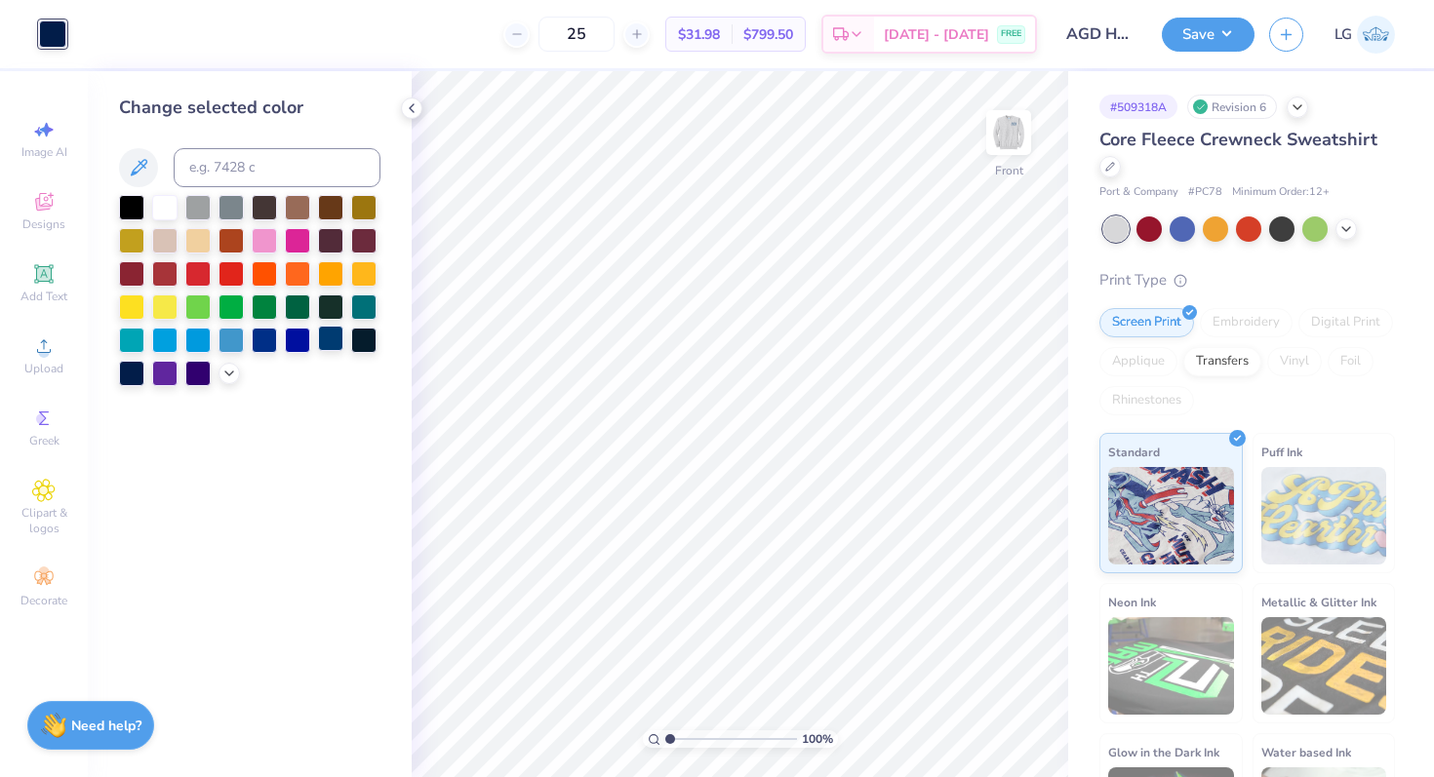
click at [323, 341] on div at bounding box center [330, 338] width 25 height 25
click at [1003, 149] on img at bounding box center [1008, 133] width 78 height 78
click at [1212, 37] on button "Save" at bounding box center [1208, 32] width 93 height 34
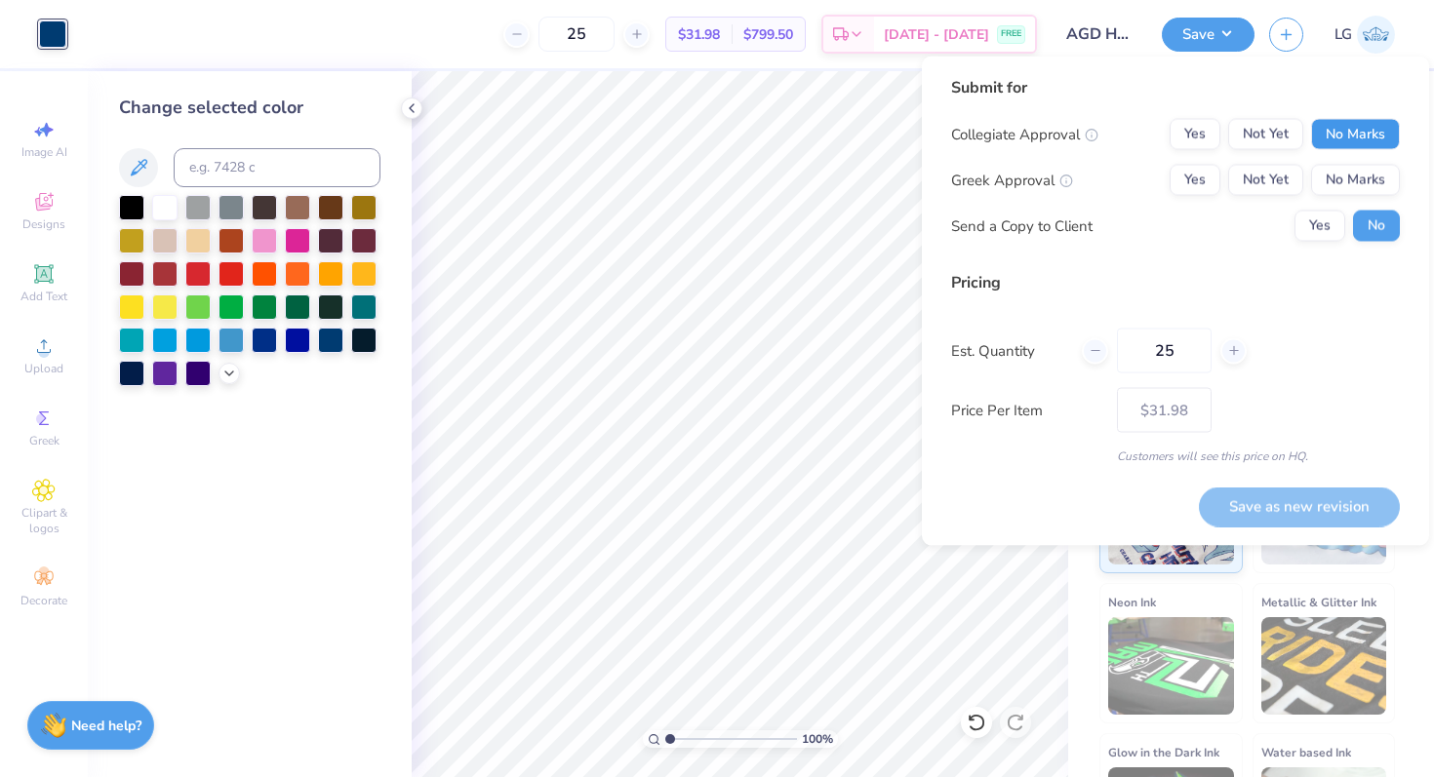
click at [1362, 127] on button "No Marks" at bounding box center [1355, 134] width 89 height 31
click at [1213, 179] on button "Yes" at bounding box center [1194, 180] width 51 height 31
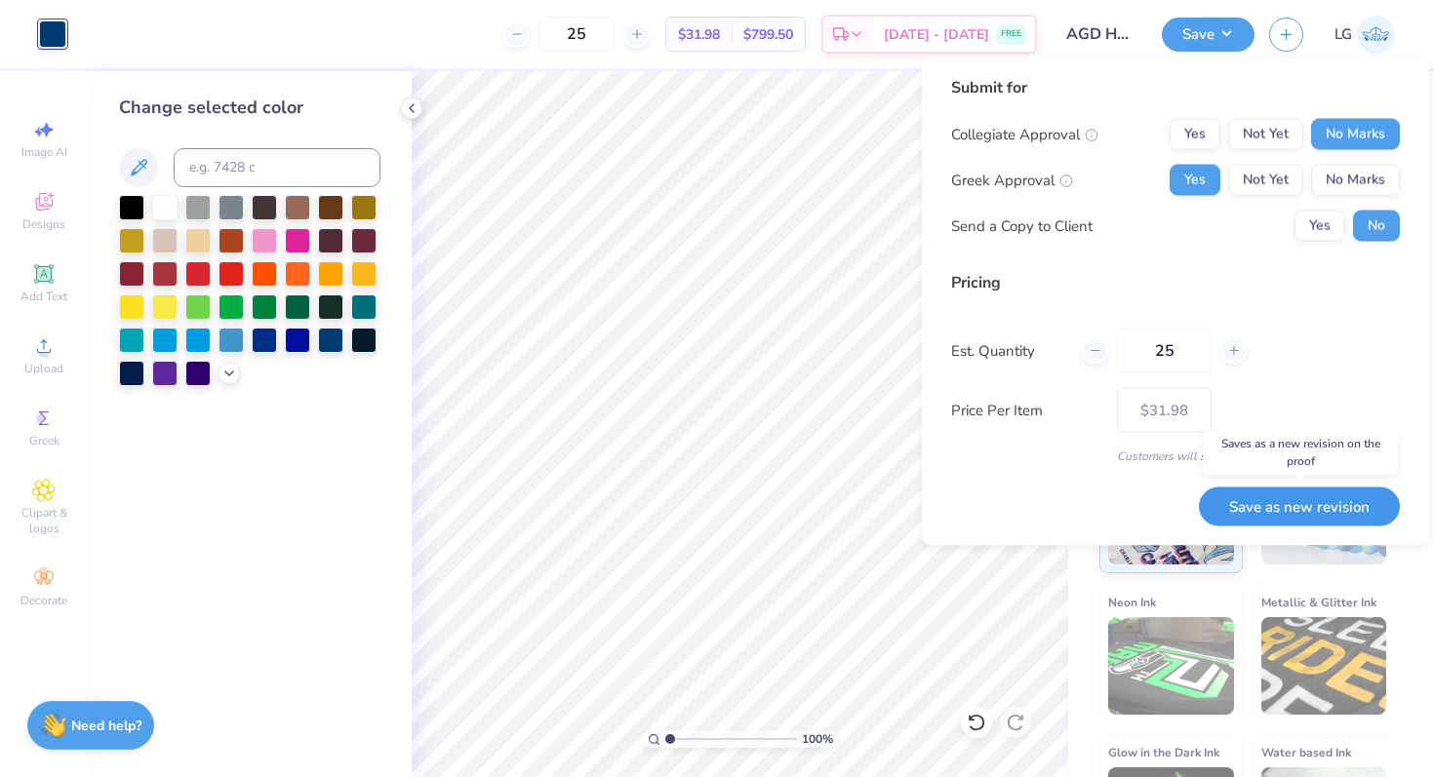
click at [1337, 499] on button "Save as new revision" at bounding box center [1299, 507] width 201 height 40
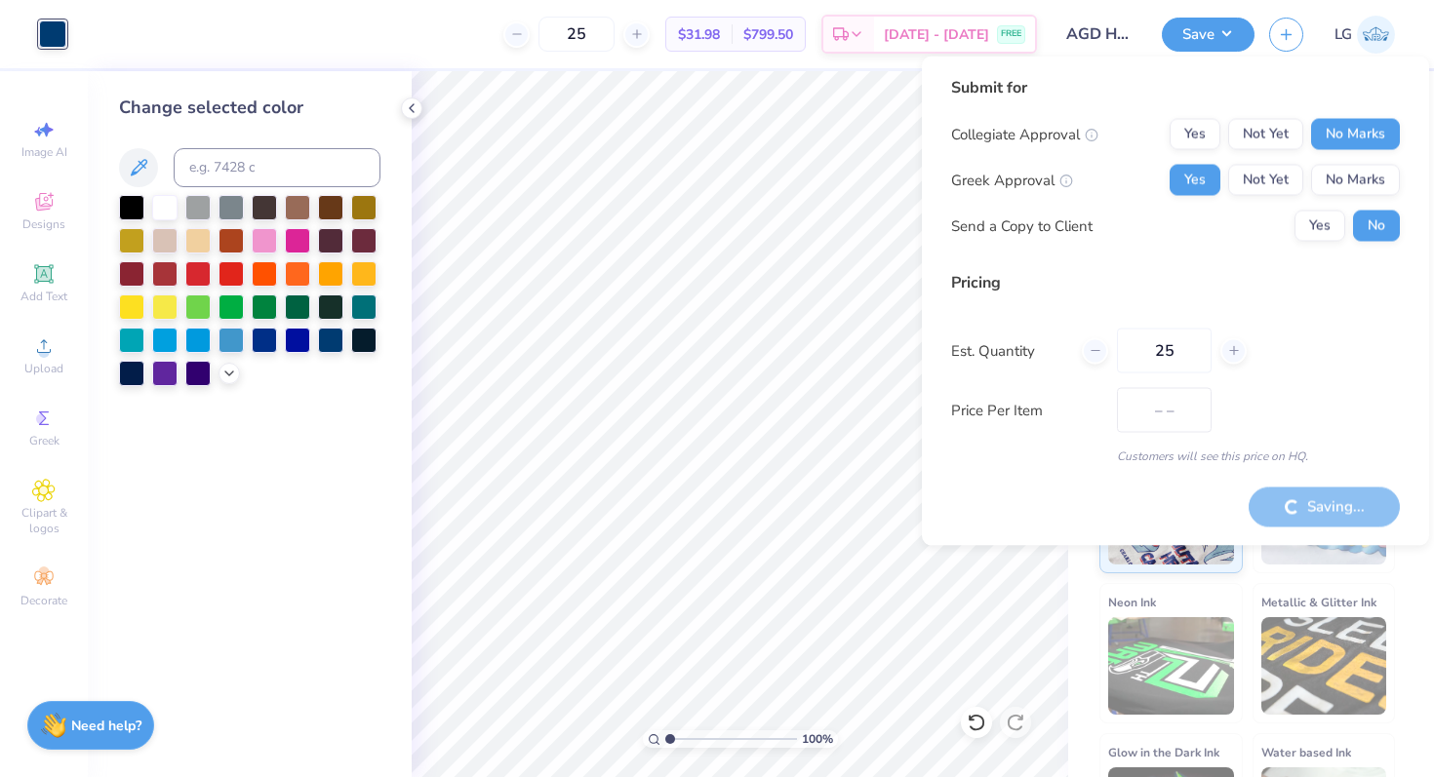
type input "$31.98"
